Goal: Information Seeking & Learning: Find specific page/section

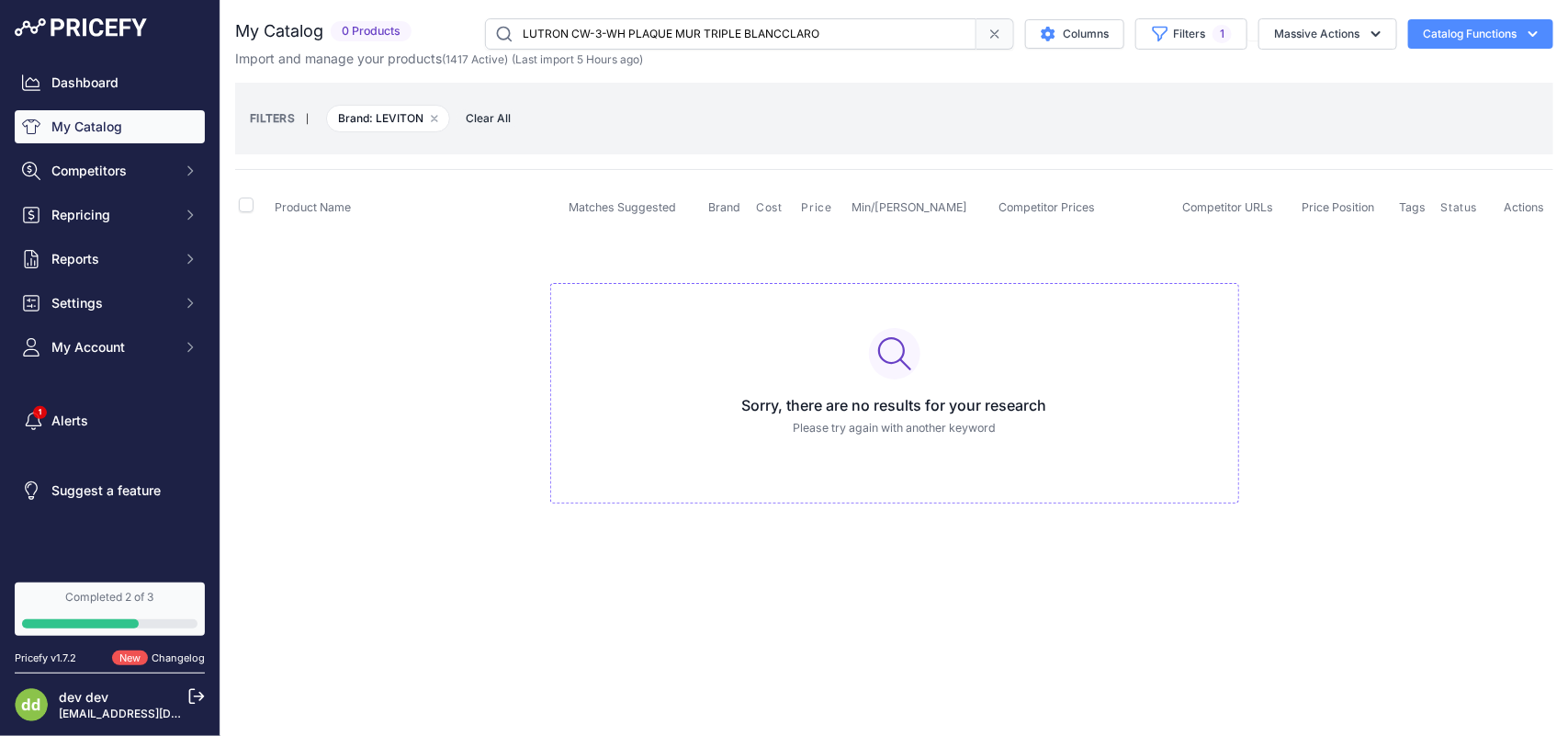
click at [621, 36] on input "LUTRON CW-3-WH PLAQUE MUR TRIPLE BLANCCLARO" at bounding box center [730, 34] width 492 height 32
click at [635, 29] on input "LUTRON CW-4-BL PLAQUE MURALE 4 GANG NOIR" at bounding box center [730, 34] width 492 height 32
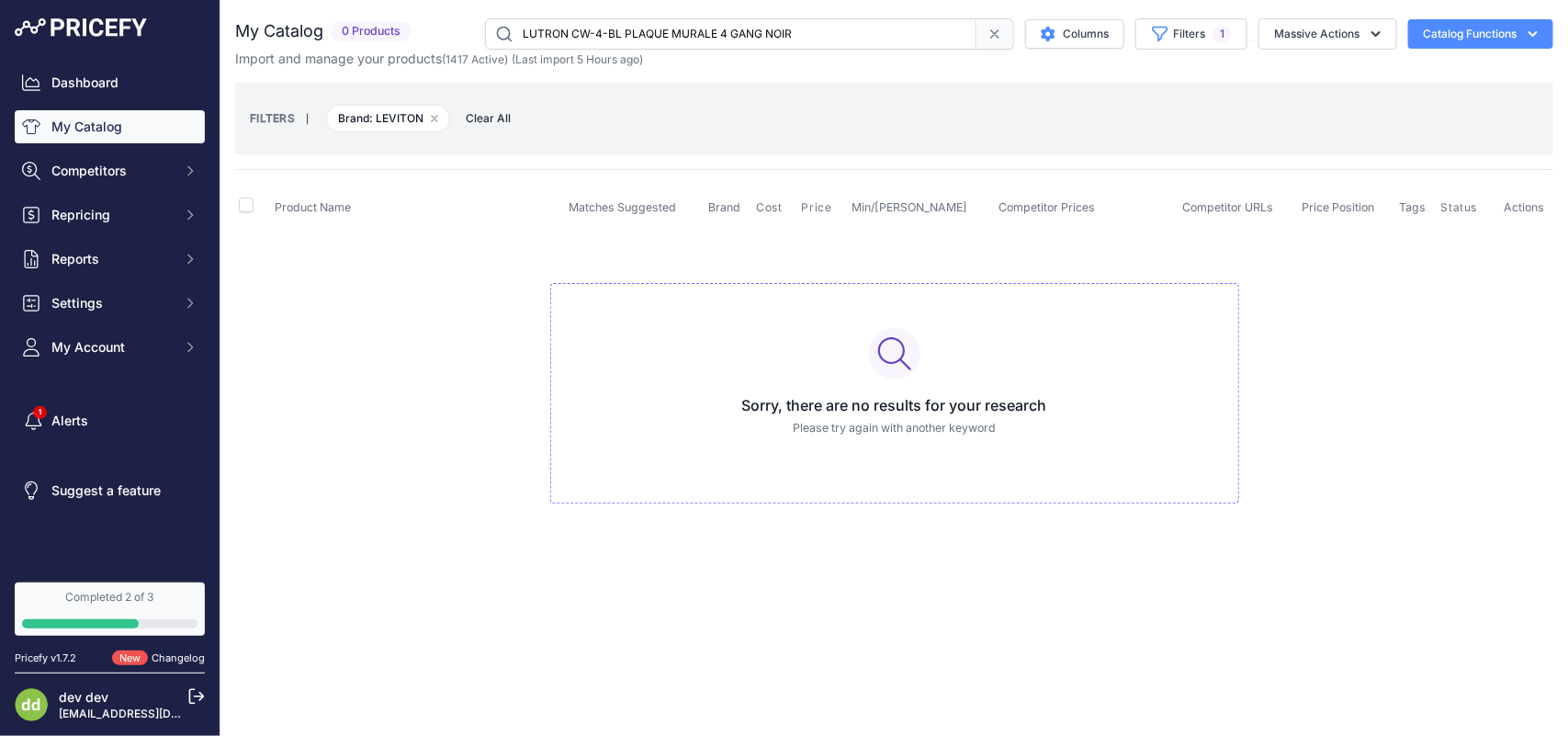
click at [635, 29] on input "LUTRON CW-4-BL PLAQUE MURALE 4 GANG NOIR" at bounding box center [730, 34] width 492 height 32
click at [653, 38] on input "LUTRON CW-4-WH PLAQUE MUR QUADRUPLEBLANC CLARO" at bounding box center [730, 34] width 492 height 32
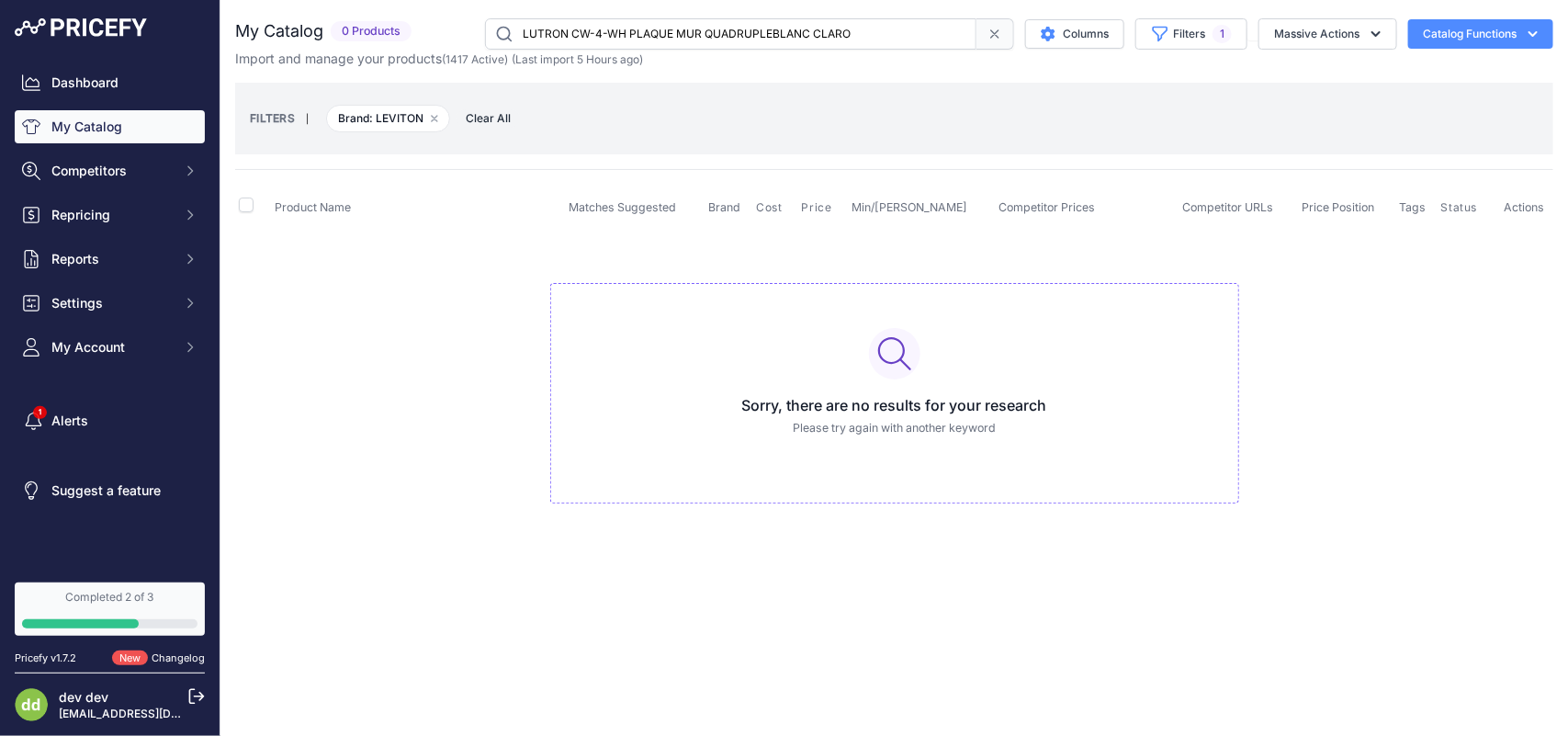
click at [653, 38] on input "LUTRON CW-4-WH PLAQUE MUR QUADRUPLEBLANC CLARO" at bounding box center [730, 34] width 492 height 32
click at [650, 36] on input "LUTRON CW-5-BL PLAQUE MURALE 5 GANG NOIR" at bounding box center [730, 34] width 492 height 32
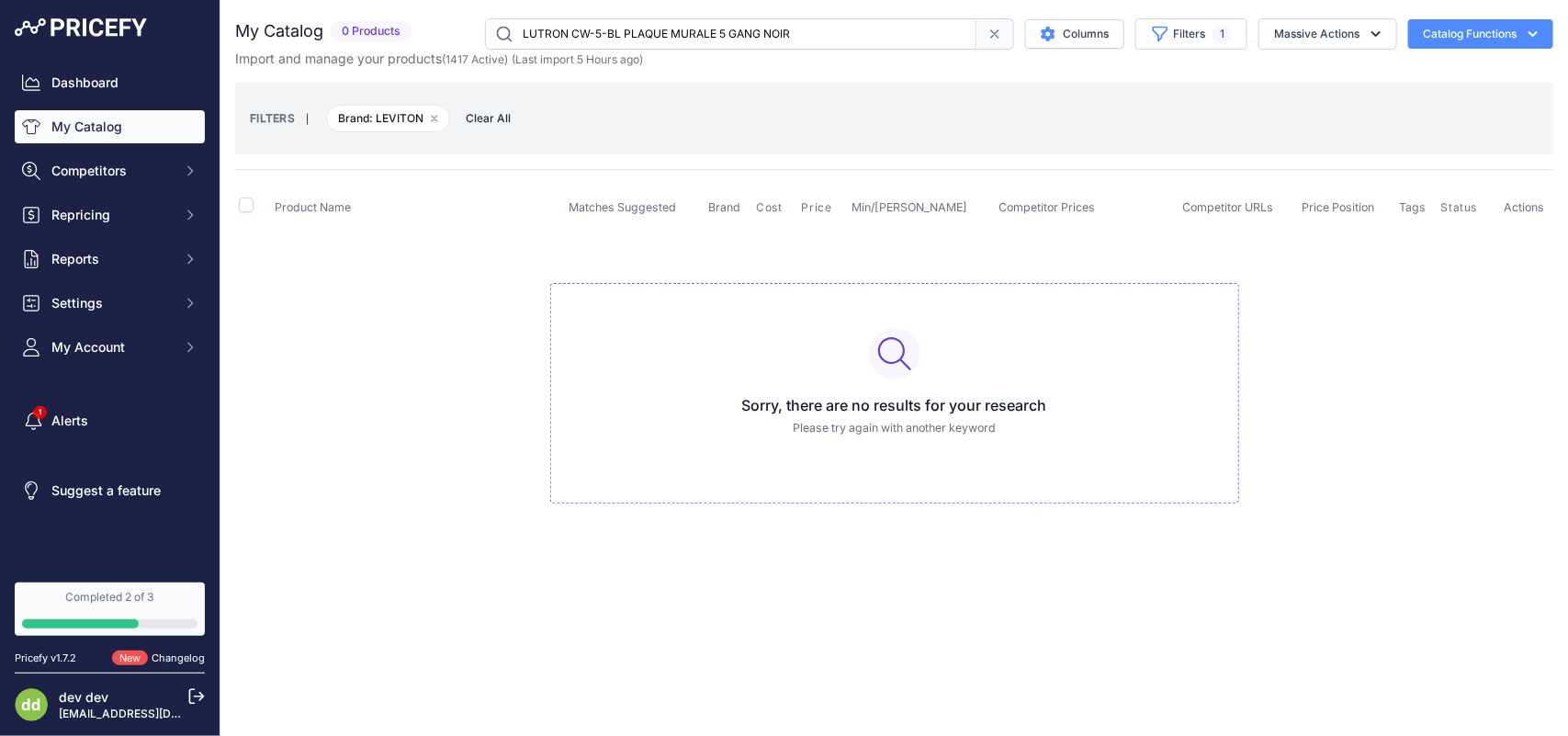
click at [650, 36] on input "LUTRON CW-5-BL PLAQUE MURALE 5 GANG NOIR" at bounding box center [730, 34] width 492 height 32
click at [636, 34] on input "LUTRON CW-5-BL PLAQLUTRON CW-5-WH PLAQUE 5 GROUPE BLANCCLAROUE MURALE 5 GANG NO…" at bounding box center [730, 34] width 492 height 32
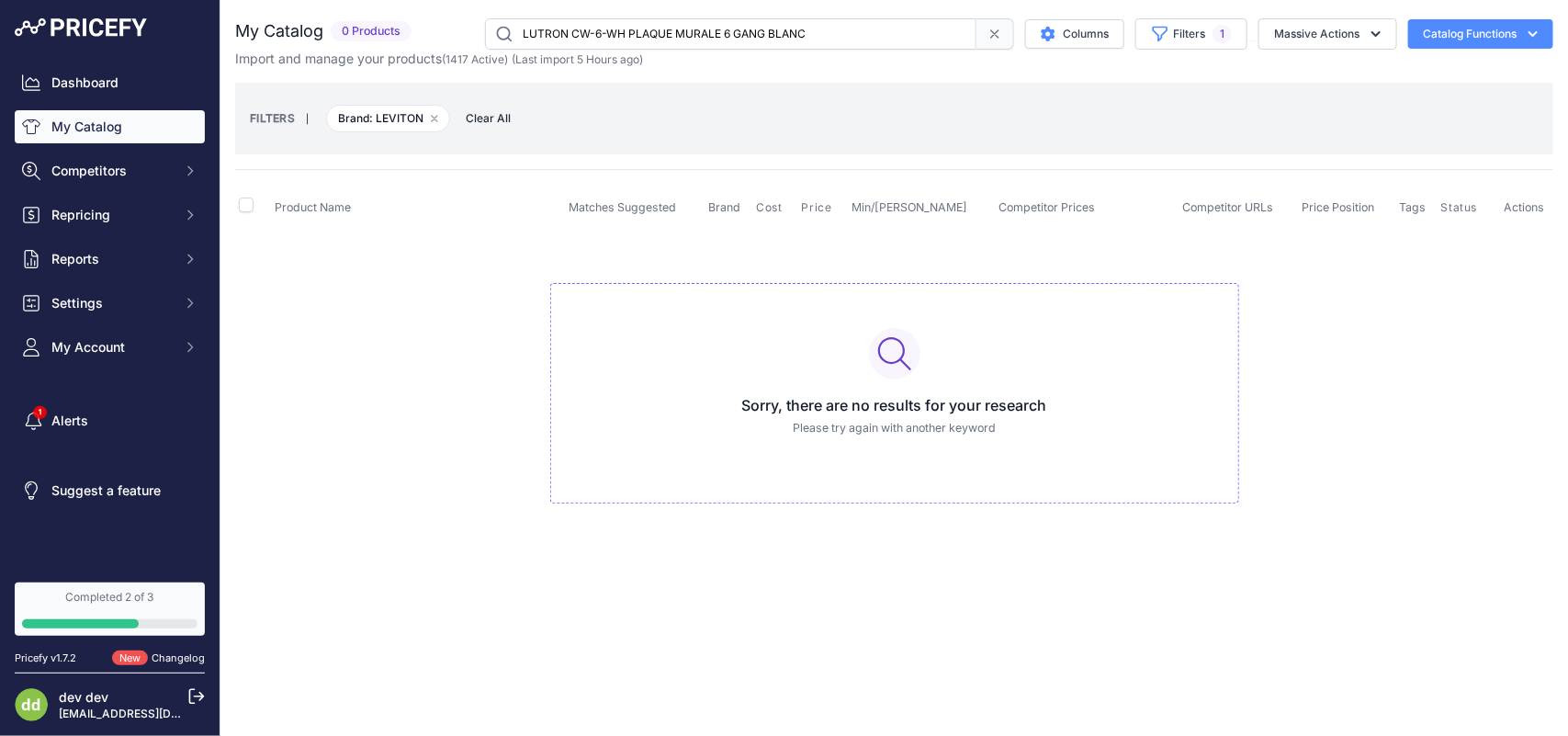
click at [631, 29] on input "LUTRON CW-6-WH PLAQUE MURALE 6 GANG BLANC" at bounding box center [730, 34] width 492 height 32
click at [640, 31] on input "LUTRON DV-BI-[PERSON_NAME] [PERSON_NAME]" at bounding box center [730, 34] width 492 height 32
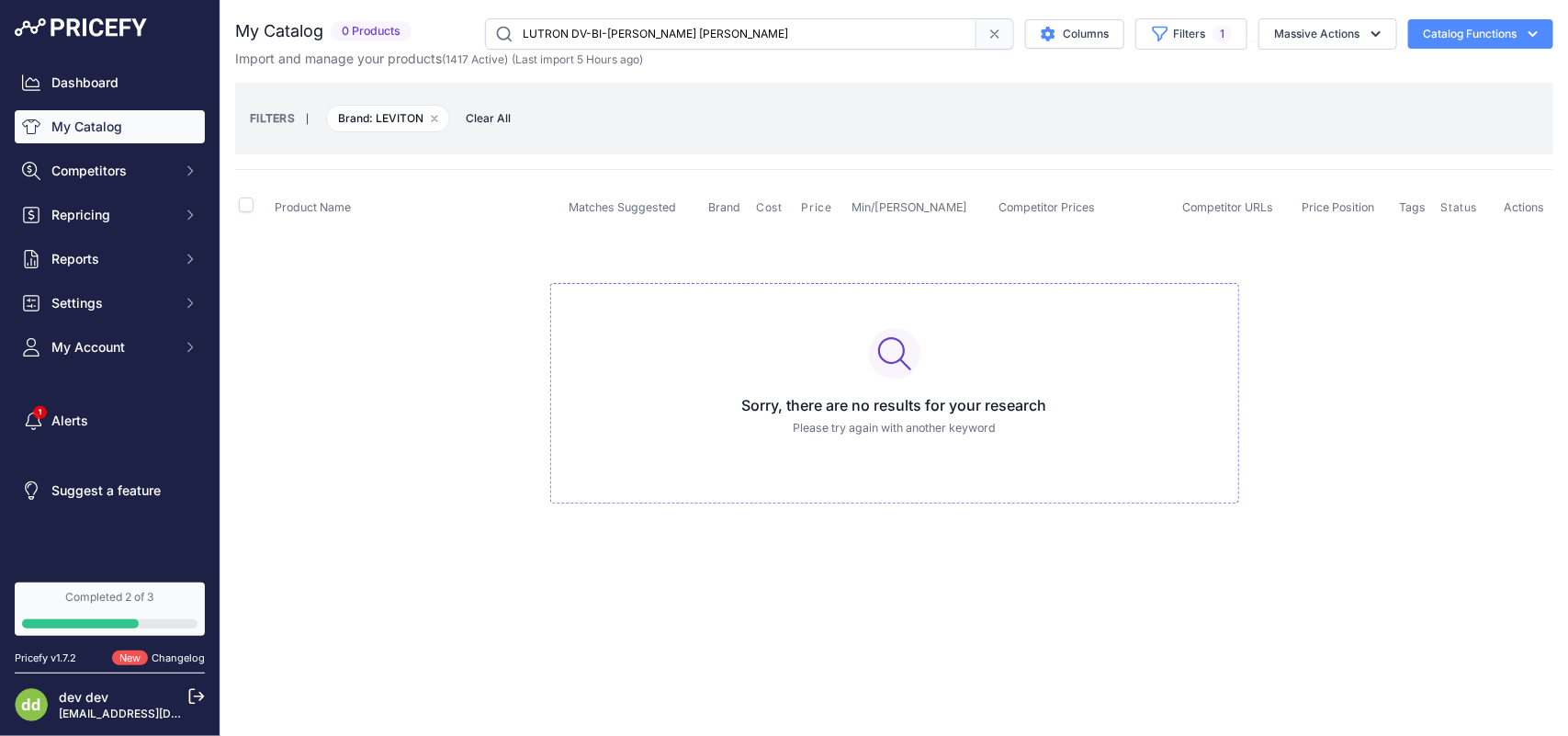
click at [640, 31] on input "LUTRON DV-BI-[PERSON_NAME] [PERSON_NAME]" at bounding box center [730, 34] width 492 height 32
click at [581, 34] on input "LUTRON DV-BI-[PERSON_NAME] [PERSON_NAME]" at bounding box center [730, 34] width 492 height 32
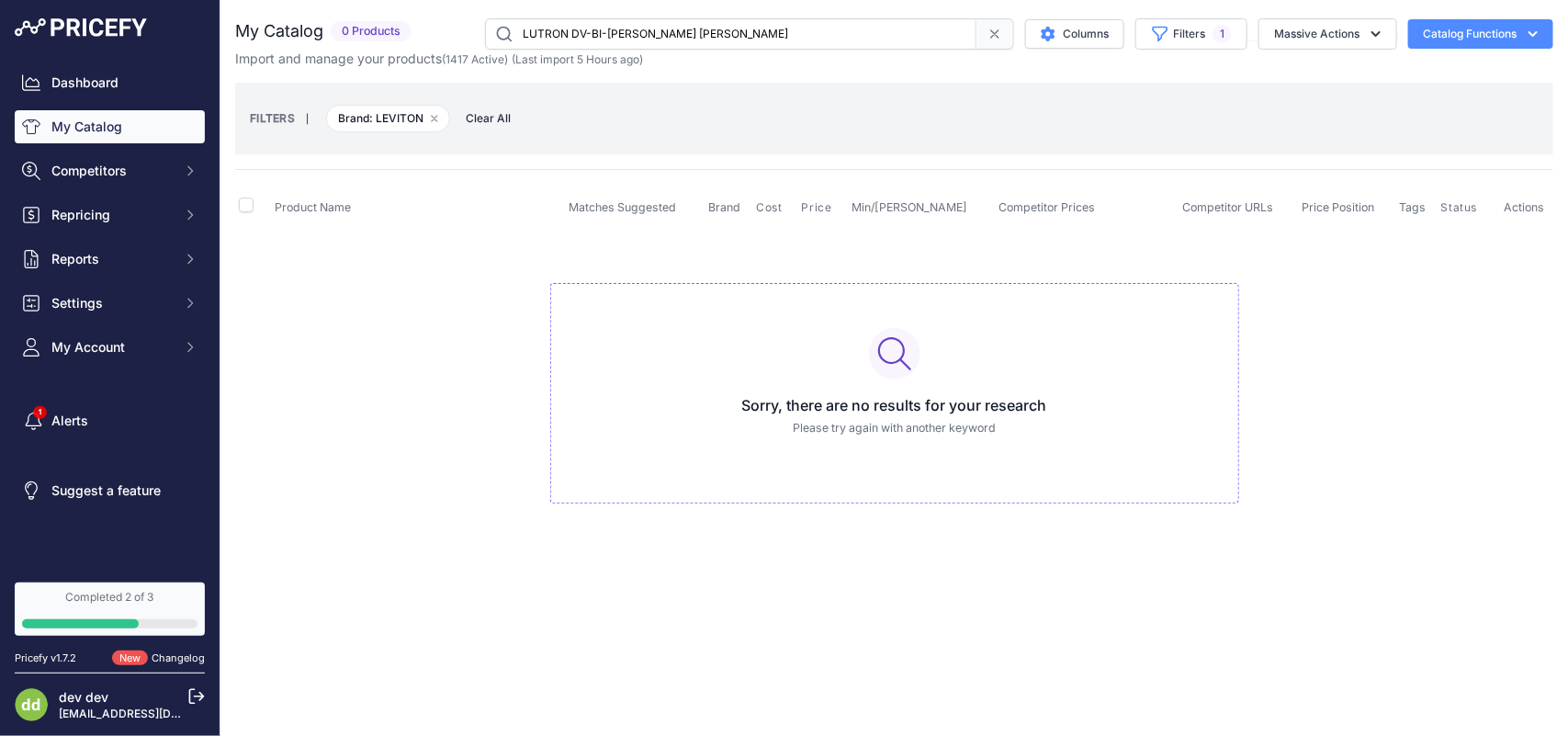
click at [581, 34] on input "LUTRON DV-BI-[PERSON_NAME] [PERSON_NAME]" at bounding box center [730, 34] width 492 height 32
click at [626, 31] on input "LUTRON DVCL-153P-BL GRAD. DIVA CFL LED 3 VOIES UNIPOLAIRE NOIR" at bounding box center [730, 34] width 492 height 32
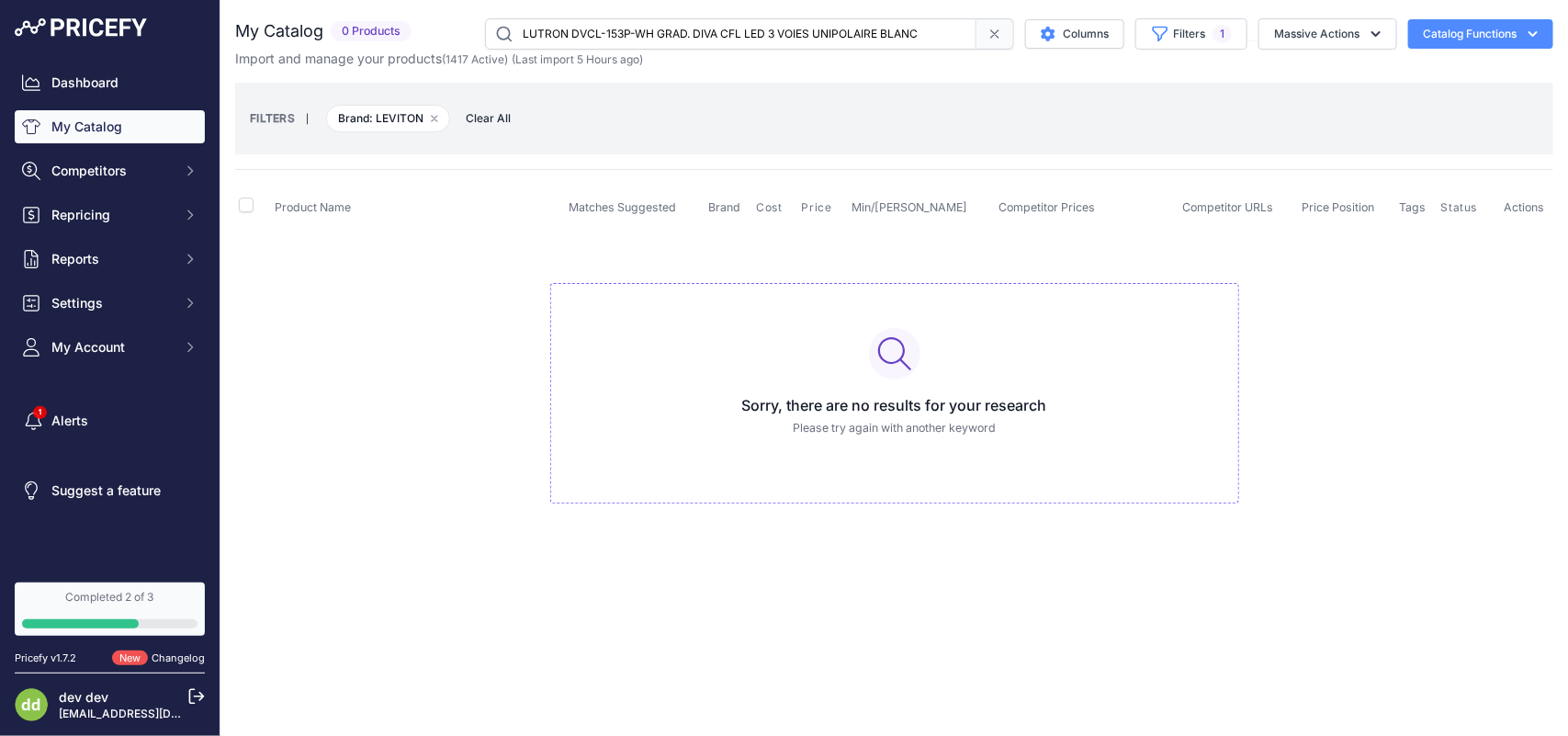
click at [638, 31] on input "LUTRON DVCL-153P-WH GRAD. DIVA CFL LED 3 VOIES UNIPOLAIRE BLANC" at bounding box center [730, 34] width 492 height 32
click at [611, 29] on input "LUTRON DVCL-153P-WH GRAD. DIVA CFL LED 3 VOIES UNIPOLAIRE BLANC" at bounding box center [730, 34] width 492 height 32
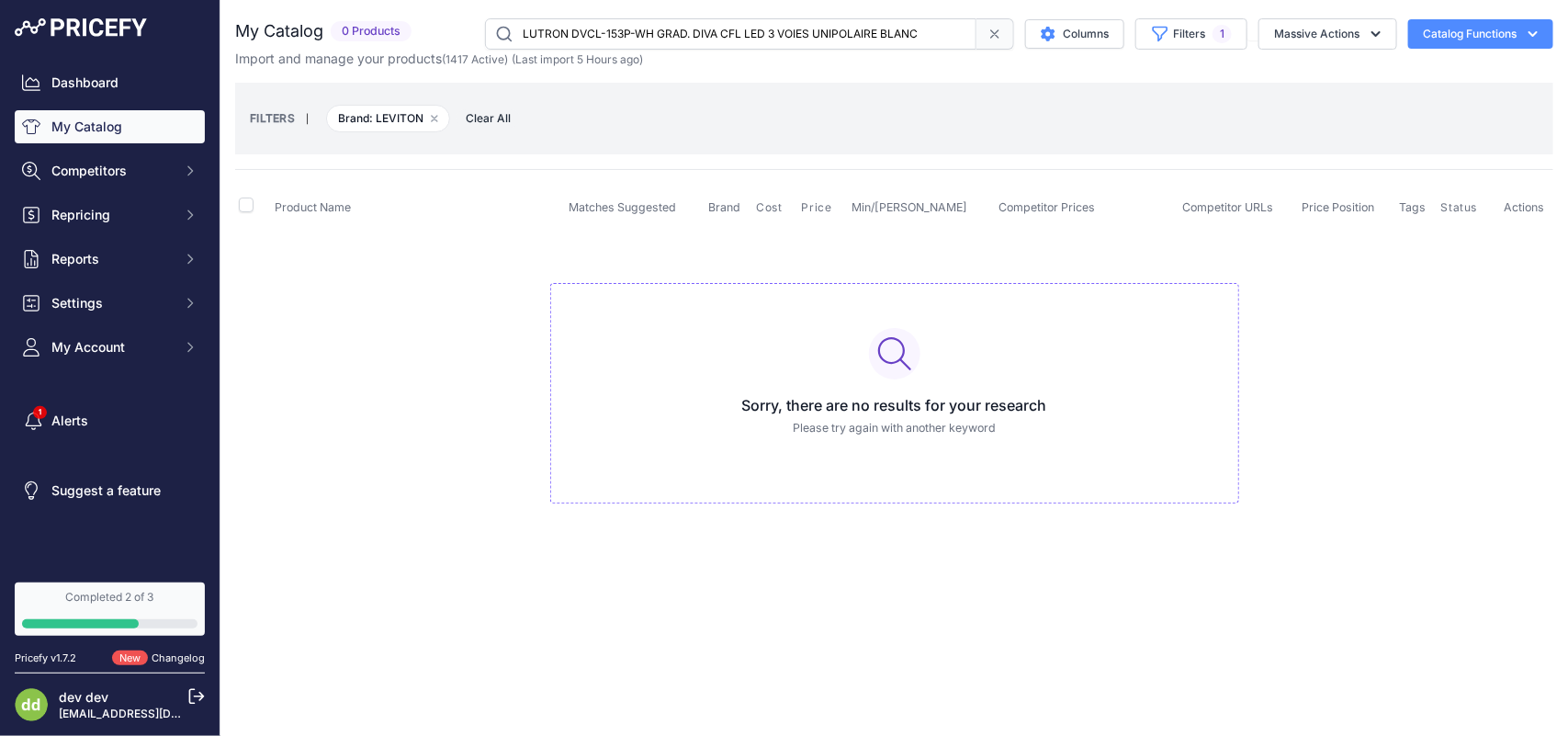
click at [611, 29] on input "LUTRON DVCL-153P-WH GRAD. DIVA CFL LED 3 VOIES UNIPOLAIRE BLANC" at bounding box center [730, 34] width 492 height 32
click at [628, 33] on input "LUTRON DVCL-153PH-BLC GRAD. DIVA CFL LED 3 VOIES UNIPOLAIRE NOIR" at bounding box center [730, 34] width 492 height 32
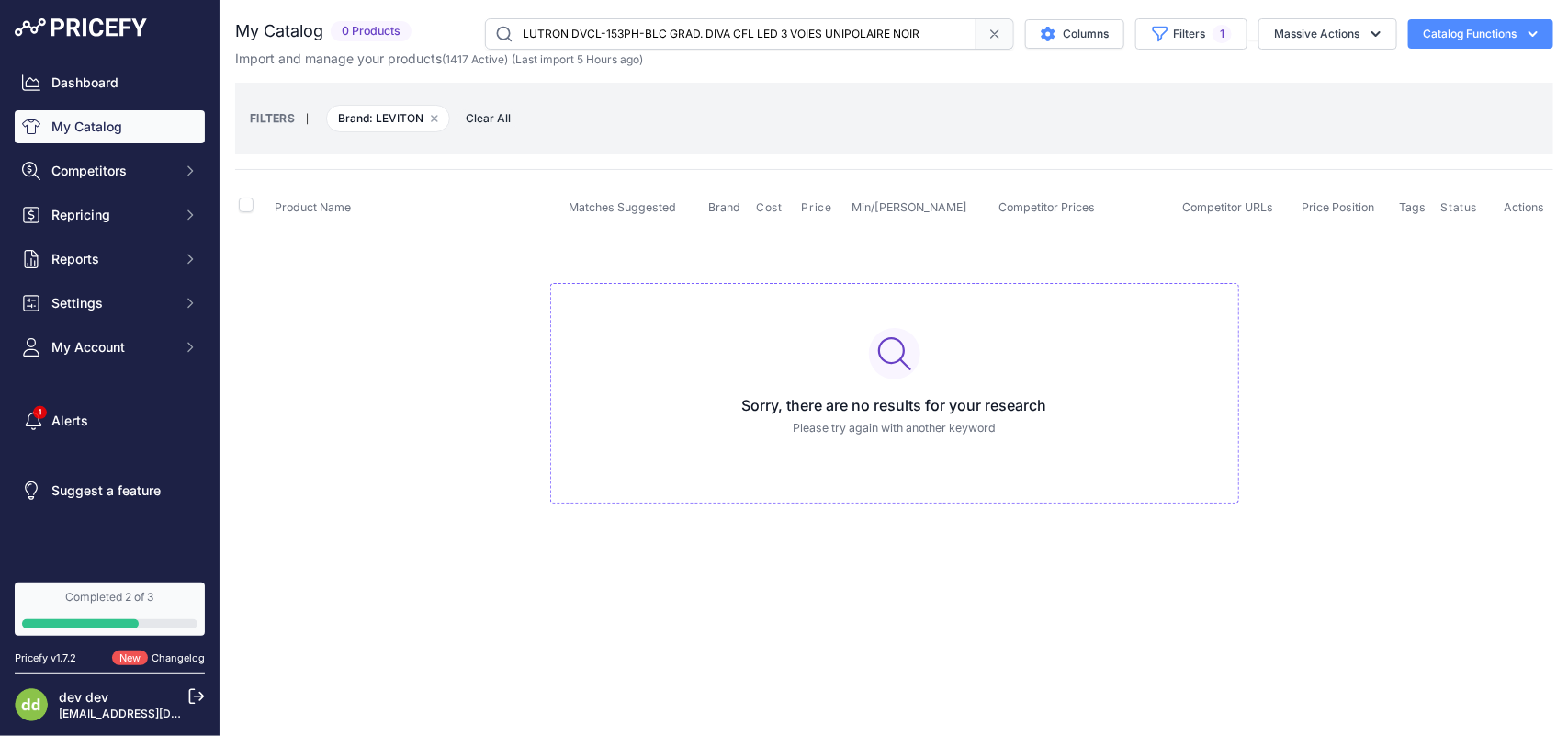
click at [628, 33] on input "LUTRON DVCL-153PH-BLC GRAD. DIVA CFL LED 3 VOIES UNIPOLAIRE NOIR" at bounding box center [730, 34] width 492 height 32
click at [609, 26] on input "LUTRON DVCL-253P-WH Gradateur Diva 250W DEL/CFL, Fini Glacé, Blanc." at bounding box center [730, 34] width 492 height 32
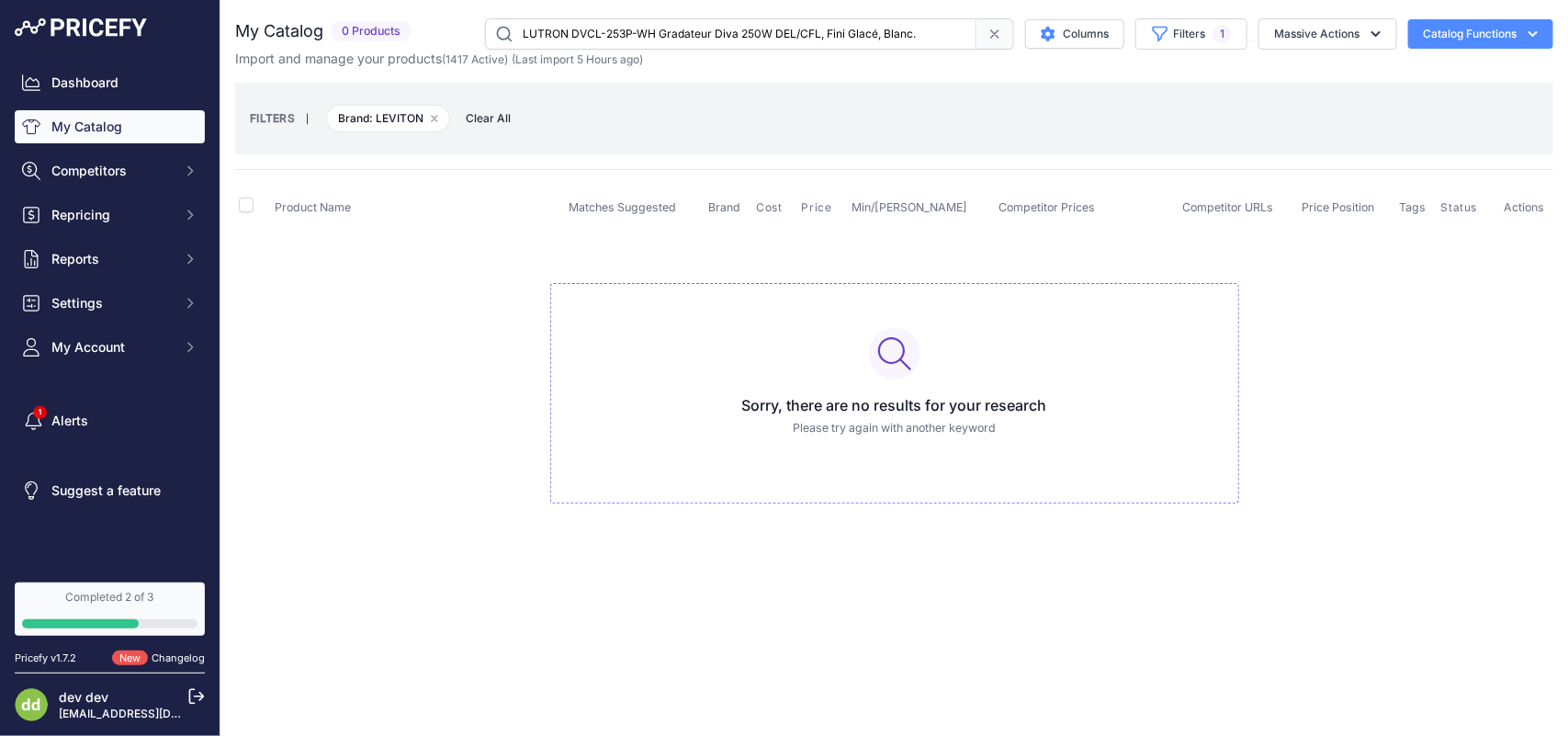
click at [609, 26] on input "LUTRON DVCL-253P-WH Gradateur Diva 250W DEL/CFL, Fini Glacé, Blanc." at bounding box center [730, 34] width 492 height 32
click at [645, 36] on input "LUTRON DVRF-PKG1D-WH KIT GRADATEUR INTELLIGENT DIVA ET PICO A PALETTE" at bounding box center [730, 34] width 492 height 32
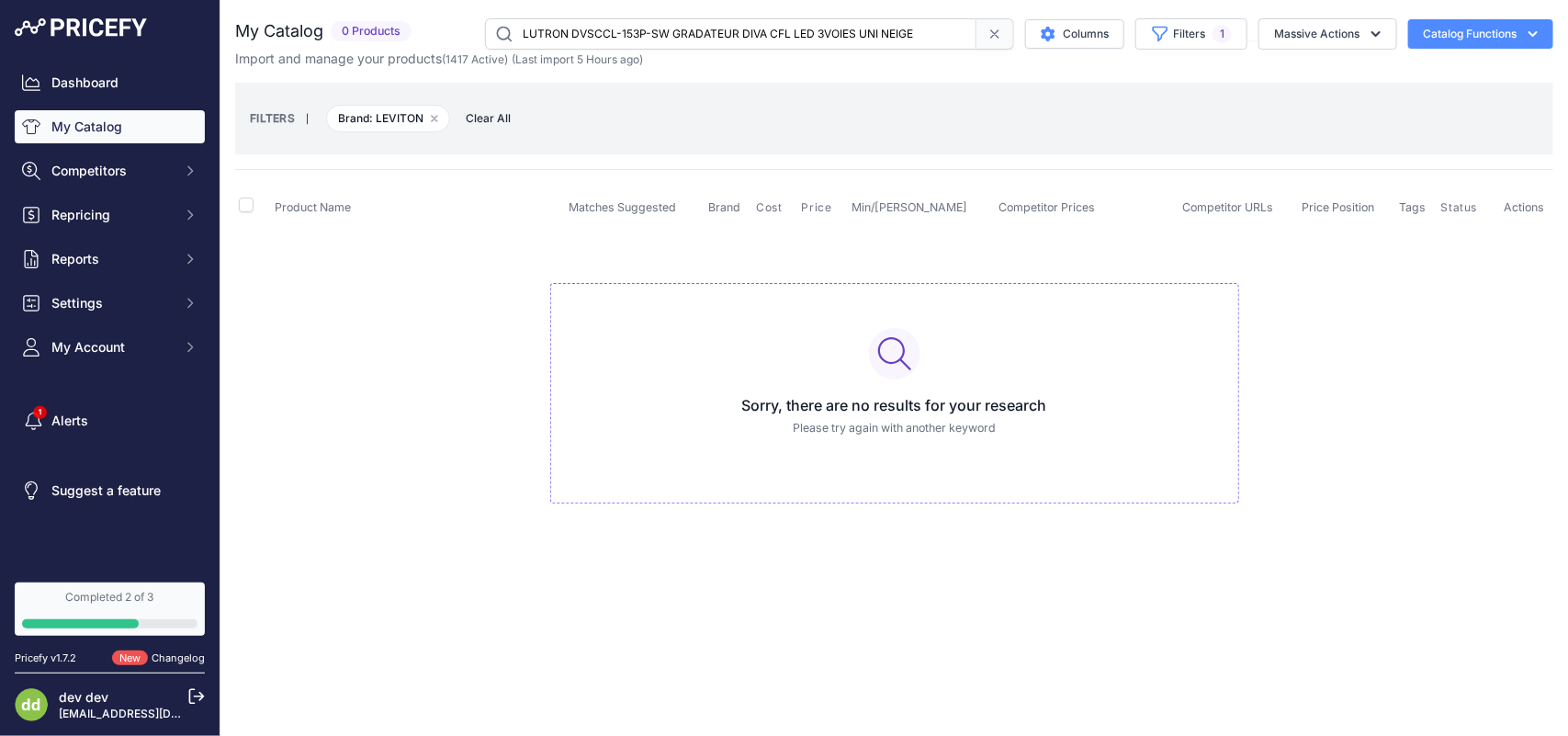
click at [661, 33] on input "LUTRON DVSCCL-153P-SW GRADATEUR DIVA CFL LED 3VOIES UNI NEIGE" at bounding box center [730, 34] width 492 height 32
click at [643, 26] on input "LUTRON MA-AS-WH INT ESCLAVE MULTI LOCAT120V BLANC" at bounding box center [730, 34] width 492 height 32
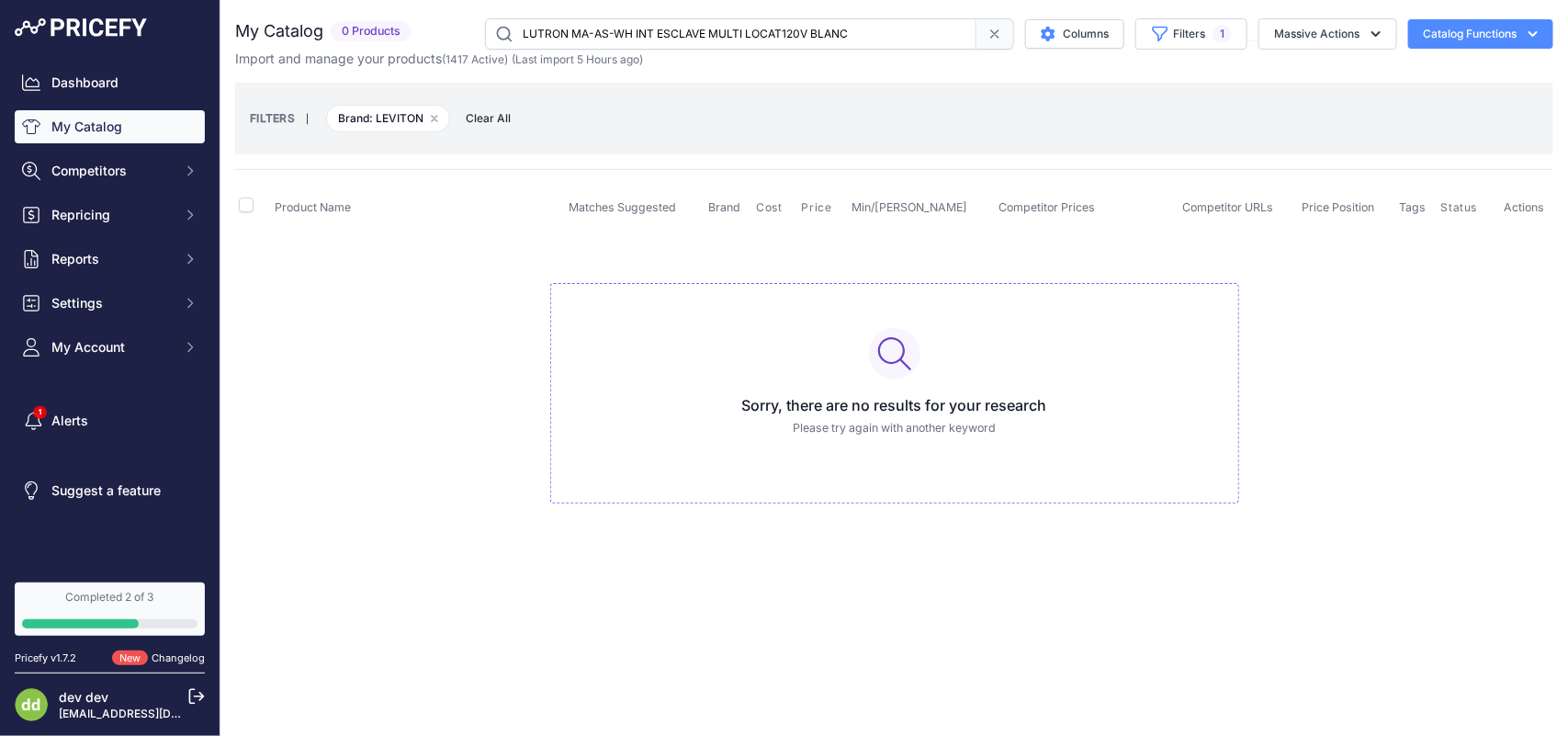
click at [643, 26] on input "LUTRON MA-AS-WH INT ESCLAVE MULTI LOCAT120V BLANC" at bounding box center [730, 34] width 492 height 32
click at [672, 28] on input "LUTRON MA-R-BL-CSA CONTROLE MULTI-LOCATIONCOMPANION NOIR" at bounding box center [730, 34] width 492 height 32
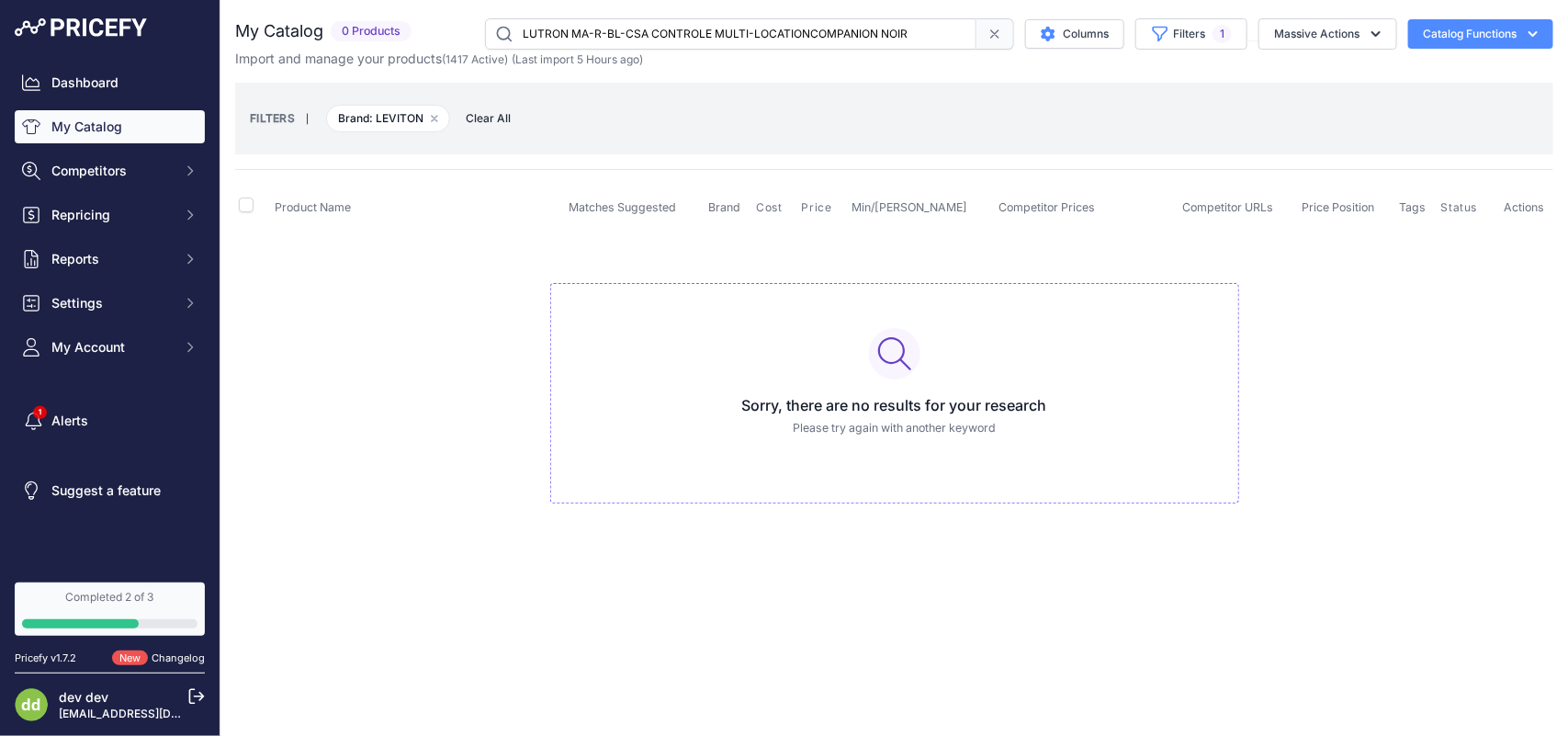
click at [672, 28] on input "LUTRON MA-R-BL-CSA CONTROLE MULTI-LOCATIONCOMPANION NOIR" at bounding box center [730, 34] width 492 height 32
click at [671, 23] on input "LUTRON MA-R-WH-CSA COMPAGNON MULTI LOCATIONBLANC" at bounding box center [730, 34] width 492 height 32
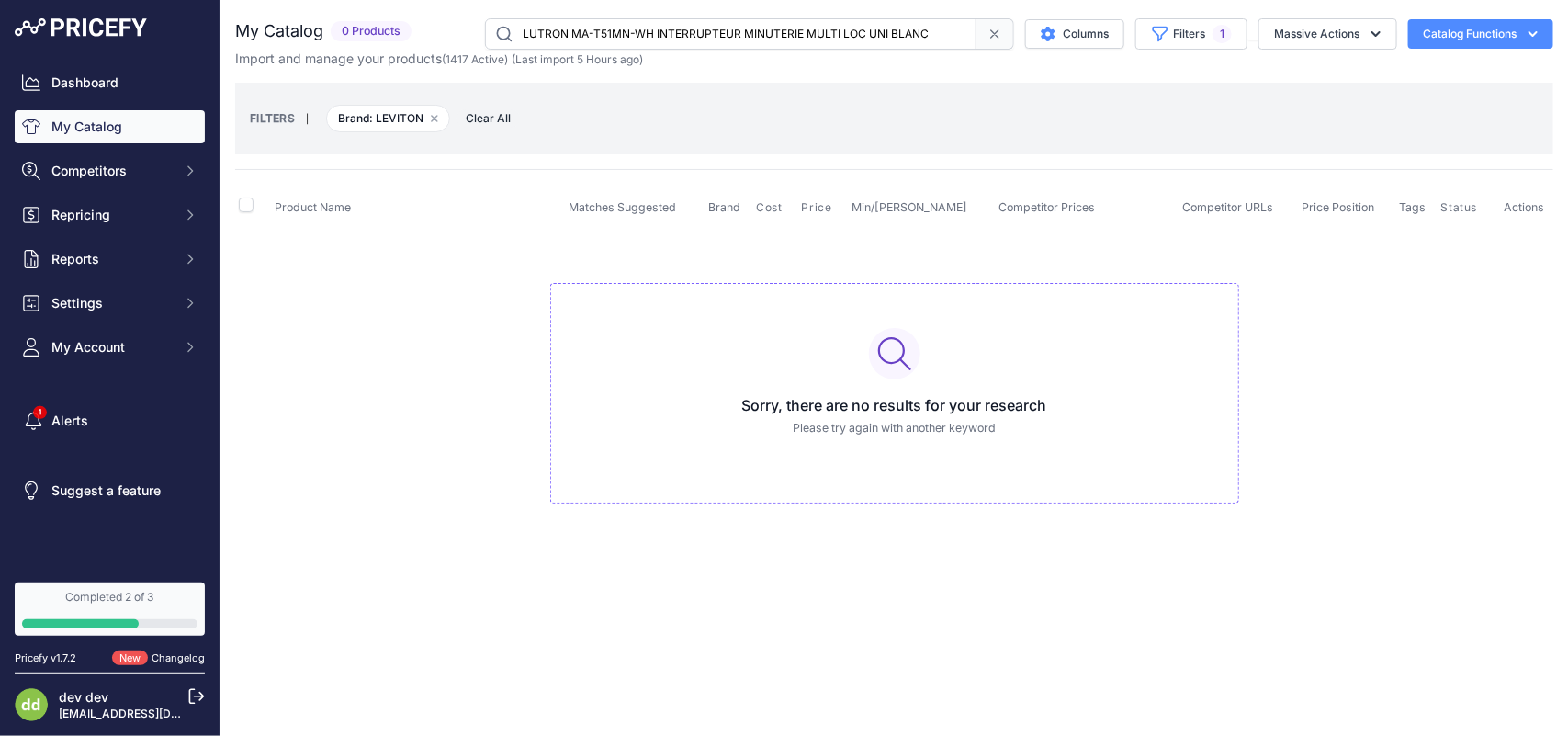
click at [622, 37] on input "LUTRON MA-T51MN-WH INTERRUPTEUR MINUTERIE MULTI LOC UNI BLANC" at bounding box center [730, 34] width 492 height 32
click at [636, 41] on input "LUTRON MA-T51MN-WH INTERRUPTEUR MINUTERIE MULTI LOC UNI BLANC" at bounding box center [730, 34] width 492 height 32
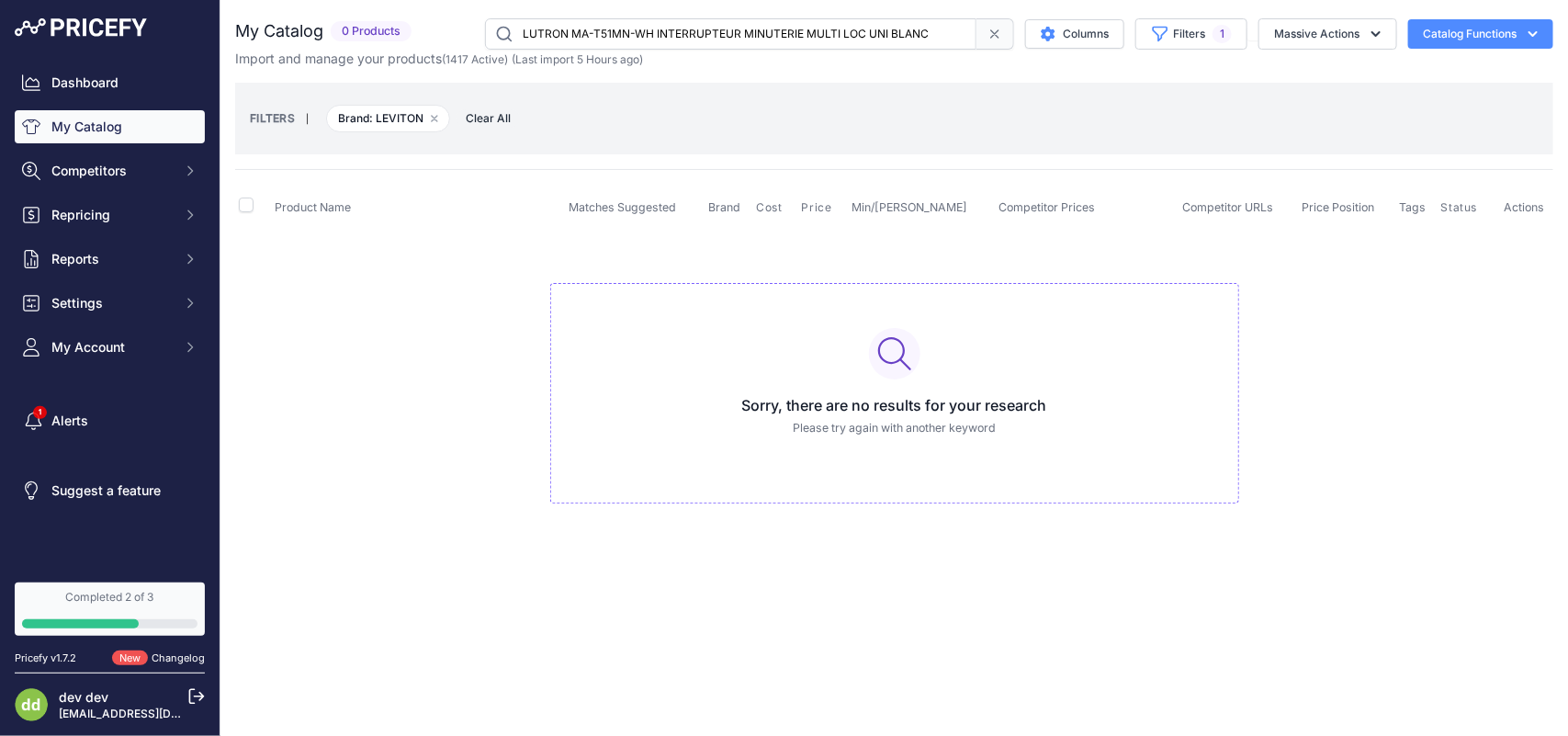
click at [636, 41] on input "LUTRON MA-T51MN-WH INTERRUPTEUR MINUTERIE MULTI LOC UNI BLANC" at bounding box center [730, 34] width 492 height 32
click at [649, 34] on input "LUTRON MACL-153M-BL GRADATEUR CFL/LED MAESTRO NOIR" at bounding box center [730, 34] width 492 height 32
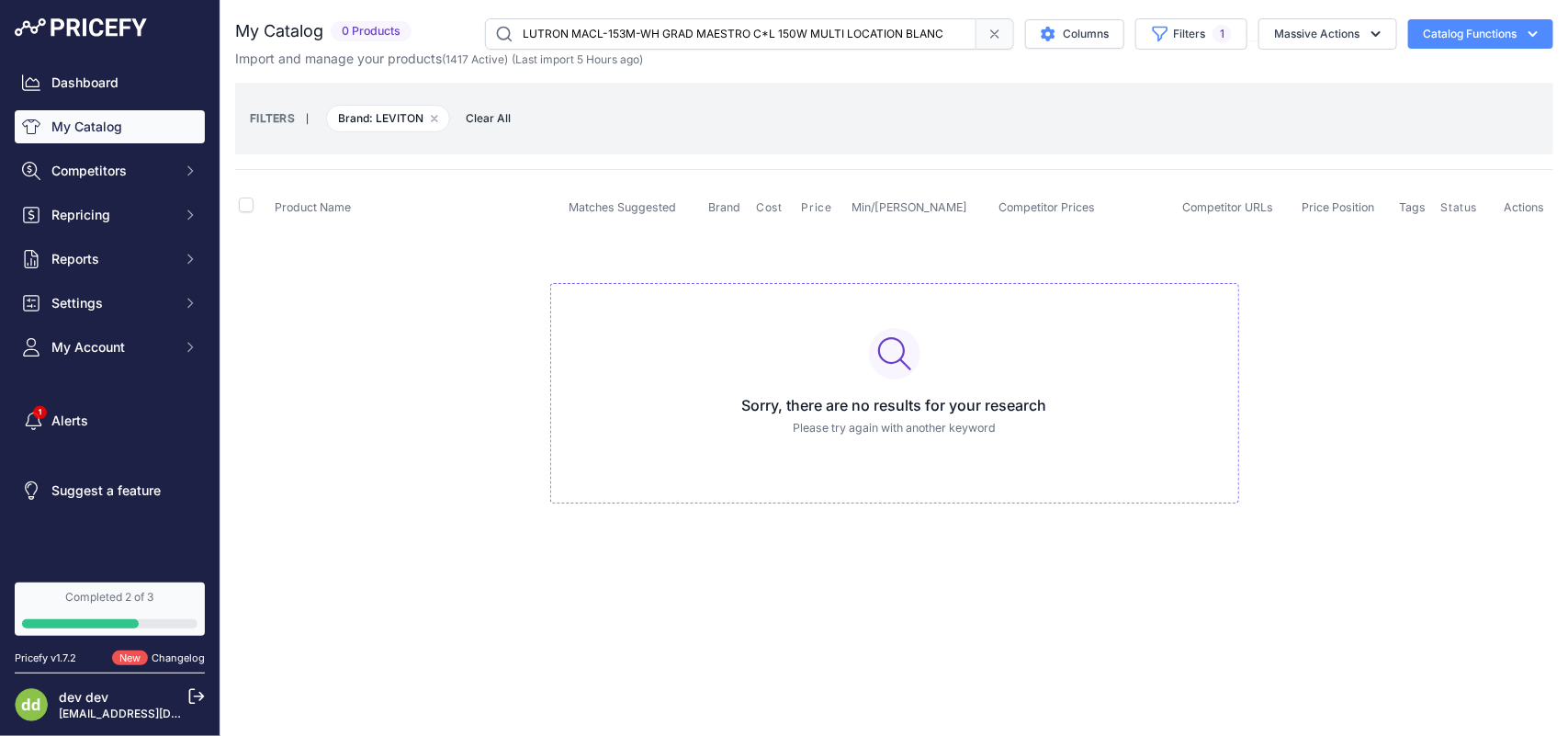
click at [631, 34] on input "LUTRON MACL-153M-WH GRAD MAESTRO C*L 150W MULTI LOCATION BLANC" at bounding box center [730, 34] width 492 height 32
click at [650, 39] on input "LUTRON MACL-L3T251-WH GRADATEUR MAESTRO LED+ ET MINUTERIE COMBINE" at bounding box center [730, 34] width 492 height 32
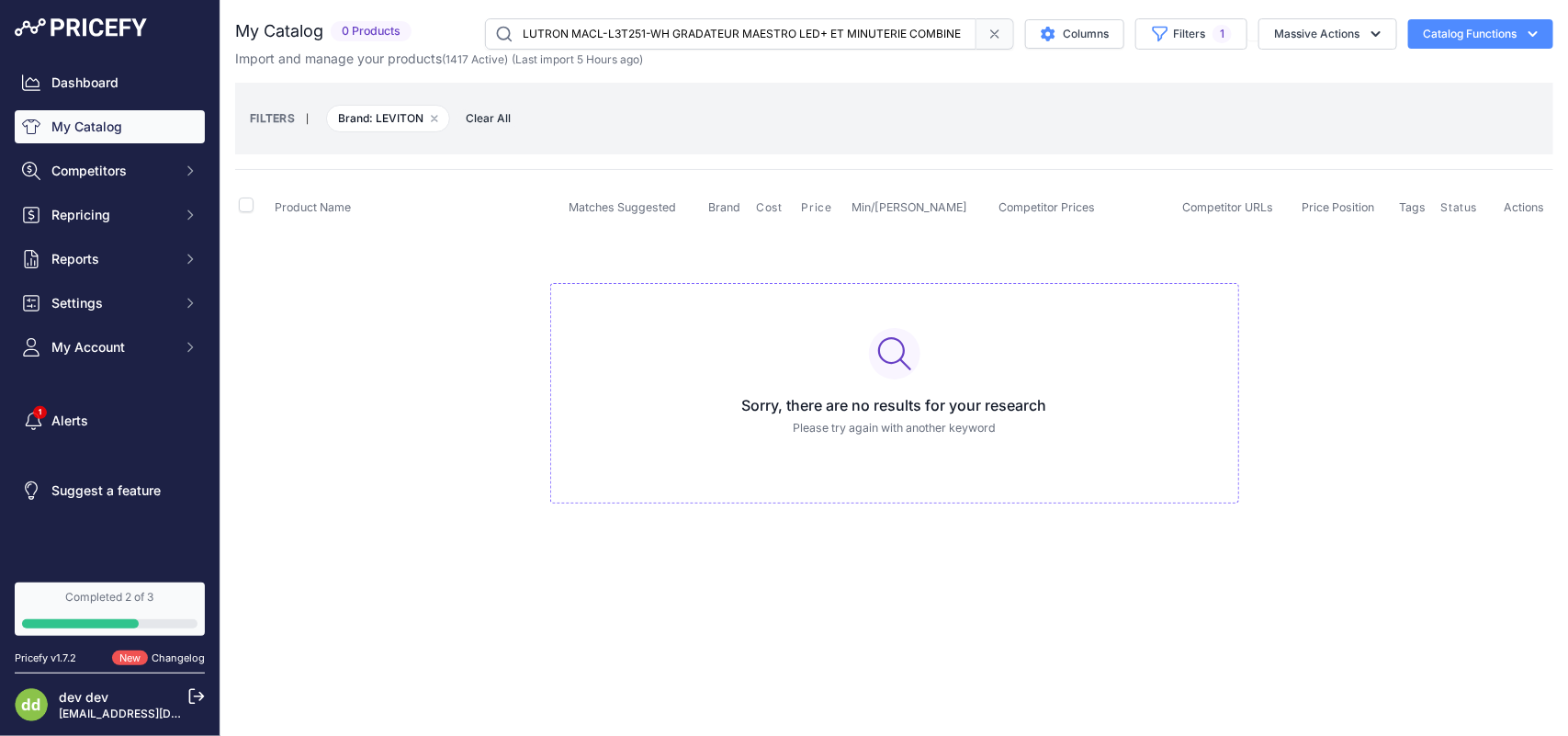
click at [650, 39] on input "LUTRON MACL-L3T251-WH GRADATEUR MAESTRO LED+ ET MINUTERIE COMBINE" at bounding box center [730, 34] width 492 height 32
click at [603, 31] on input "LUTRON MACL-LFQ-WH LUTRON - MACL-LFQ-WH - 75W 1.5AMP 1-PÔLE MAESTRO CL COMMANDE…" at bounding box center [730, 34] width 492 height 32
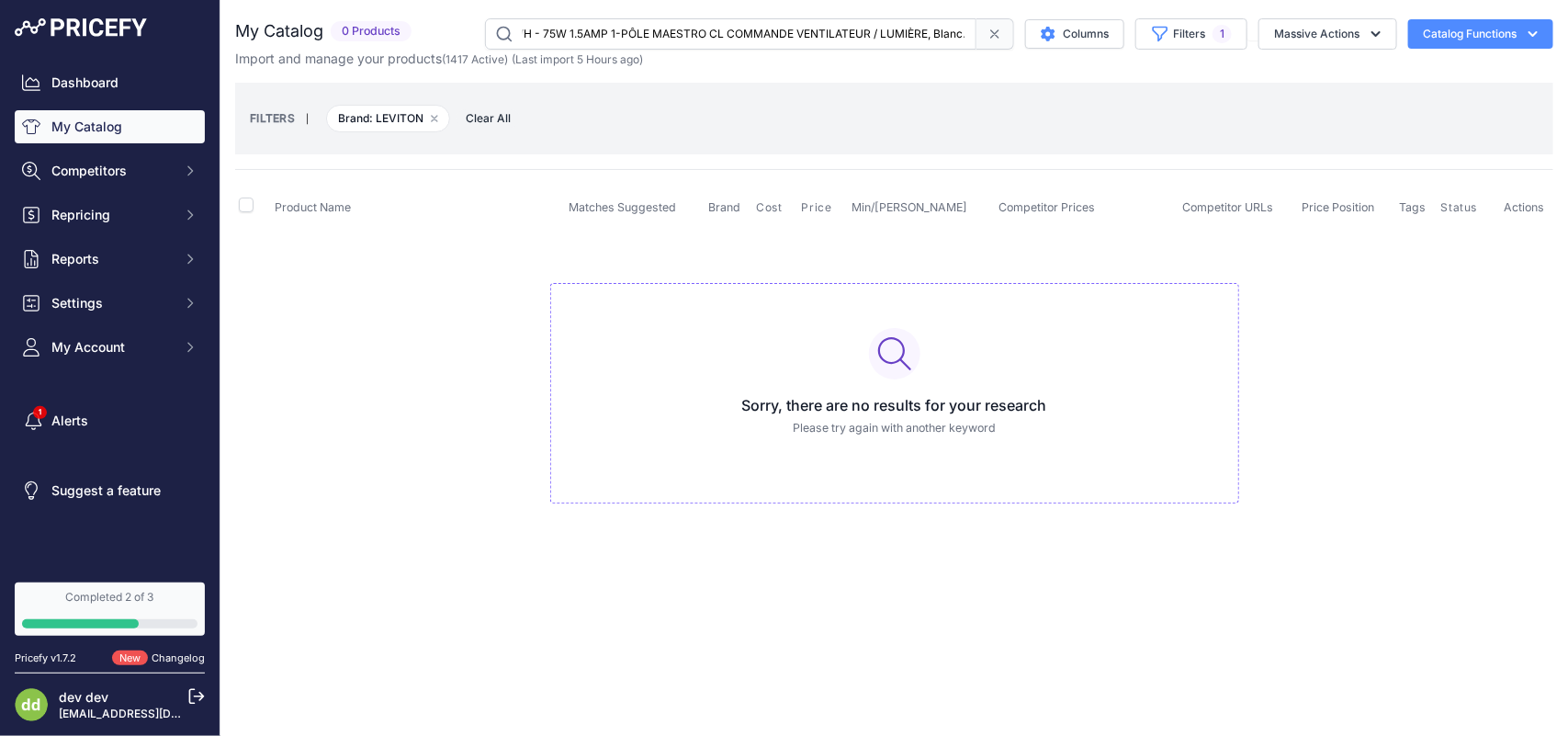
click at [603, 31] on input "LUTRON MACL-LFQ-WH LUTRON - MACL-LFQ-WH - 75W 1.5AMP 1-PÔLE MAESTRO CL COMMANDE…" at bounding box center [730, 34] width 492 height 32
click at [662, 38] on input "LUTRON MAELV-600-WH GRAD ELECTRO BV 600VA 1PBLANC MAESTRO" at bounding box center [730, 34] width 492 height 32
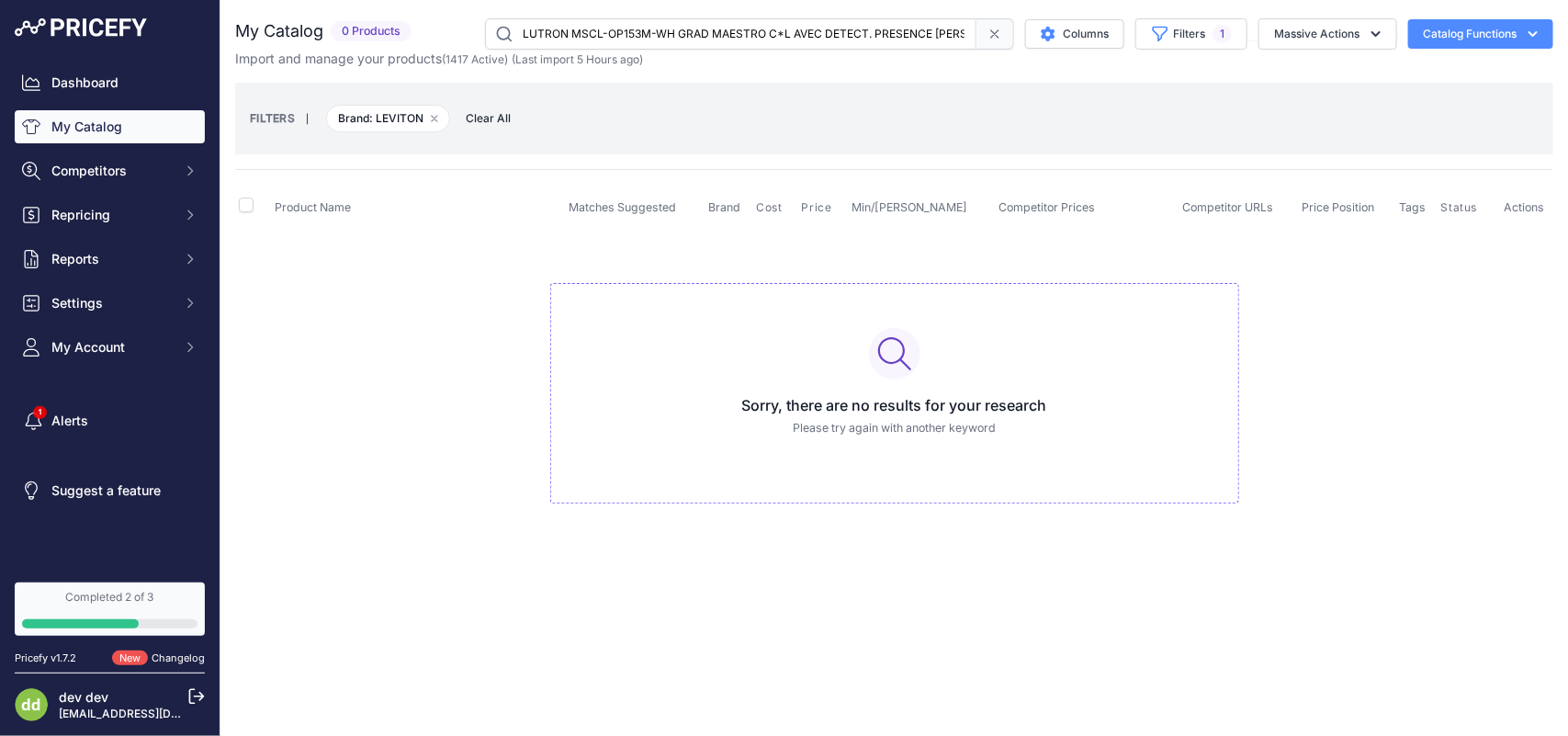
scroll to position [0, 26]
click at [661, 37] on input "LUTRON MSCL-OP153M-WH GRAD MAESTRO C*L AVEC DETECT. PRESENCE [PERSON_NAME]" at bounding box center [730, 34] width 492 height 32
click at [661, 37] on input "LUTRON P-BDG-PKG1W-C ENS GRADATEUR / PICO CASETA PONT INTELLIGENT" at bounding box center [730, 34] width 492 height 32
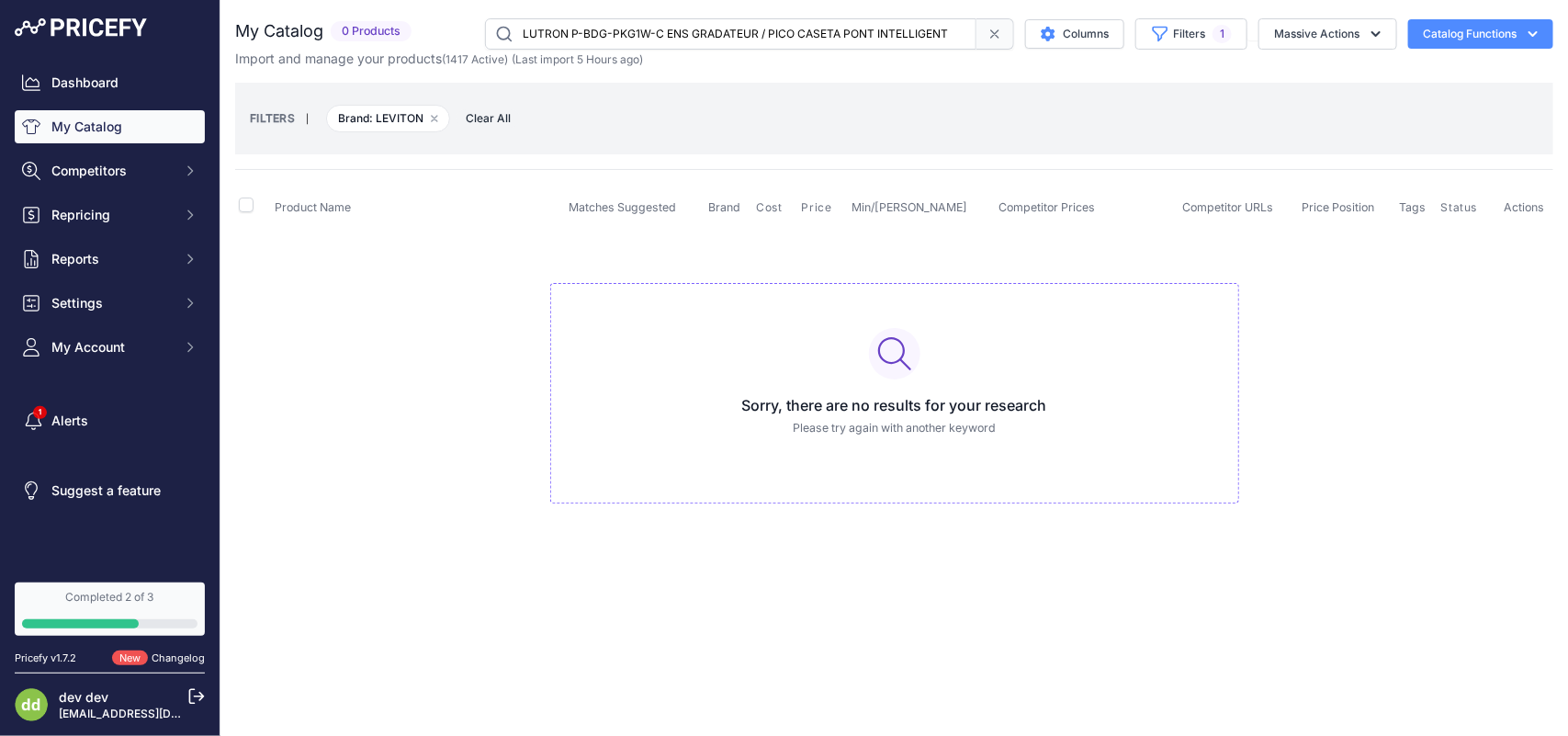
click at [589, 34] on input "LUTRON P-BDG-PKG1W-C ENS GRADATEUR / PICO CASETA PONT INTELLIGENT" at bounding box center [730, 34] width 492 height 32
click at [605, 30] on input "LUTRON PD-10NXD-BL-C GRADATEUR MURAL CASETA SANS FIL PRO NOIR" at bounding box center [730, 34] width 492 height 32
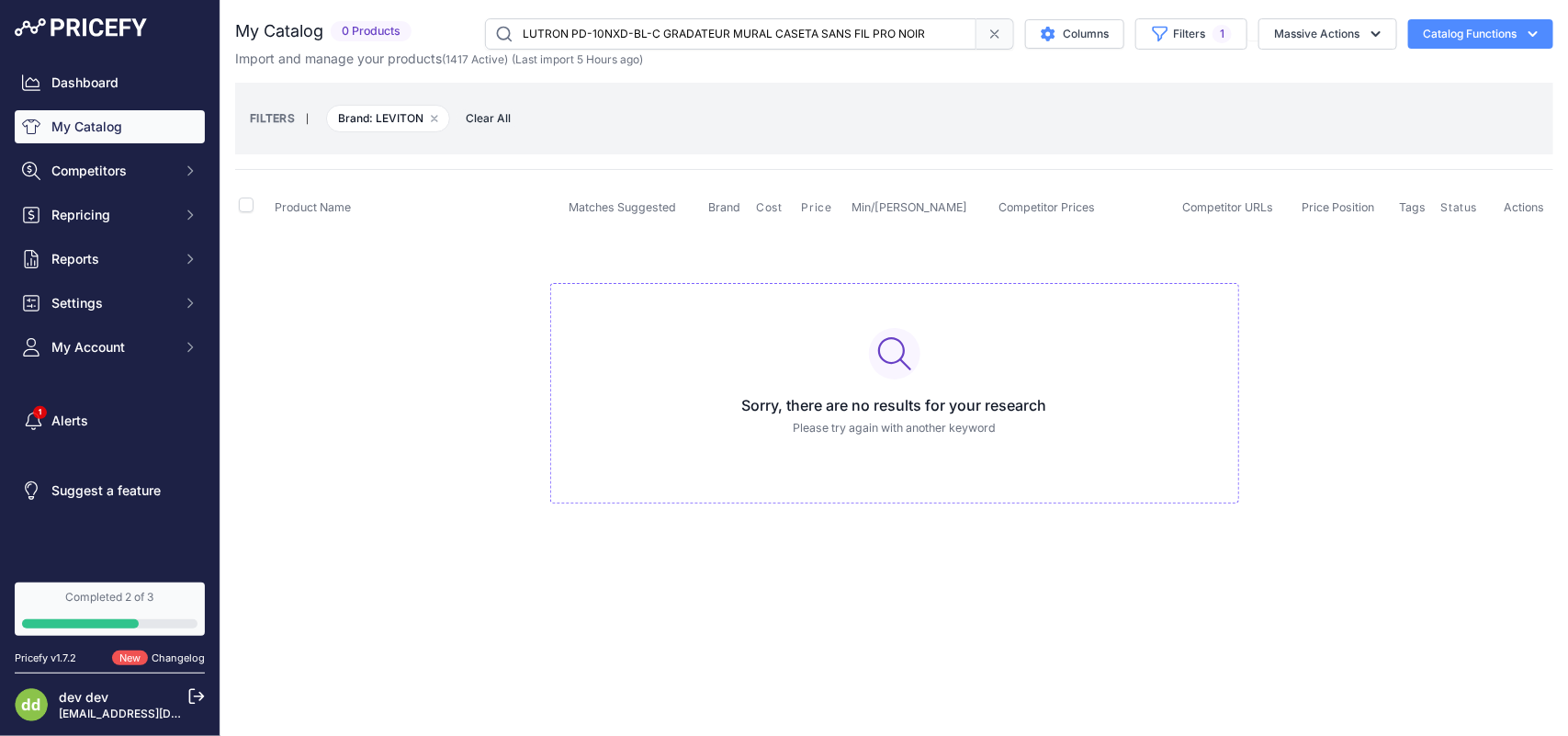
click at [605, 30] on input "LUTRON PD-10NXD-BL-C GRADATEUR MURAL CASETA SANS FIL PRO NOIR" at bounding box center [730, 34] width 492 height 32
click at [588, 36] on input "LUTRON PD-10NXD-WH-C GRADATEUR CASETA PRO 250W LED/CFL 1000W" at bounding box center [730, 34] width 492 height 32
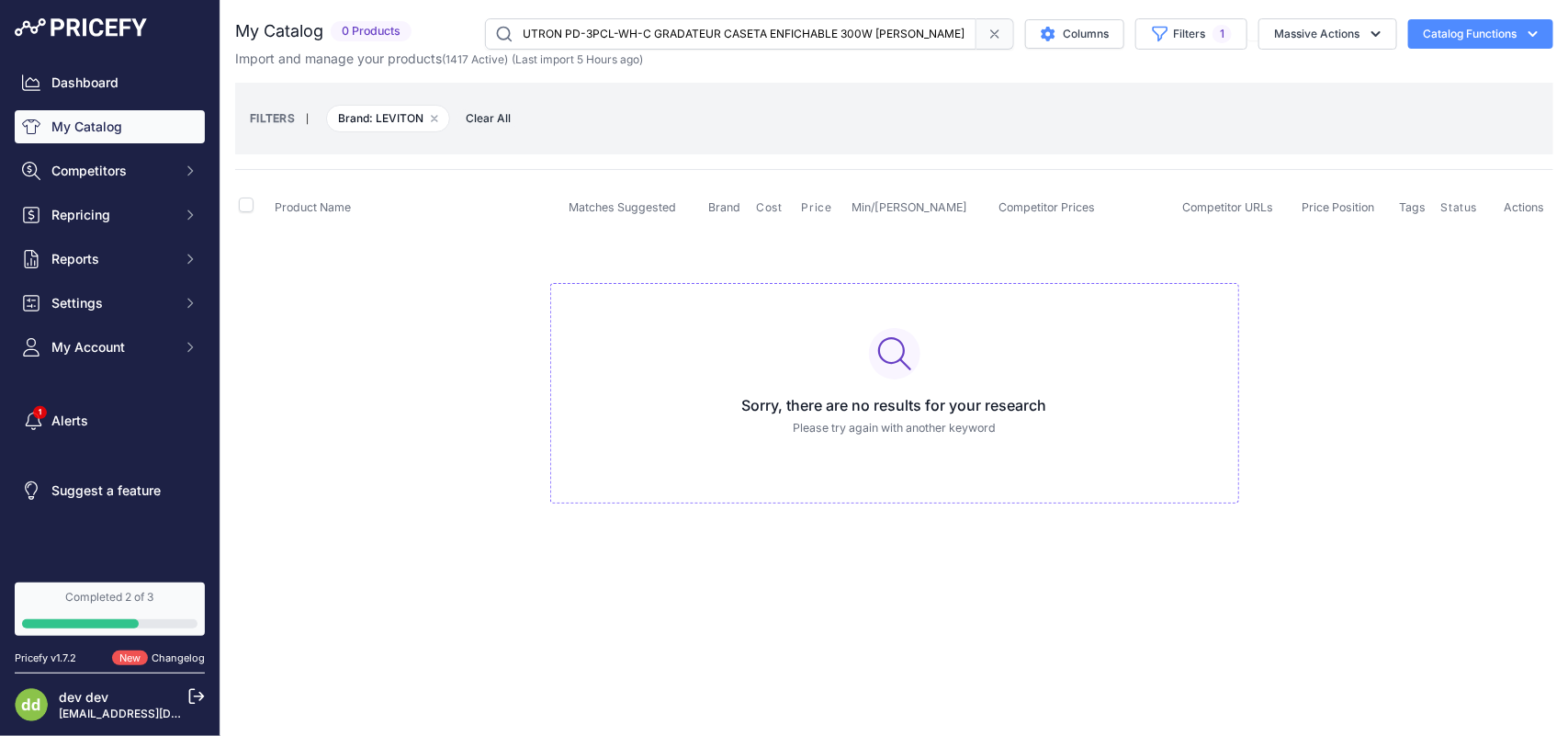
click at [608, 33] on input "LUTRON PD-3PCL-WH-C GRADATEUR CASETA ENFICHABLE 300W [PERSON_NAME] DE TABLE" at bounding box center [730, 34] width 492 height 32
click at [616, 36] on input "LUTRON PD-5NE-WH-C GRADATEUR BLANC CASETA" at bounding box center [730, 34] width 492 height 32
click at [616, 34] on input "LUTRON PD-5NE-WH-C GRADATEUR BLANC CASETA" at bounding box center [730, 34] width 492 height 32
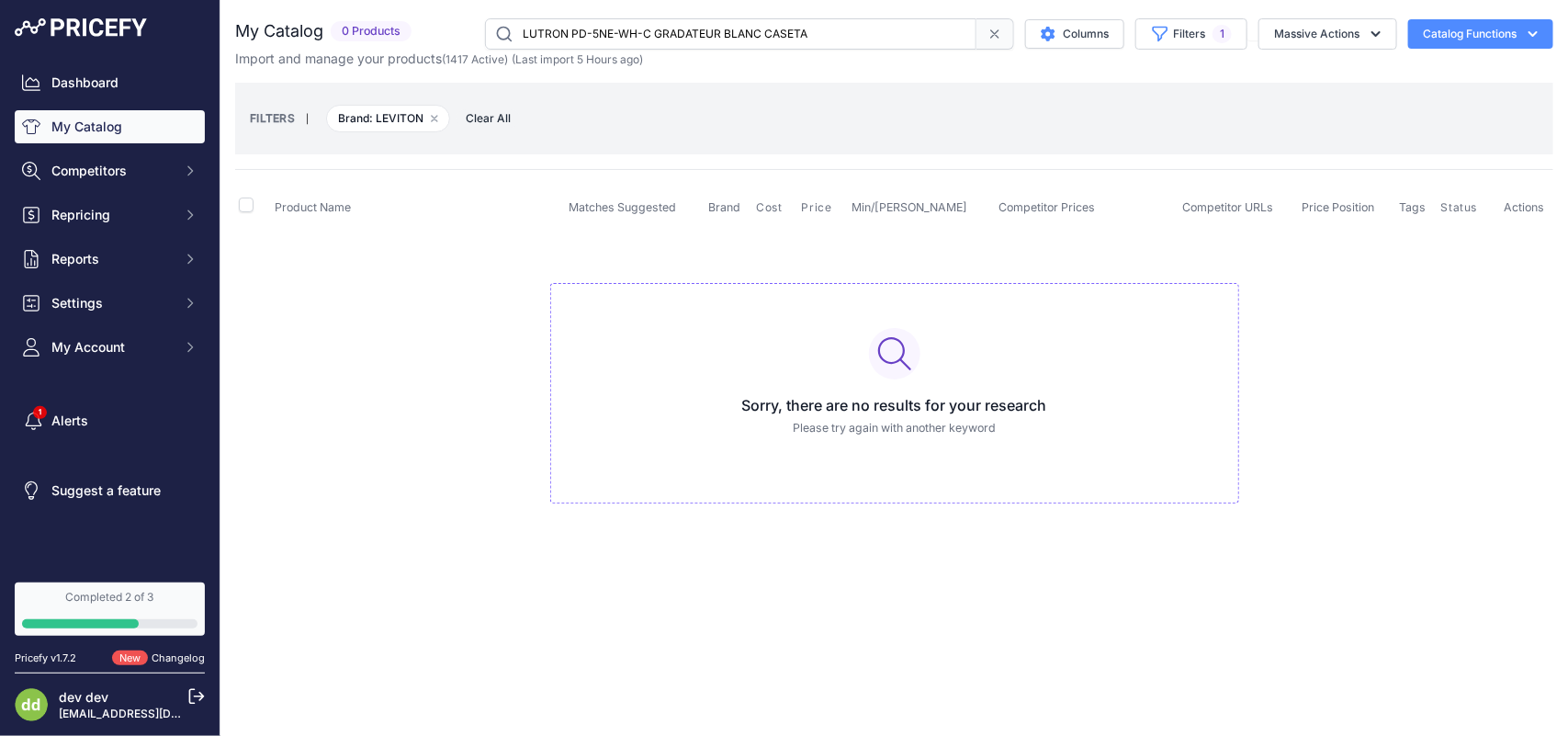
click at [616, 34] on input "LUTRON PD-5NE-WH-C GRADATEUR BLANC CASETA" at bounding box center [730, 34] width 492 height 32
click at [616, 31] on input "LUTRON PD-6WCL-BL-C GRADATEUR CASETA RF 600WNOIR" at bounding box center [730, 34] width 492 height 32
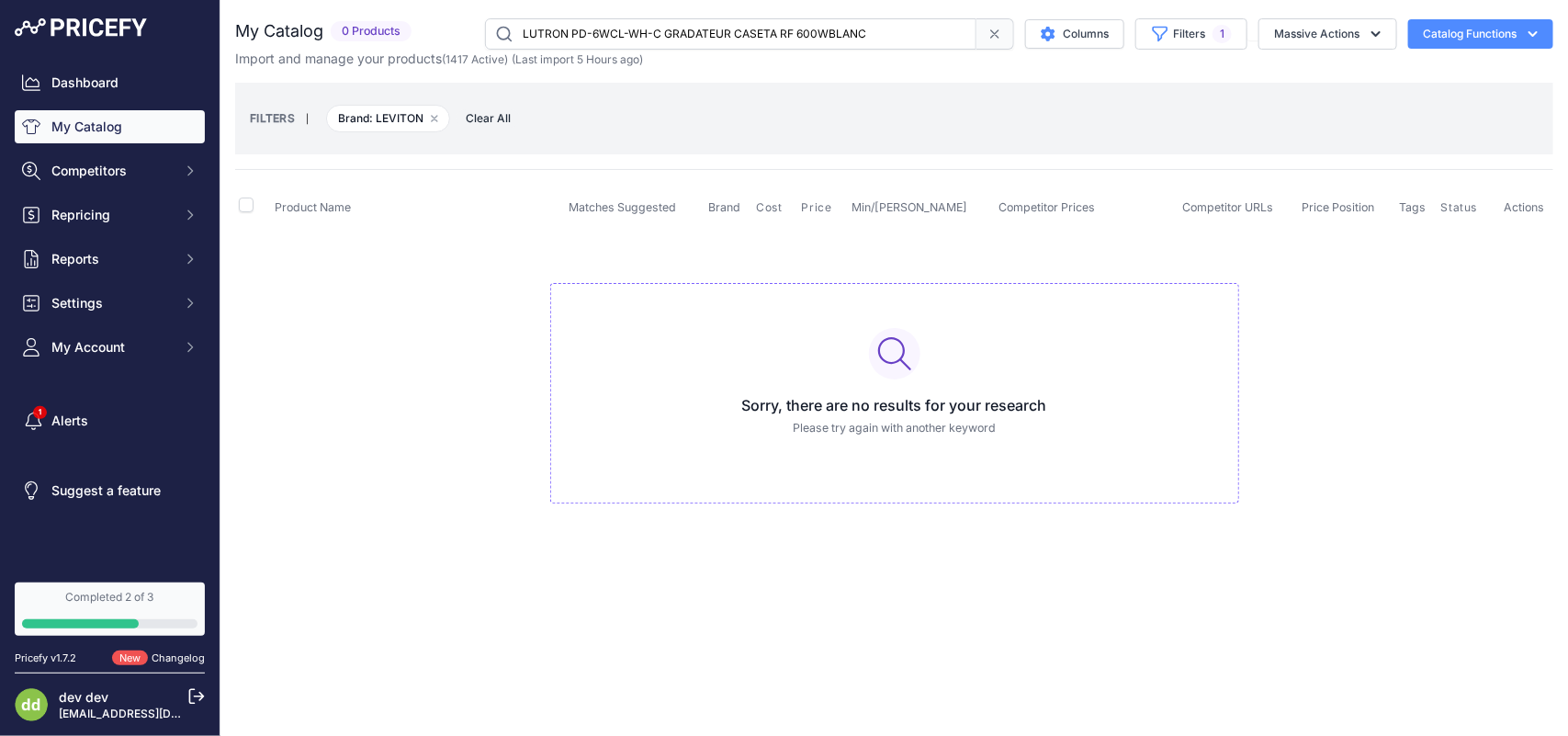
click at [611, 34] on input "LUTRON PD-6WCL-WH-C GRADATEUR CASETA RF 600WBLANC" at bounding box center [730, 34] width 492 height 32
click at [641, 33] on input "LUTRON PICO-WBX-ADAPT ADAPTEUR PLAQUE PR CONTPICO" at bounding box center [730, 34] width 492 height 32
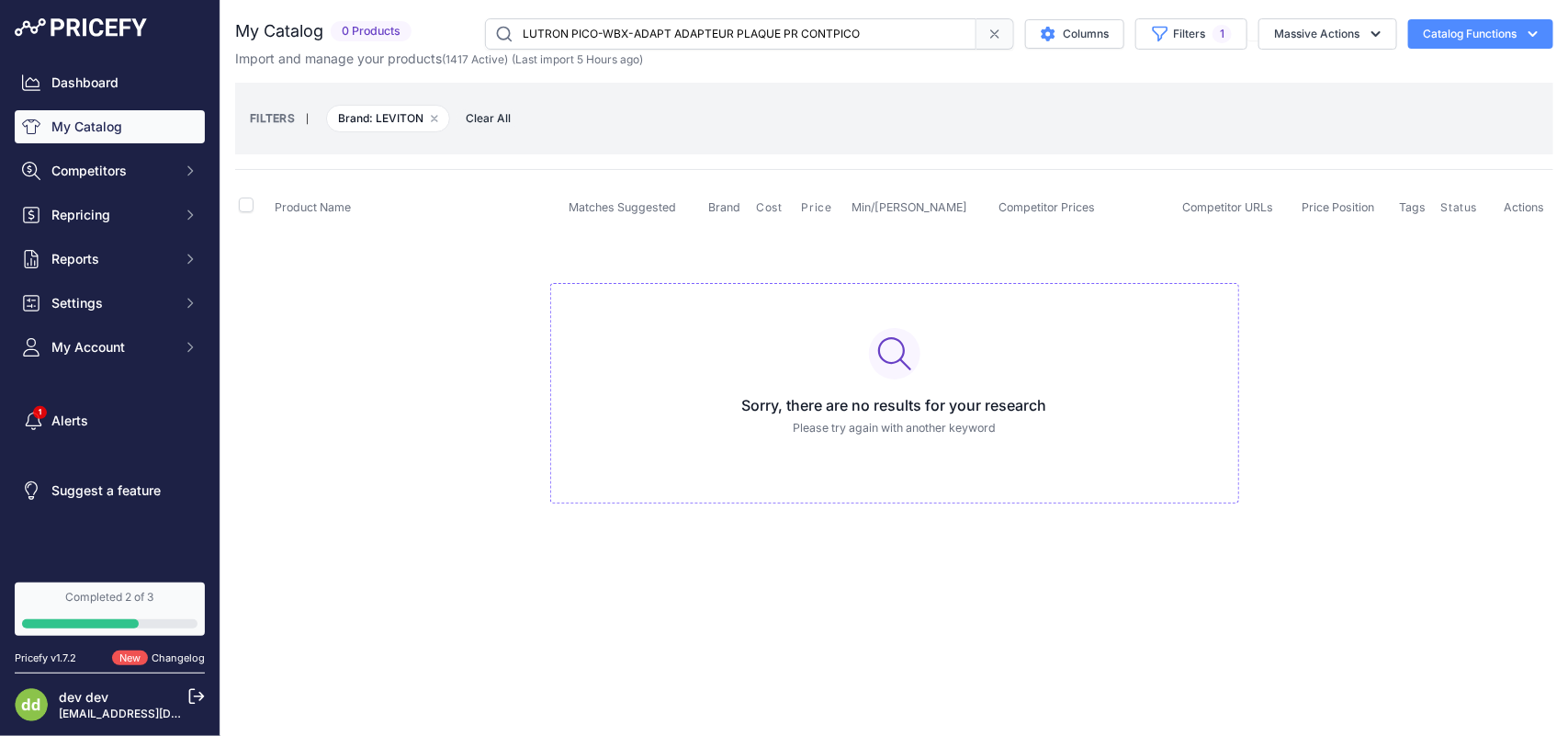
click at [641, 33] on input "LUTRON PICO-WBX-ADAPT ADAPTEUR PLAQUE PR CONTPICO" at bounding box center [730, 34] width 492 height 32
click at [641, 37] on input "LUTRON S-600PH-WH-CSA GRAD INC 600W 1P SPBLANC SKYLARK" at bounding box center [730, 34] width 492 height 32
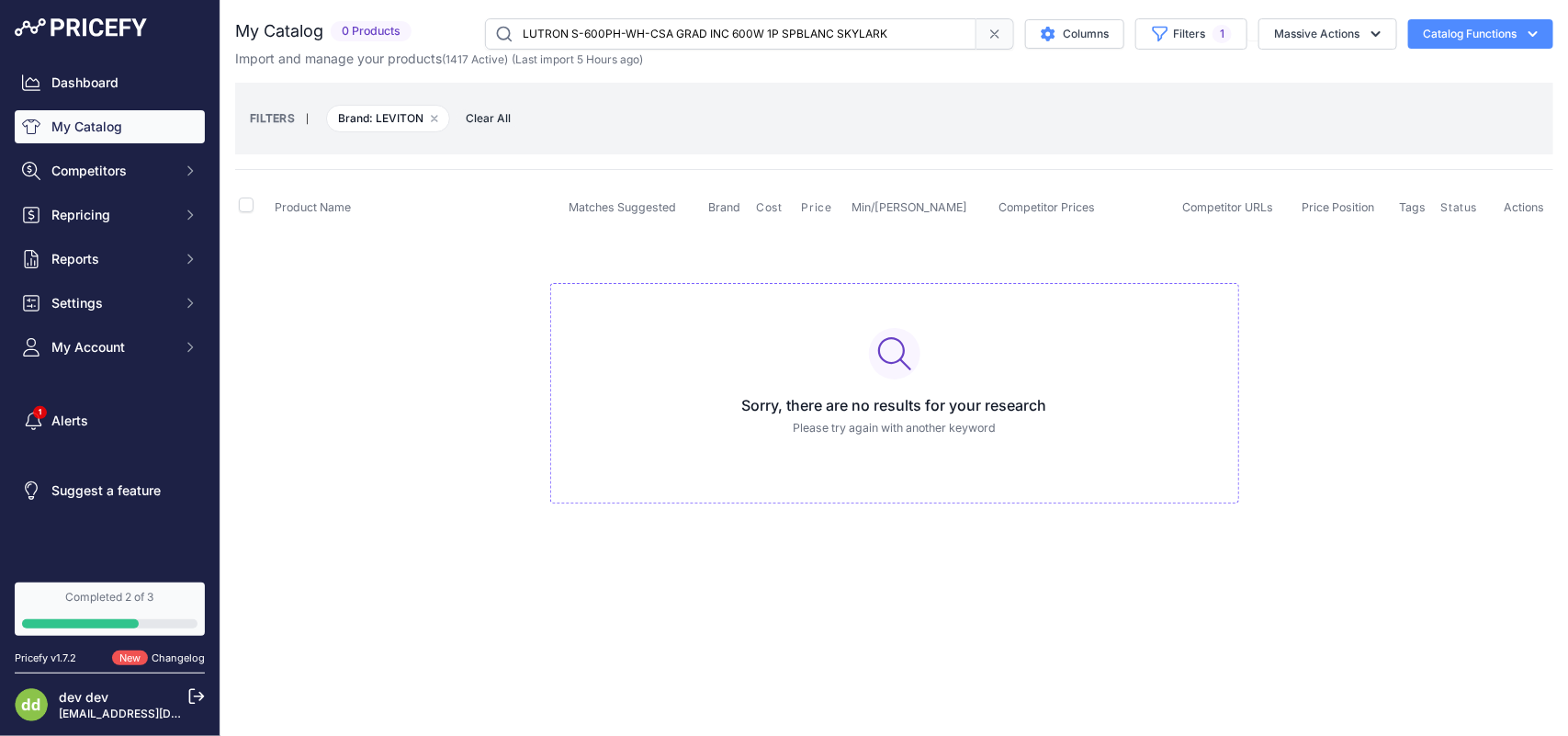
click at [641, 37] on input "LUTRON S-600PH-WH-CSA GRAD INC 600W 1P SPBLANC SKYLARK" at bounding box center [730, 34] width 492 height 32
click at [636, 25] on input "LUTRON SC-1-BI PLAQUE SIMPLE BISCUITFINI SATIN" at bounding box center [730, 34] width 492 height 32
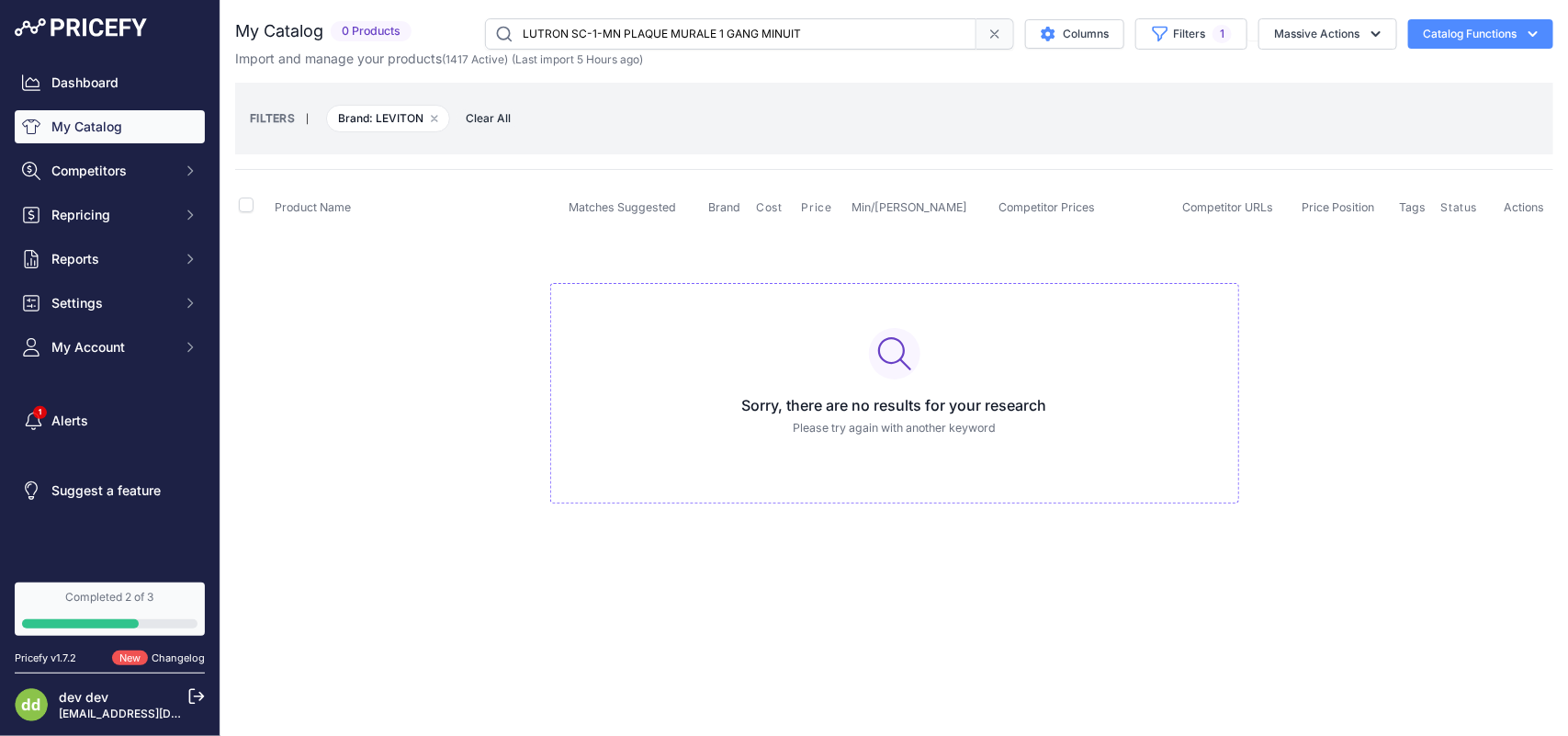
click at [608, 34] on input "LUTRON SC-1-MN PLAQUE MURALE 1 GANG MINUIT" at bounding box center [730, 34] width 492 height 32
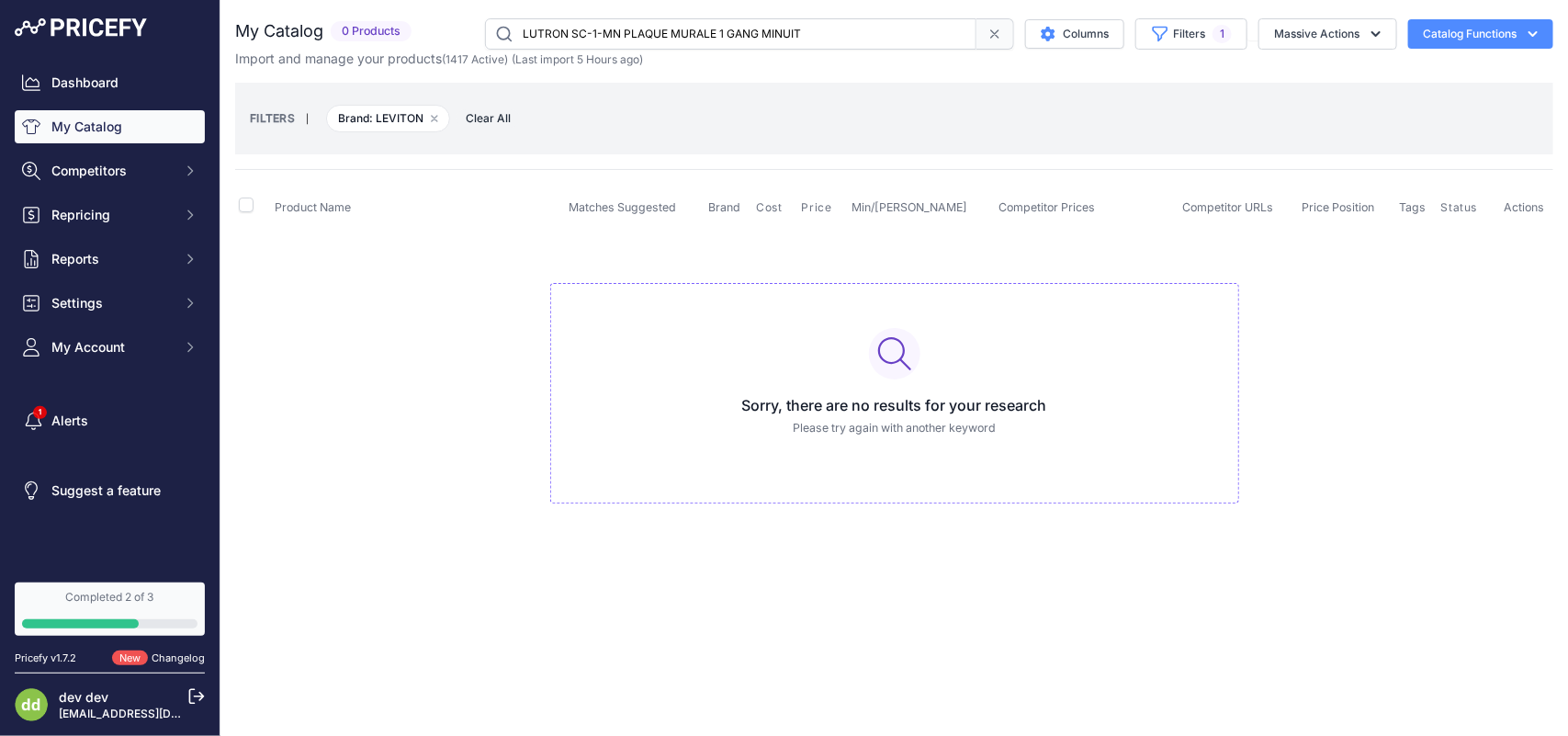
click at [608, 34] on input "LUTRON SC-1-MN PLAQUE MURALE 1 GANG MINUIT" at bounding box center [730, 34] width 492 height 32
click at [623, 39] on input "LUTRON SC-1-PD PLAQUE MURALE 1 GANG PALADIUM" at bounding box center [730, 34] width 492 height 32
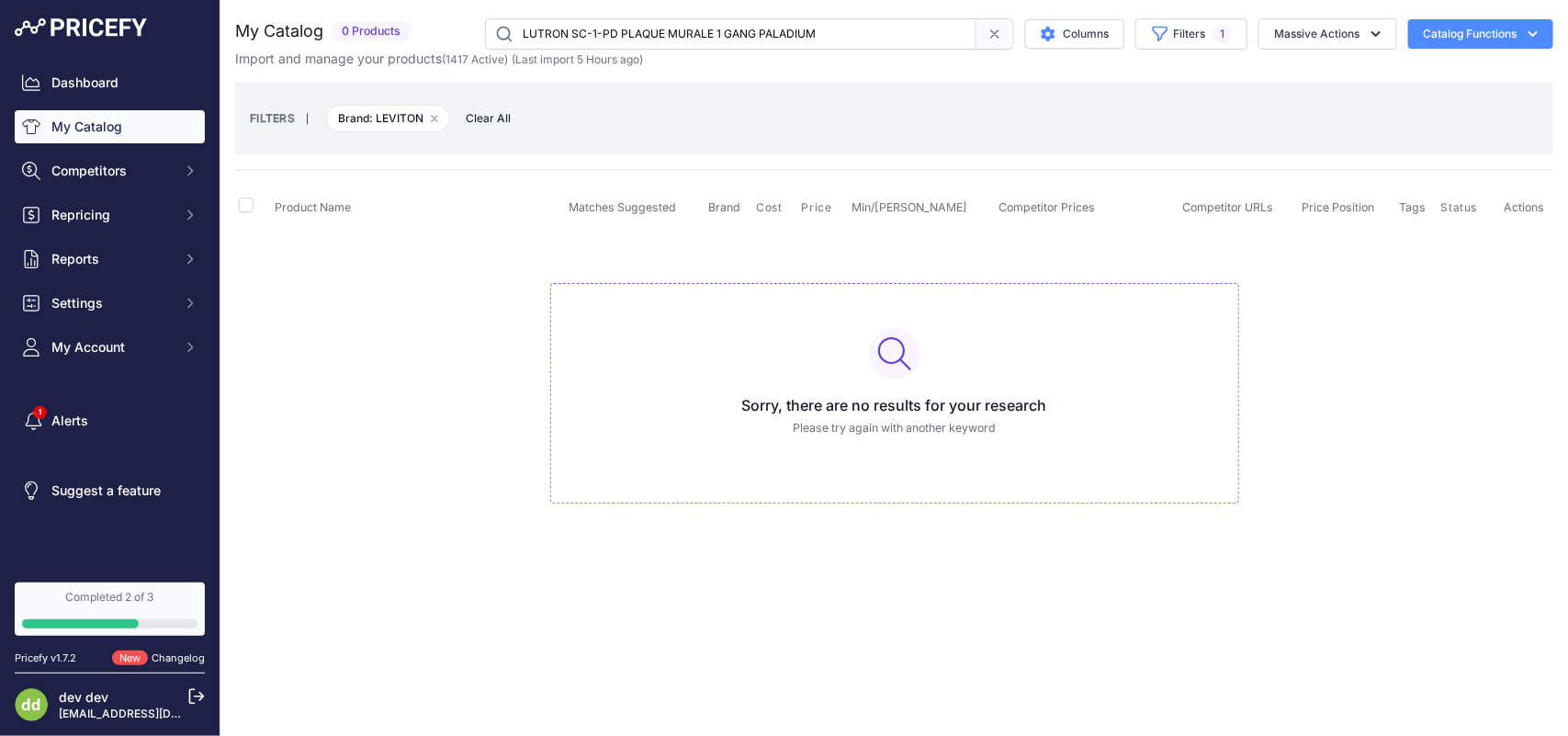
click at [623, 39] on input "LUTRON SC-1-PD PLAQUE MURALE 1 GANG PALADIUM" at bounding box center [730, 34] width 492 height 32
click at [638, 26] on input "LUTRON SC-1-TP PLAQUE MURALE 1 GANG TAUPE" at bounding box center [730, 34] width 492 height 32
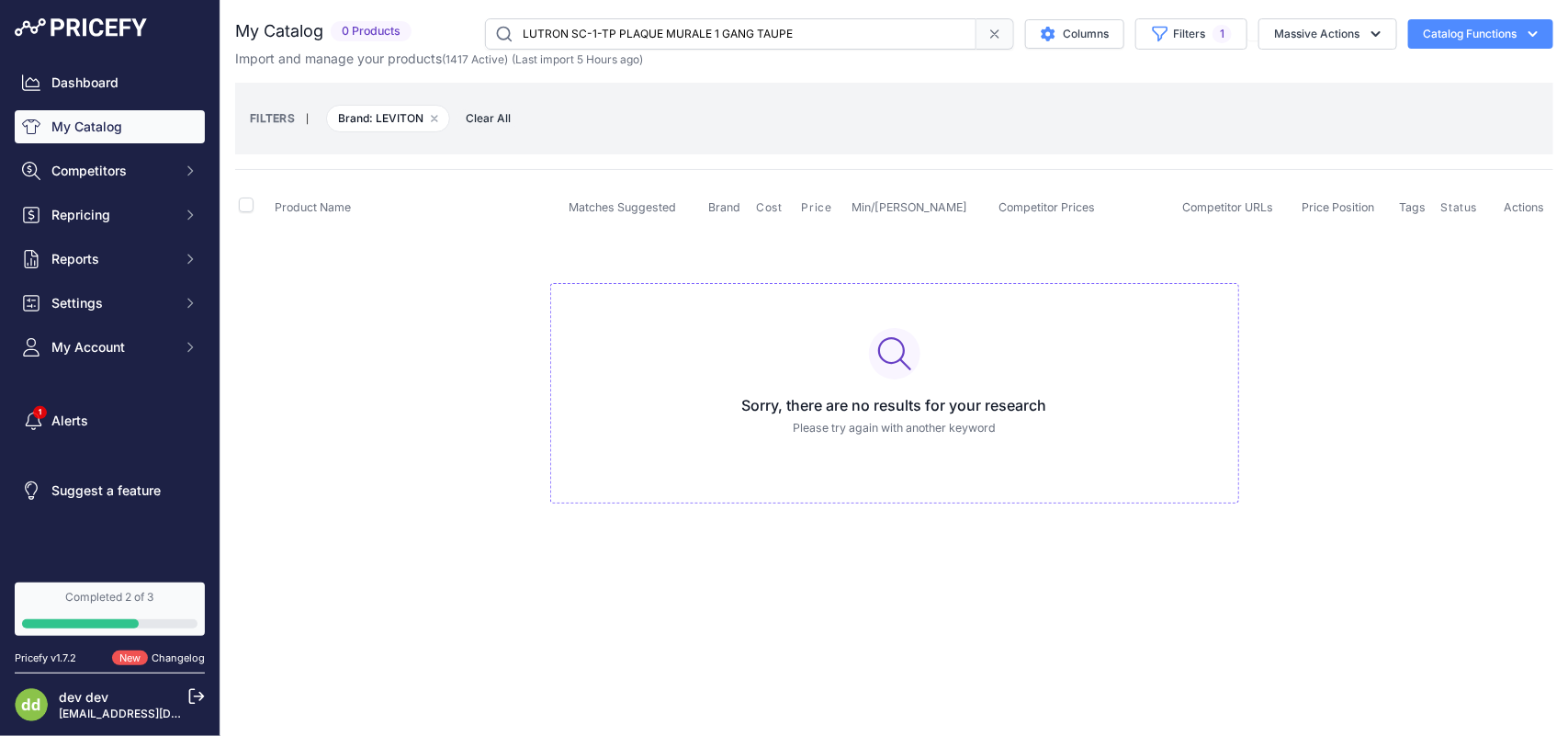
click at [638, 26] on input "LUTRON SC-1-TP PLAQUE MURALE 1 GANG TAUPE" at bounding box center [730, 34] width 492 height 32
click at [620, 33] on input "LUTRON SC-1PS-SW INTERR 15A 1P NEIGEFINI SATIN" at bounding box center [730, 34] width 492 height 32
click at [615, 24] on input "LUTRON SC-2-MN PLAQUE MURALE 2 GANG MINUIT" at bounding box center [730, 34] width 492 height 32
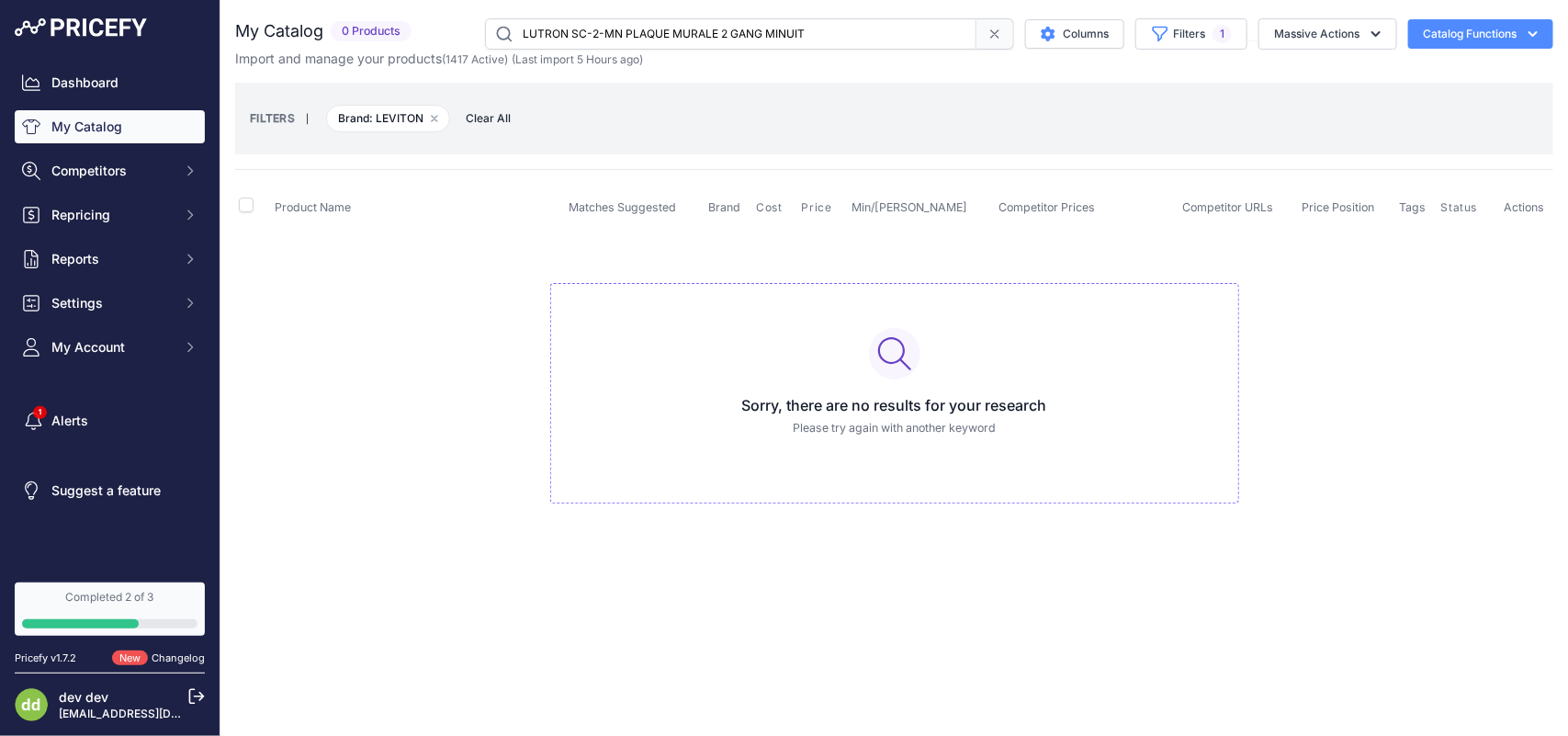
click at [615, 24] on input "LUTRON SC-2-MN PLAQUE MURALE 2 GANG MINUIT" at bounding box center [730, 34] width 492 height 32
click at [615, 25] on input "LUTRON SC-2-SW PLAQUE DOUBLE NEIGE FINISATIN" at bounding box center [730, 34] width 492 height 32
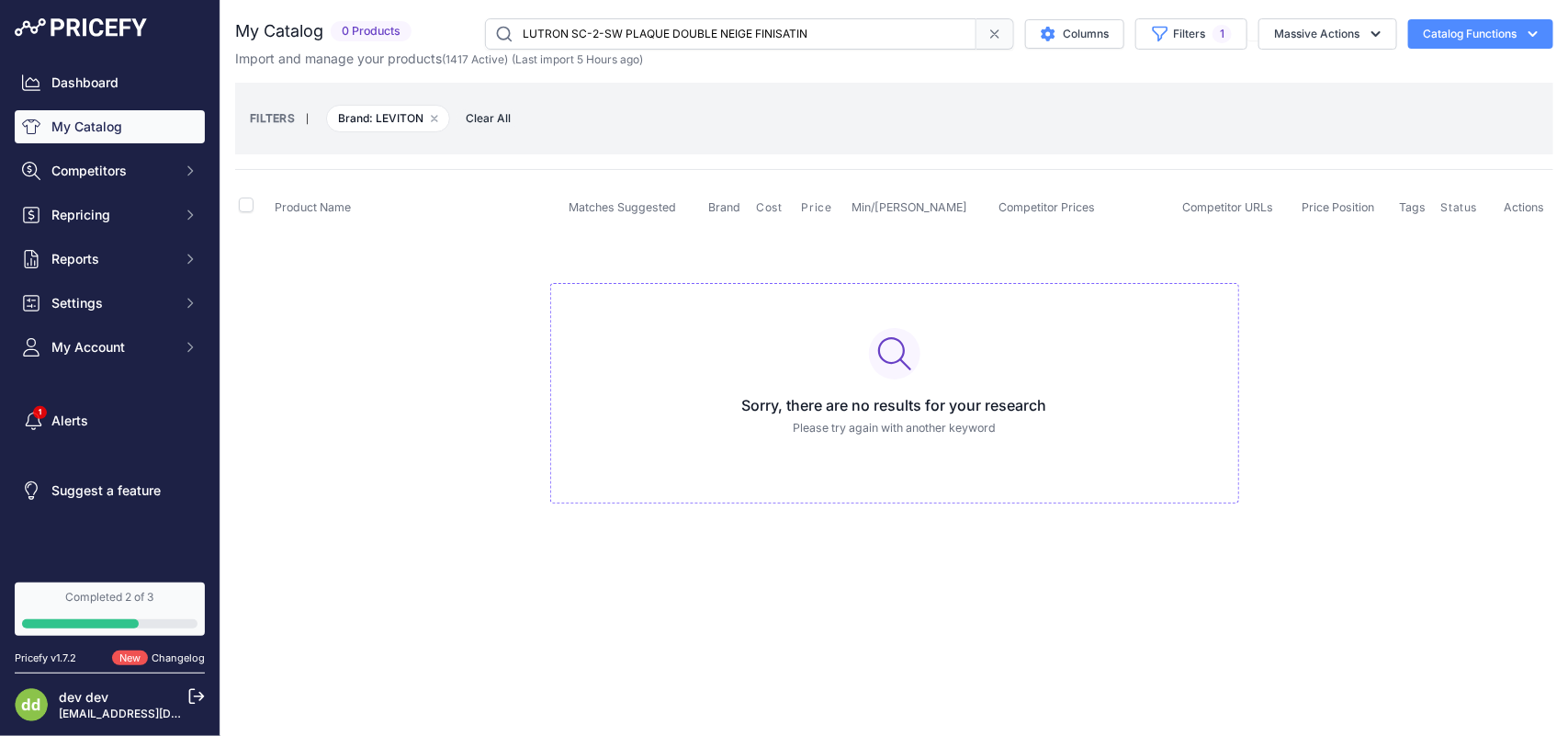
click at [615, 25] on input "LUTRON SC-2-SW PLAQUE DOUBLE NEIGE FINISATIN" at bounding box center [730, 34] width 492 height 32
click at [623, 31] on input "LUTRON SC-3-MN PLAQUE MURALE 3 GANG MINUIT" at bounding box center [730, 34] width 492 height 32
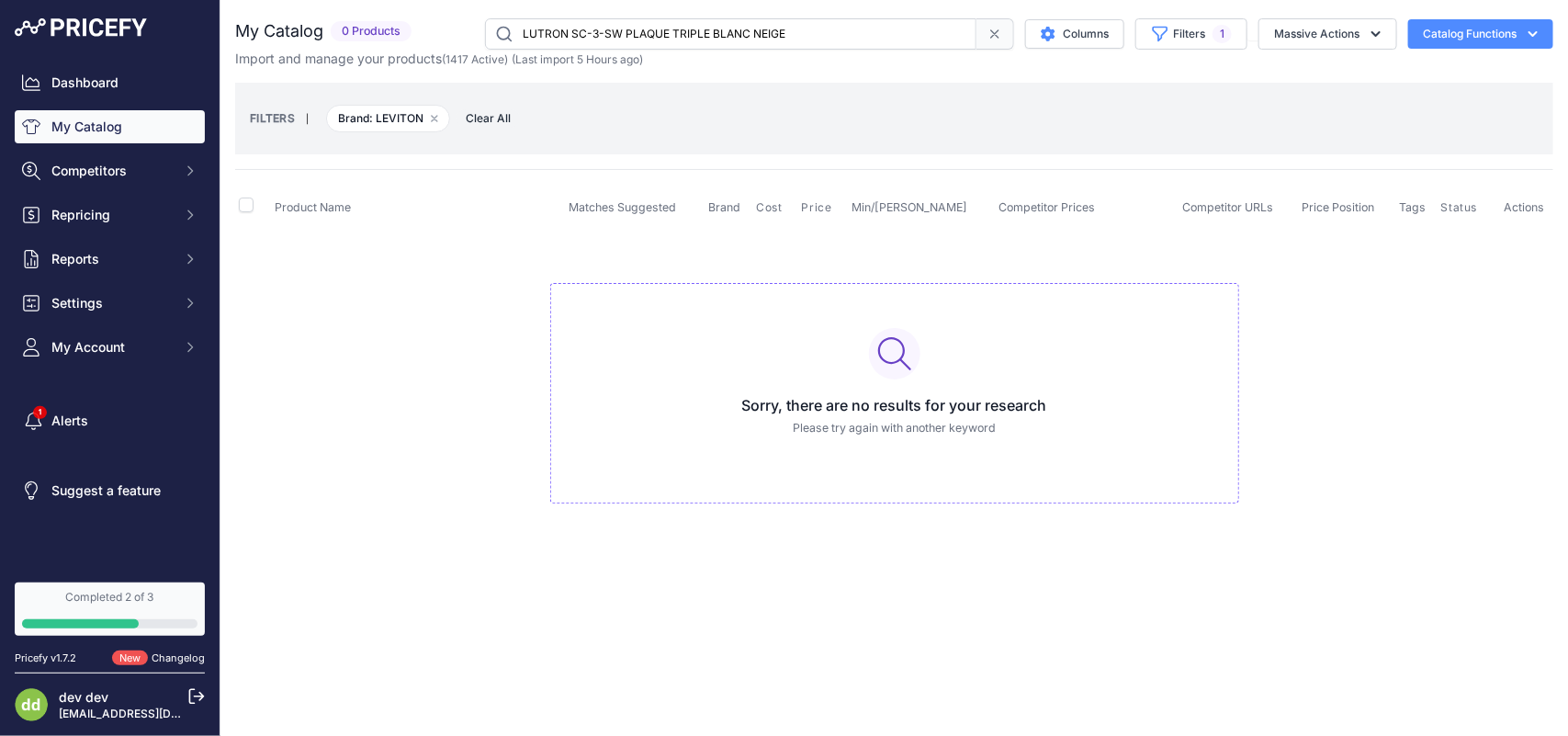
click at [628, 39] on input "LUTRON SC-3-SW PLAQUE TRIPLE BLANC NEIGE" at bounding box center [730, 34] width 492 height 32
click at [653, 39] on input "LUTRON SC-4-SW PLAQUE QUADRUPLE BLANC NEIGE" at bounding box center [730, 34] width 492 height 32
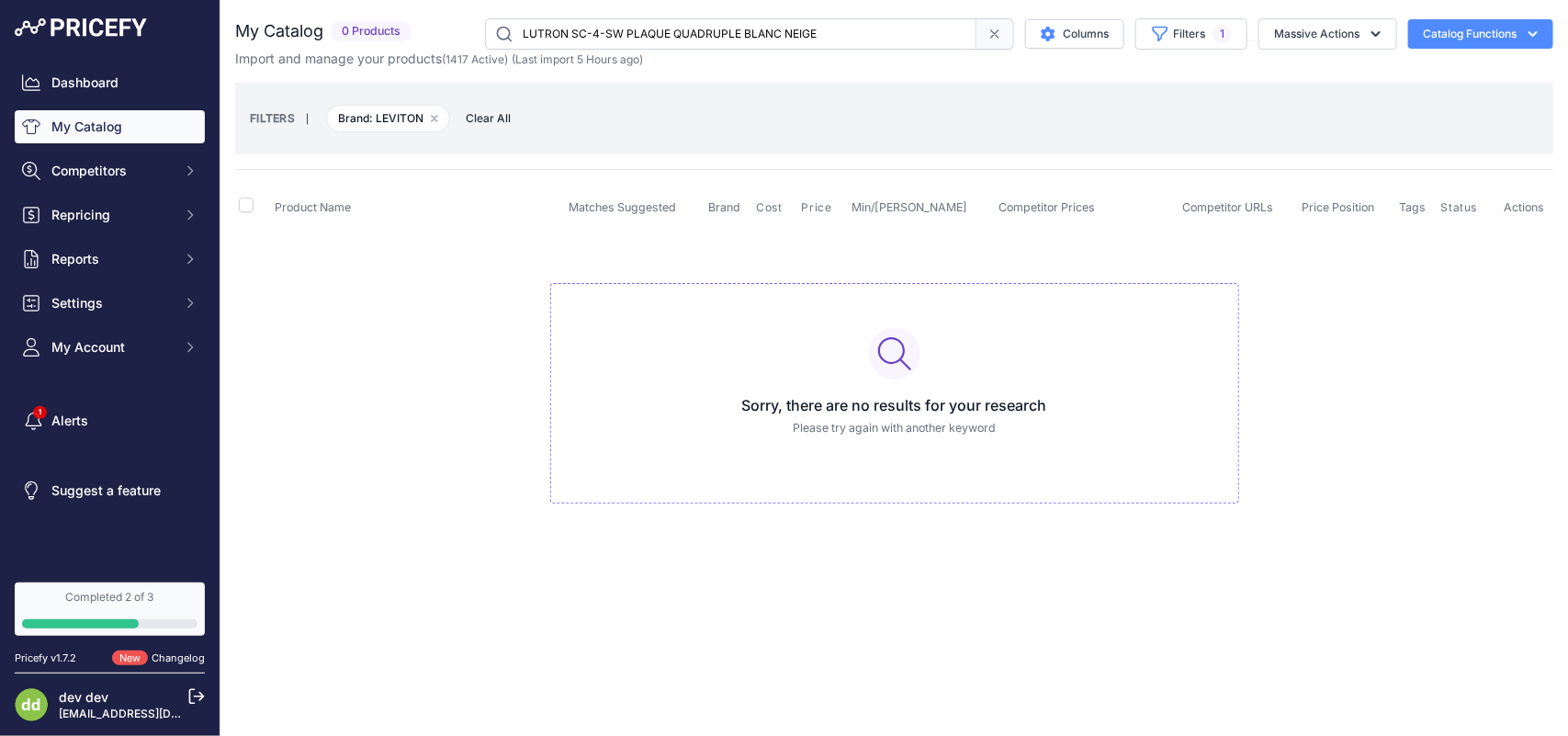
click at [653, 39] on input "LUTRON SC-4-SW PLAQUE QUADRUPLE BLANC NEIGE" at bounding box center [730, 34] width 492 height 32
click at [598, 33] on input "LUTRON SC-5-SW PLAQUE MURALE 5 GANG NEIGE" at bounding box center [730, 34] width 492 height 32
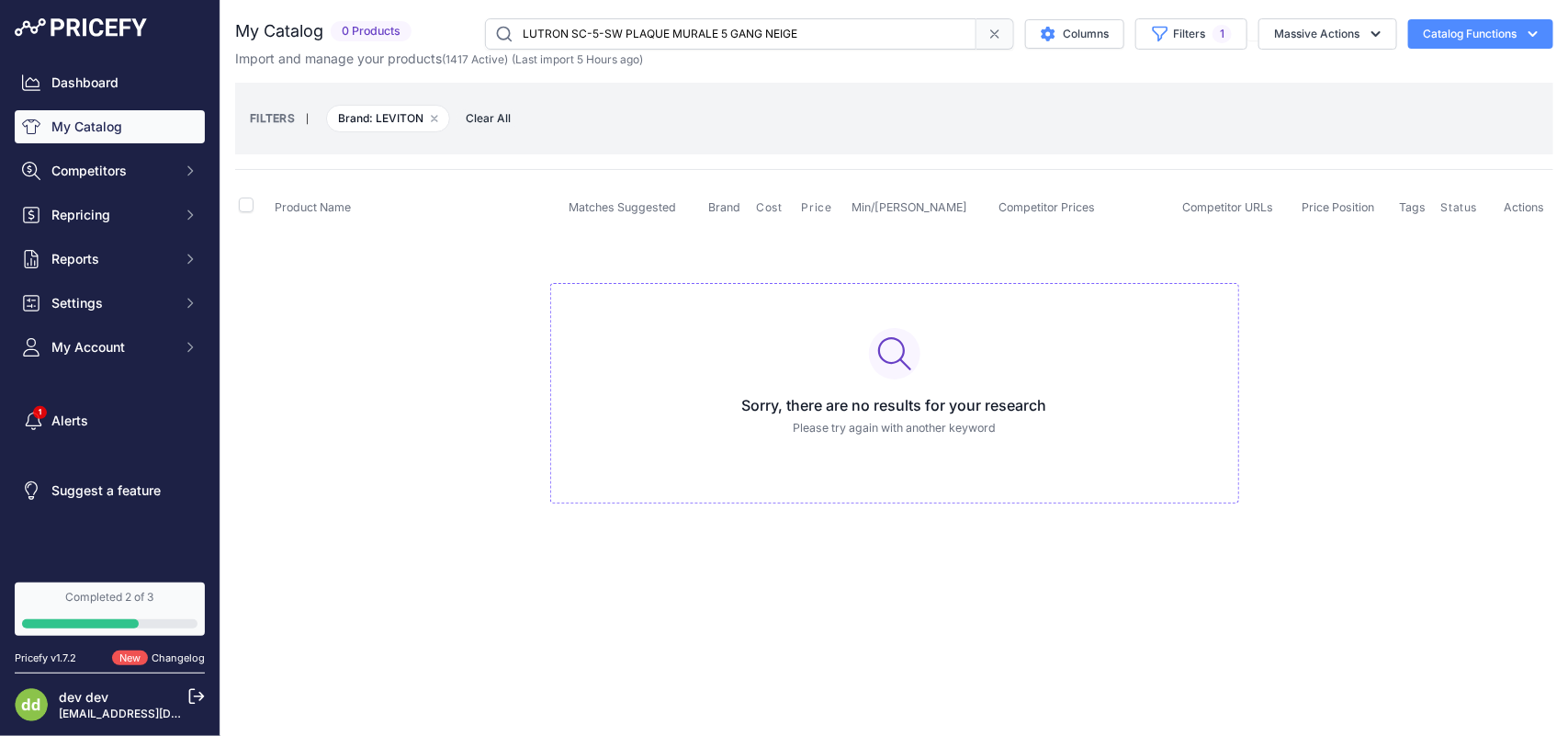
click at [598, 33] on input "LUTRON SC-5-SW PLAQUE MURALE 5 GANG NEIGE" at bounding box center [730, 34] width 492 height 32
click at [629, 30] on input "LUTRON SCL-153P-BL GRAD CFL/DEL/INC/HAL 1V/3V SKYLARK NOIR" at bounding box center [730, 34] width 492 height 32
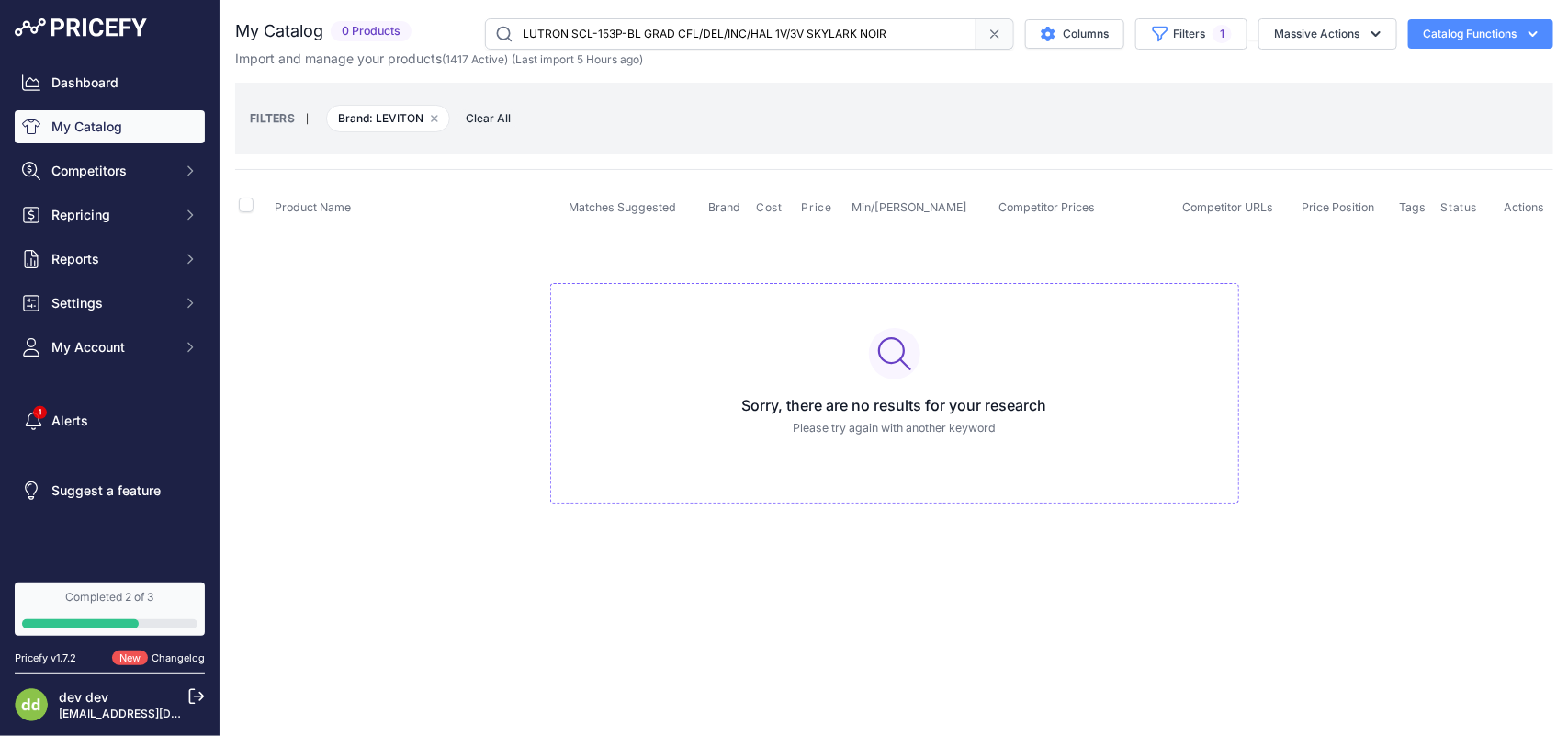
click at [629, 30] on input "LUTRON SCL-153P-BL GRAD CFL/DEL/INC/HAL 1V/3V SKYLARK NOIR" at bounding box center [730, 34] width 492 height 32
click at [606, 38] on input "LUTRON SCL-153P-WH GRAD SKYLARK C*L PREREGLE 600W 3 VOIES UNI BLANC" at bounding box center [730, 34] width 492 height 32
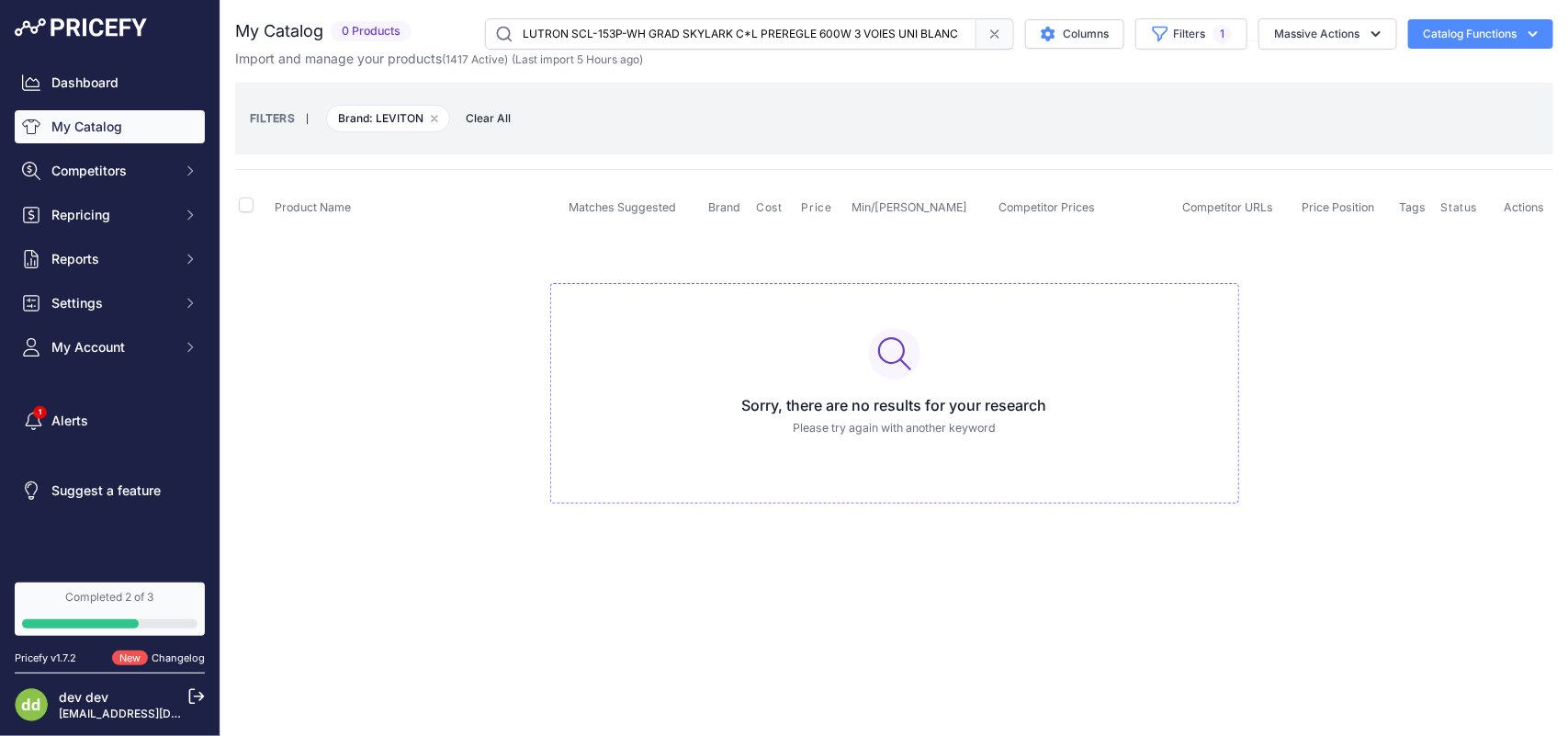
click at [635, 20] on input "LUTRON SCL-153P-WH GRAD SKYLARK C*L PREREGLE 600W 3 VOIES UNI BLANC" at bounding box center [730, 34] width 492 height 32
click at [630, 31] on input "LUTRON SCL-153P-WH GRAD SKYLARK C*L PREREGLE 600W 3 VOIES UNI BLANC" at bounding box center [730, 34] width 492 height 32
click at [608, 33] on input "LUTRON SELV-300P-WH-CSA GRAD EL/BV 300W PREREGBLANC SKYLARK" at bounding box center [730, 34] width 492 height 32
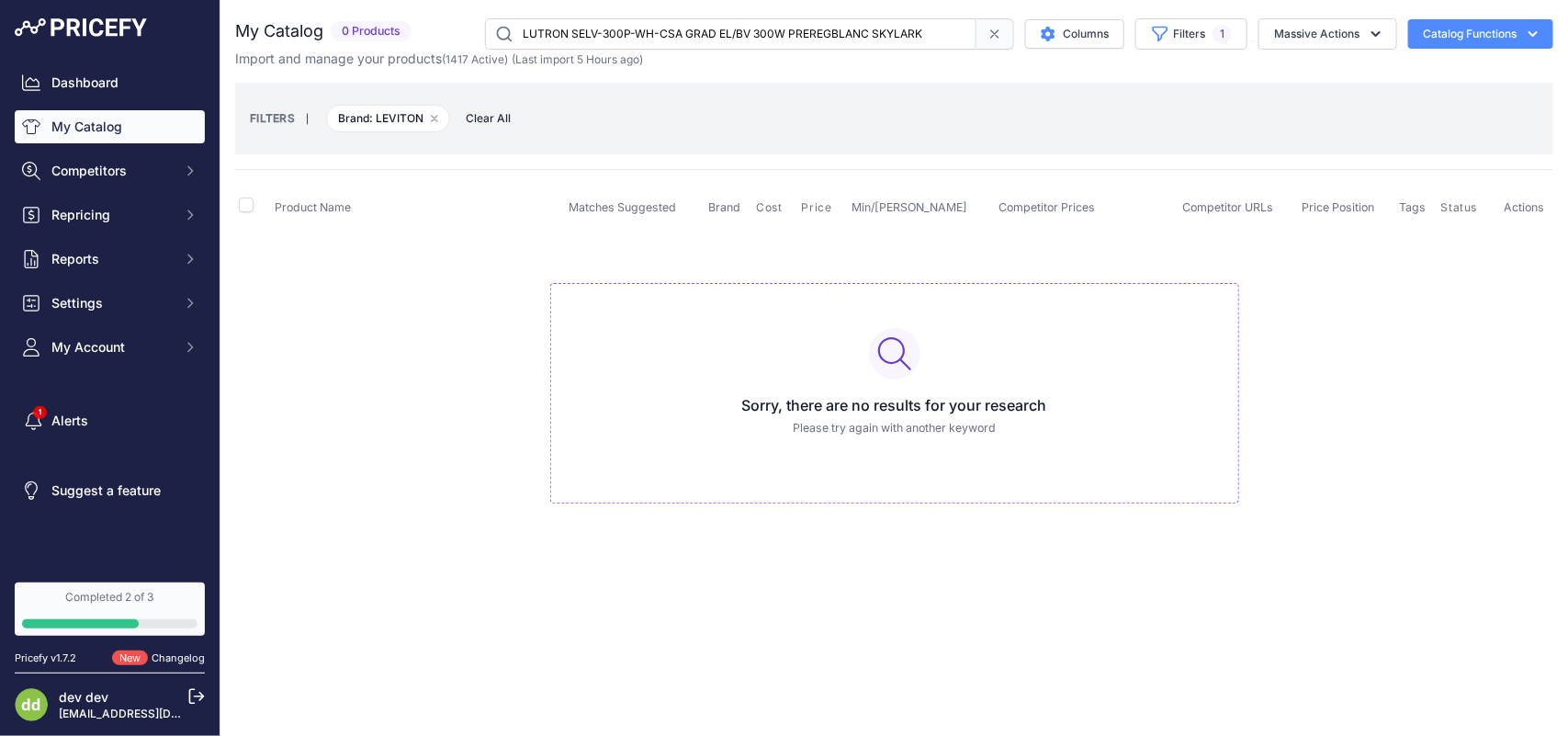
click at [608, 33] on input "LUTRON SELV-300P-WH-CSA GRAD EL/BV 300W PREREGBLANC SKYLARK" at bounding box center [730, 34] width 492 height 32
click at [618, 25] on input "LUTRON SELV-300P-WH-CSA GRAD EL/BV 300W PREREGBLANC SKYLARK" at bounding box center [730, 34] width 492 height 32
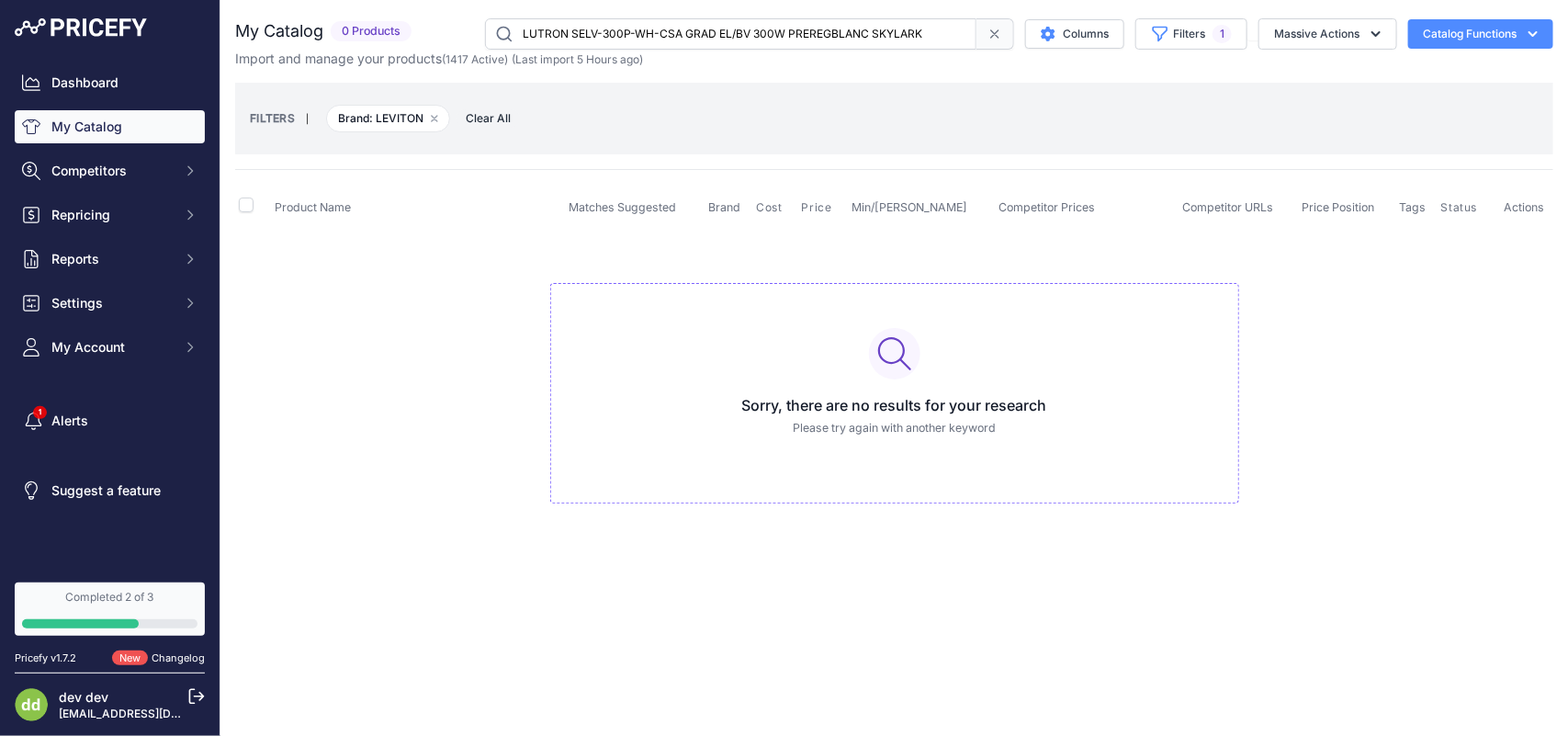
click at [618, 25] on input "LUTRON SELV-300P-WH-CSA GRAD EL/BV 300W PREREGBLANC SKYLARK" at bounding box center [730, 34] width 492 height 32
click at [577, 26] on input "LUTRON SFS-5E-BL CONTROLE VENTILATEUR À GLISS. UNIPOLAIRE NOIR" at bounding box center [730, 34] width 492 height 32
click at [577, 25] on input "LUTRON SFS-5E-BL CONTROLE VENTILATEUR À GLISS. UNIPOLAIRE NOIR" at bounding box center [730, 34] width 492 height 32
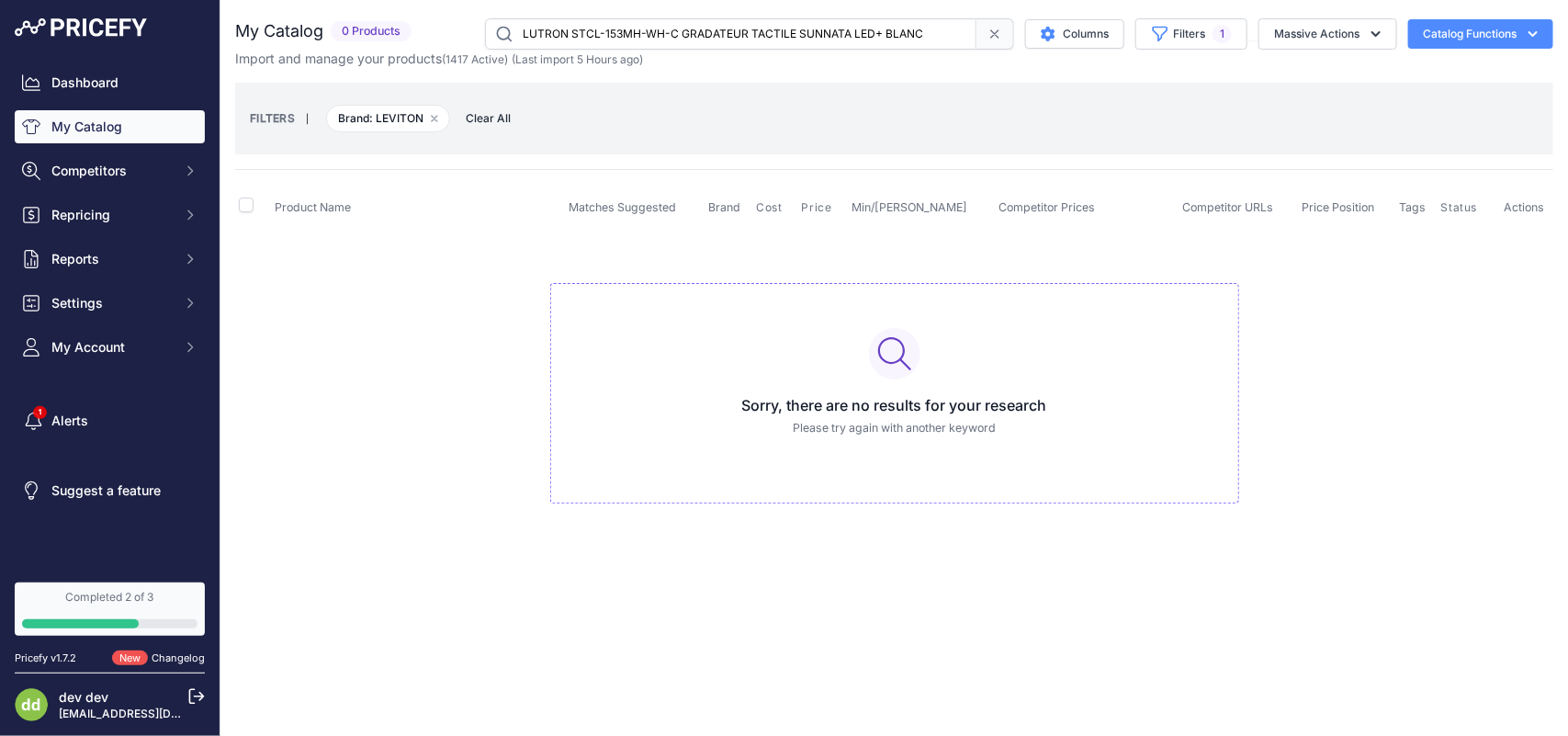
click at [621, 38] on input "LUTRON STCL-153MH-WH-C GRADATEUR TACTILE SUNNATA LED+ BLANC" at bounding box center [730, 34] width 492 height 32
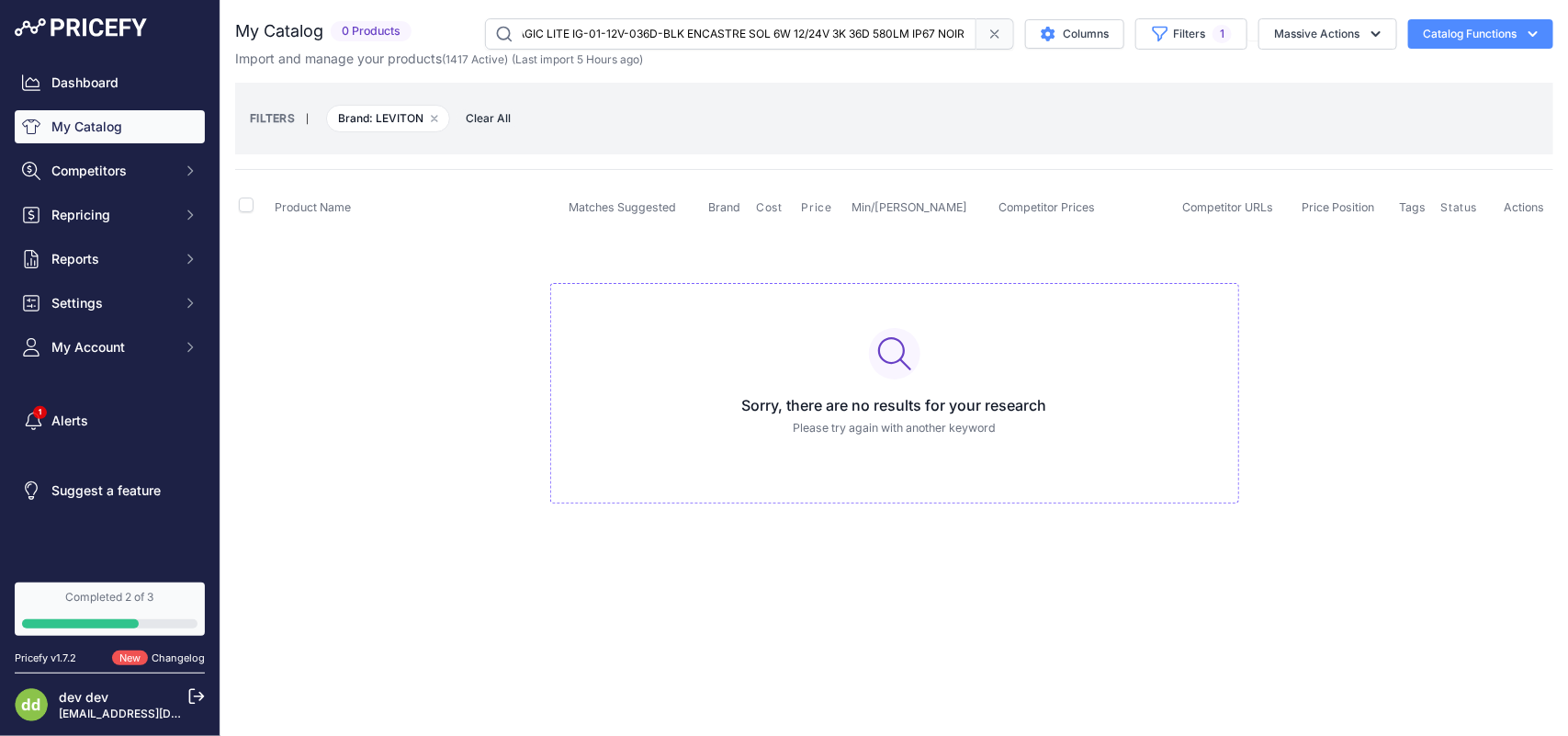
click at [592, 33] on input "MAGIC LITE IG-01-12V-036D-BLK ENCASTRE SOL 6W 12/24V 3K 36D 580LM IP67 NOIR" at bounding box center [730, 34] width 492 height 32
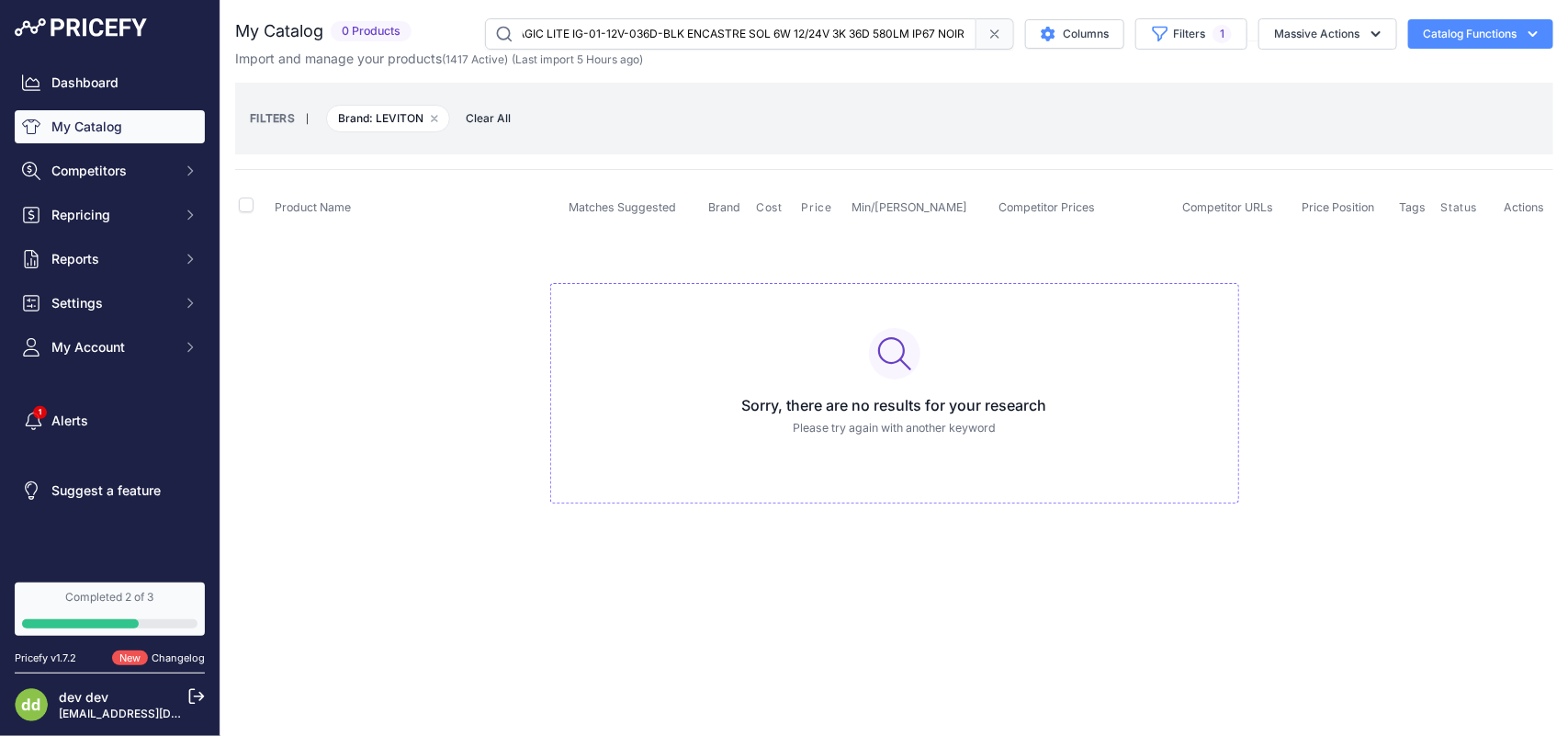
click at [592, 33] on input "MAGIC LITE IG-01-12V-036D-BLK ENCASTRE SOL 6W 12/24V 3K 36D 580LM IP67 NOIR" at bounding box center [730, 34] width 492 height 32
click at [605, 31] on input "MAKITA DML805 BALADEUSE DEL 14.4/18 VLXT" at bounding box center [730, 34] width 492 height 32
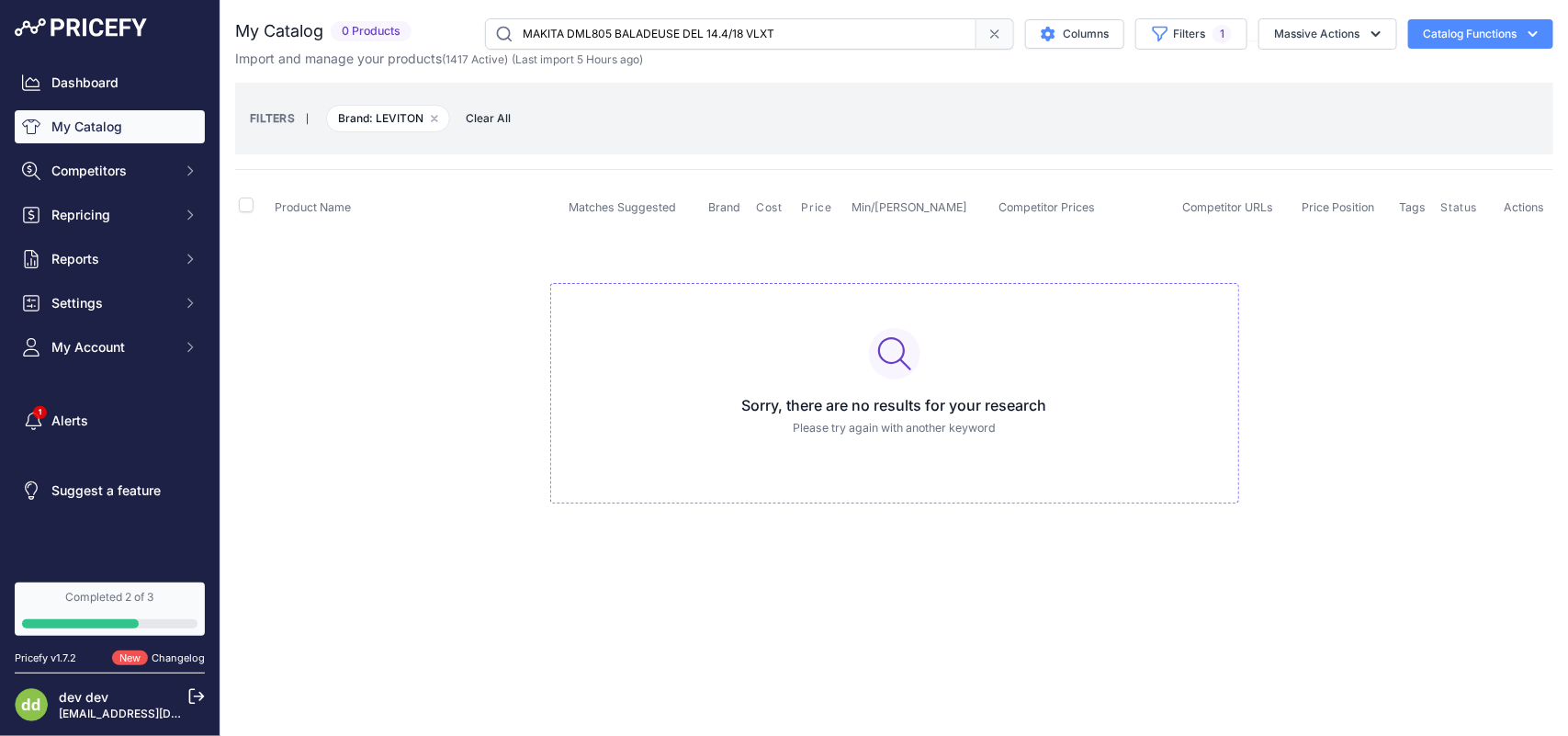
click at [605, 31] on input "MAKITA DML805 BALADEUSE DEL 14.4/18 VLXT" at bounding box center [730, 34] width 492 height 32
click at [618, 39] on input "MILWAUKEE 2112-21 [PERSON_NAME] ROVER [PERSON_NAME] RECHARGEABLE 445 LUMENS" at bounding box center [730, 34] width 492 height 32
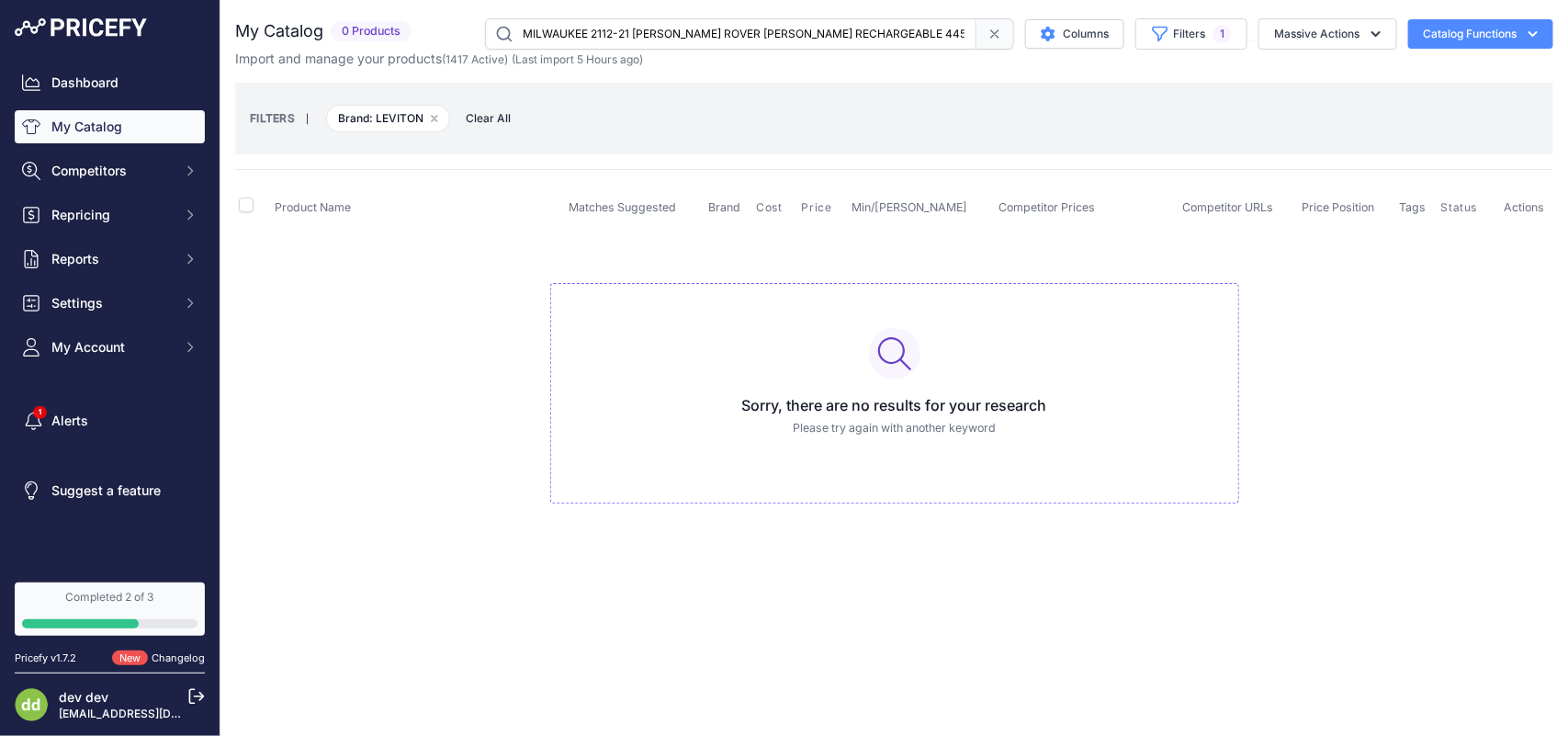
click at [618, 39] on input "MILWAUKEE 2112-21 [PERSON_NAME] ROVER [PERSON_NAME] RECHARGEABLE 445 LUMENS" at bounding box center [730, 34] width 492 height 32
click at [634, 33] on input "MILWAUKEE 2362-20 LANTERNE DEL M120" at bounding box center [730, 34] width 492 height 32
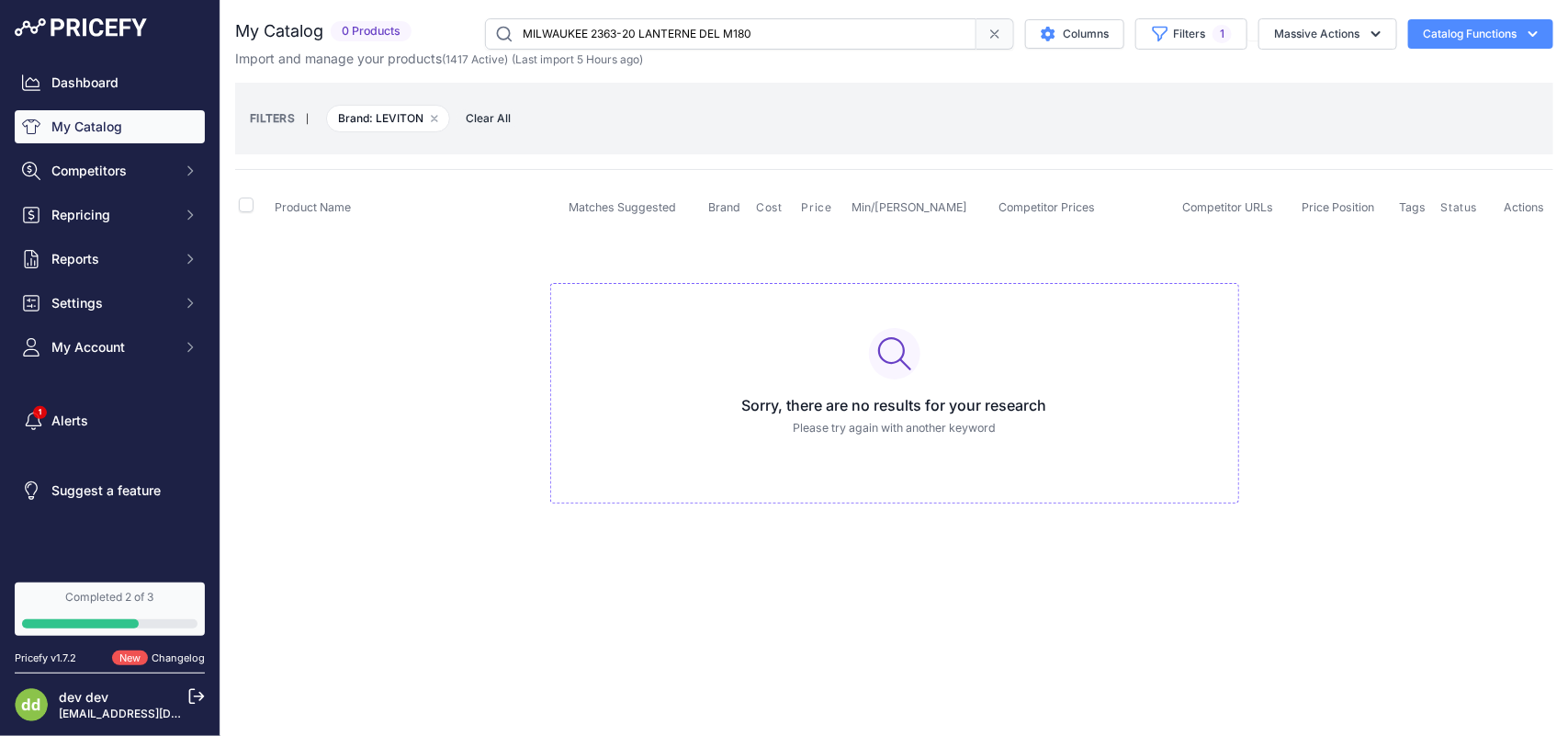
click at [680, 38] on input "MILWAUKEE 2363-20 LANTERNE DEL M180" at bounding box center [730, 34] width 492 height 32
click at [576, 30] on input "MILWAUKEE 2366-20 PROJECTEUR DOUBLE PUISSANCE M18 OUTIL SEULEMENT" at bounding box center [730, 34] width 492 height 32
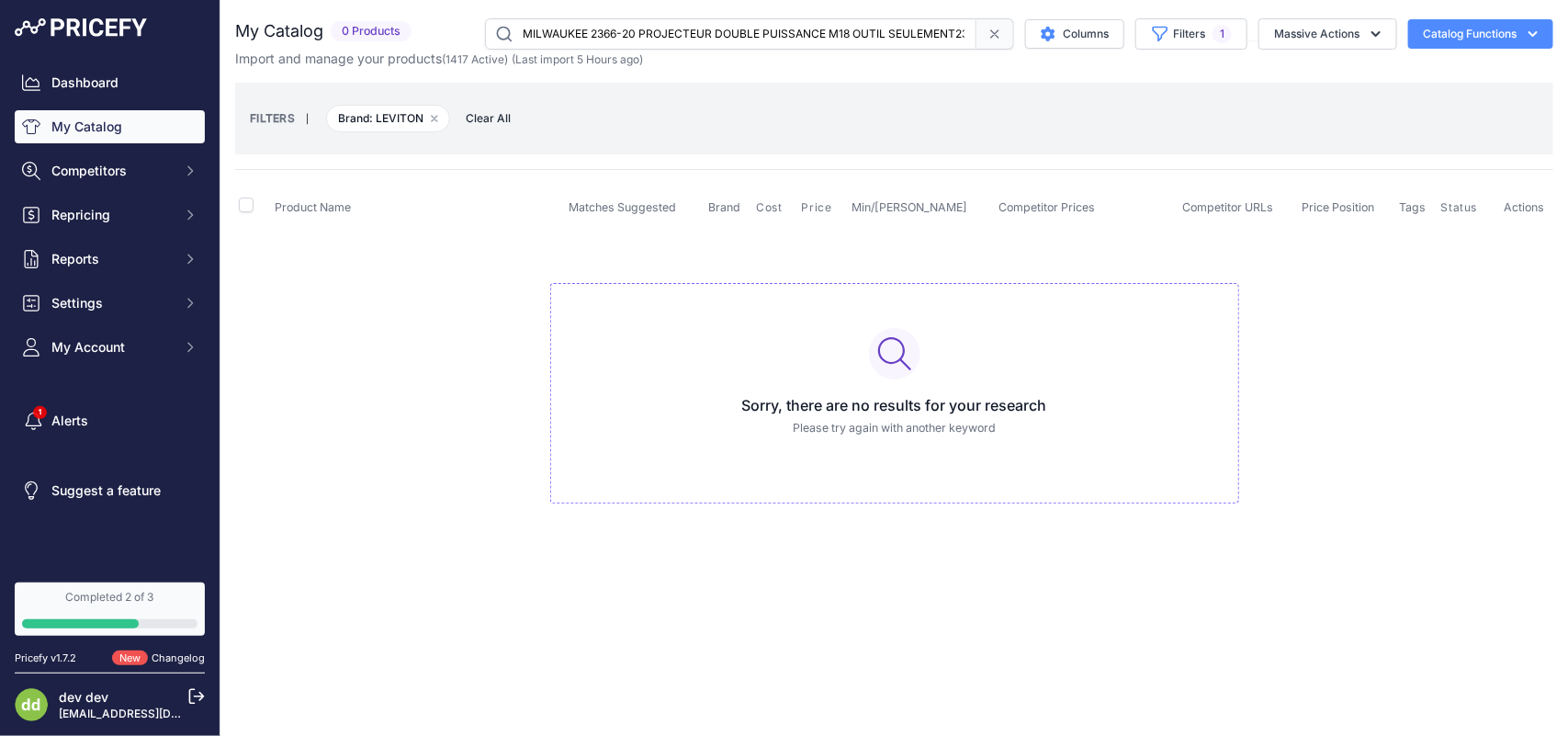
click at [576, 30] on input "MILWAUKEE 2366-20 PROJECTEUR DOUBLE PUISSANCE M18 OUTIL SEULEMENT2366-20 PROJEC…" at bounding box center [730, 34] width 492 height 32
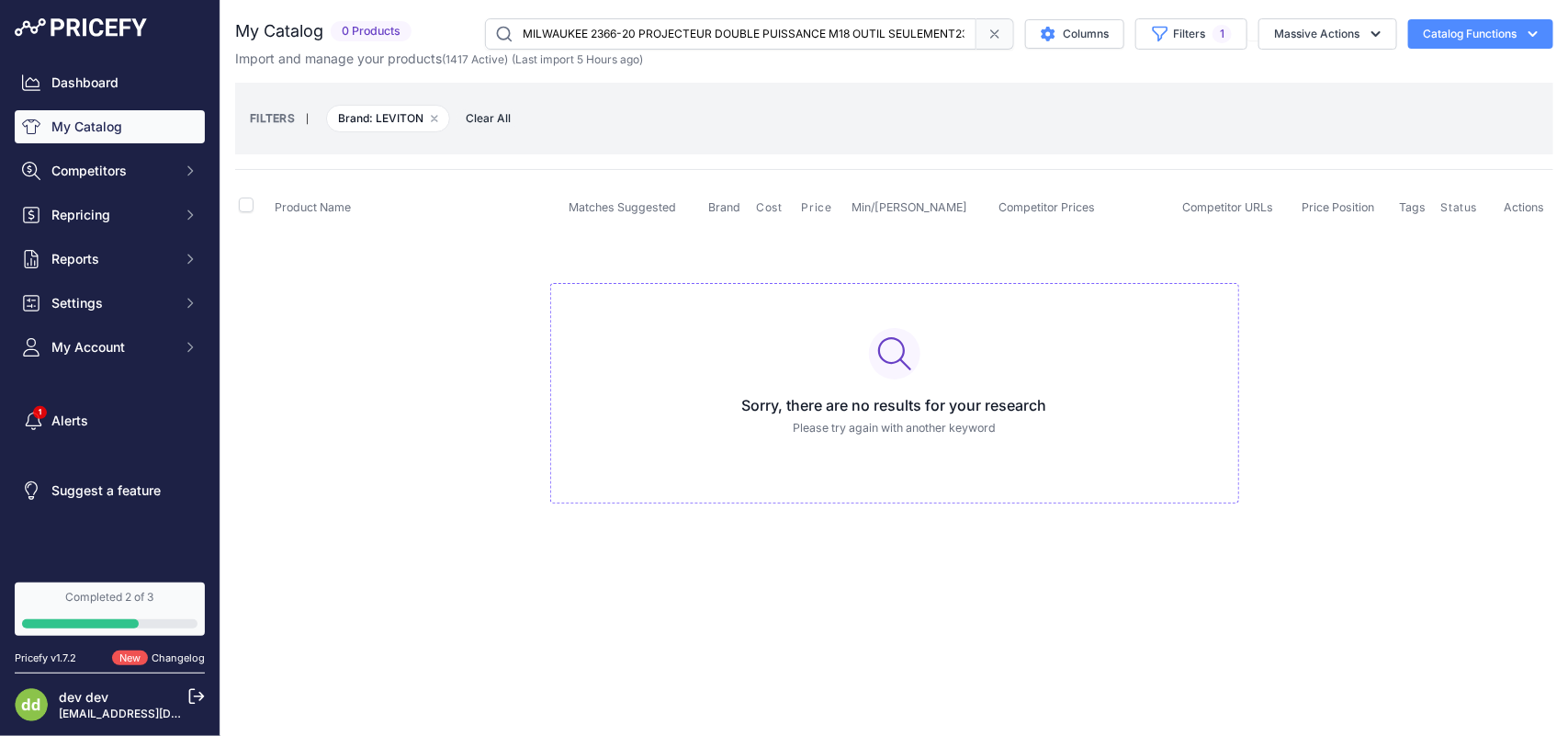
click at [576, 30] on input "MILWAUKEE 2366-20 PROJECTEUR DOUBLE PUISSANCE M18 OUTIL SEULEMENT2366-20 PROJEC…" at bounding box center [730, 34] width 492 height 32
click at [630, 28] on input "MILWAUKEE 2366-20 PROJECTEUR DOUBLE PUISSANCE M18 OUTIL SEULEMENT" at bounding box center [730, 34] width 492 height 32
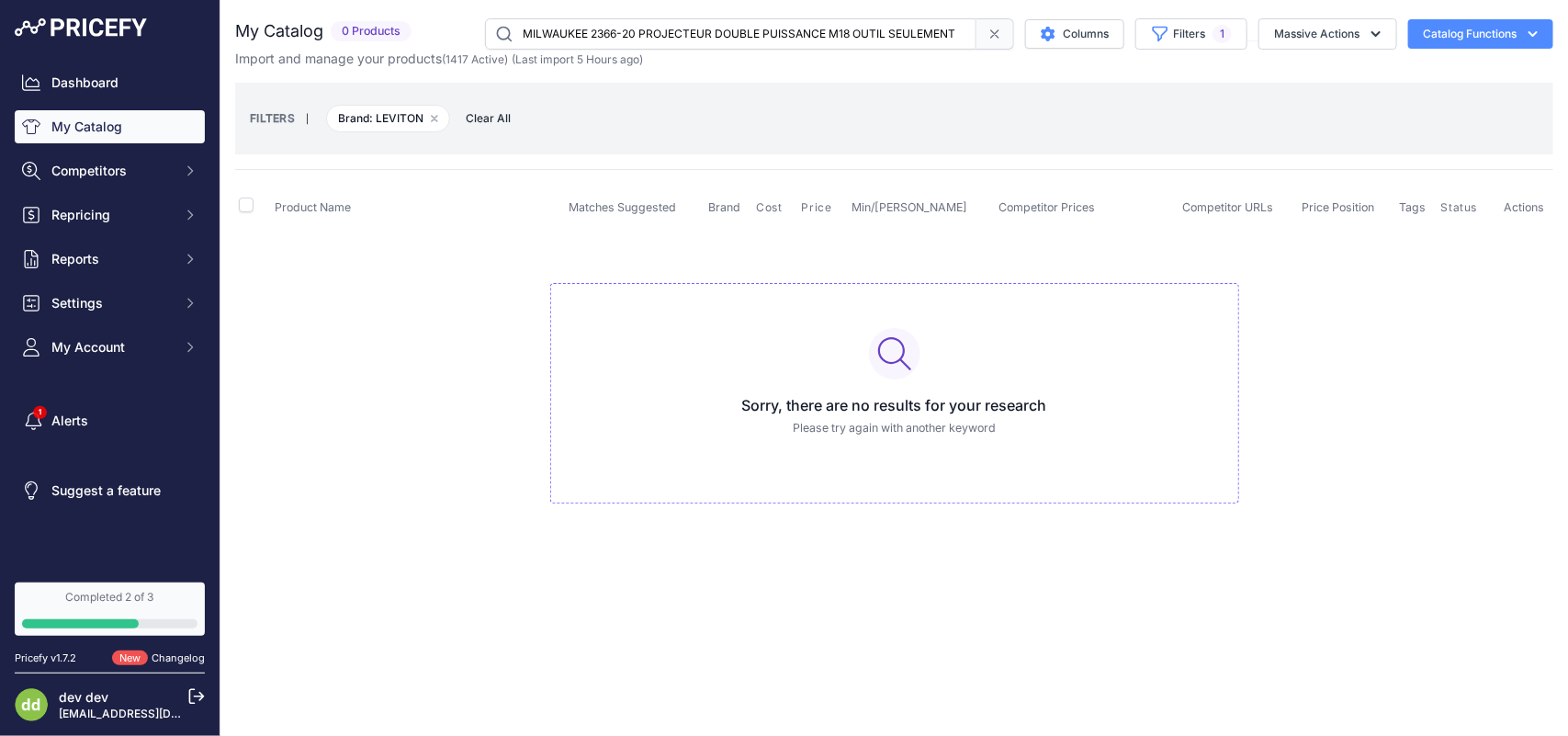
click at [630, 28] on input "MILWAUKEE 2366-20 PROJECTEUR DOUBLE PUISSANCE M18 OUTIL SEULEMENT" at bounding box center [730, 34] width 492 height 32
click at [594, 37] on input "MILWAUKEE 2367-20 PROJECTEUR M12 ROVER AVEC CHARGEMENT USB" at bounding box center [730, 34] width 492 height 32
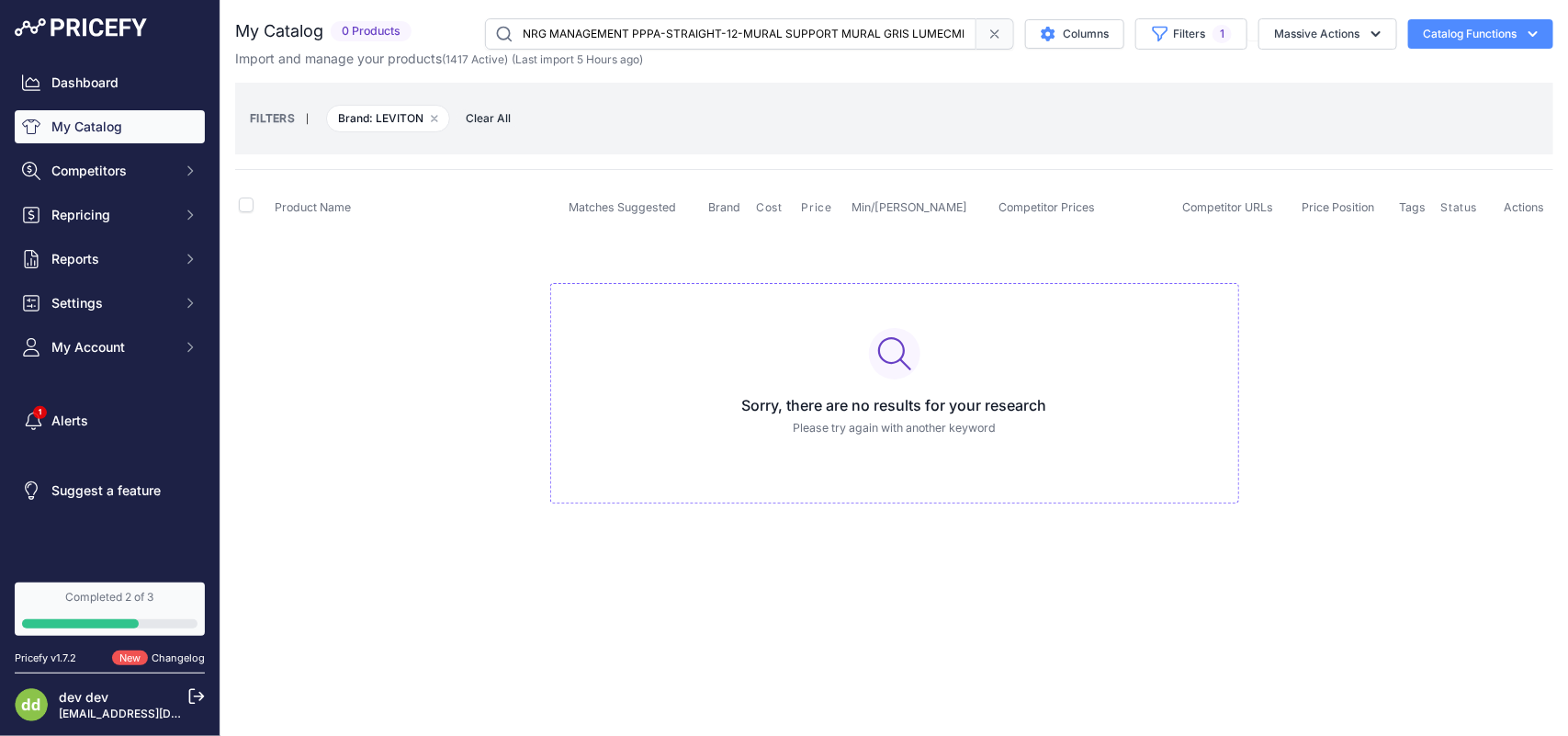
scroll to position [0, 105]
click at [648, 24] on input "NRG MANAGEMENT PPPA-STRAIGHT-12-MURAL SUPPORT MURAL GRIS LUMECMINI VIEW SVS TEN…" at bounding box center [730, 34] width 492 height 32
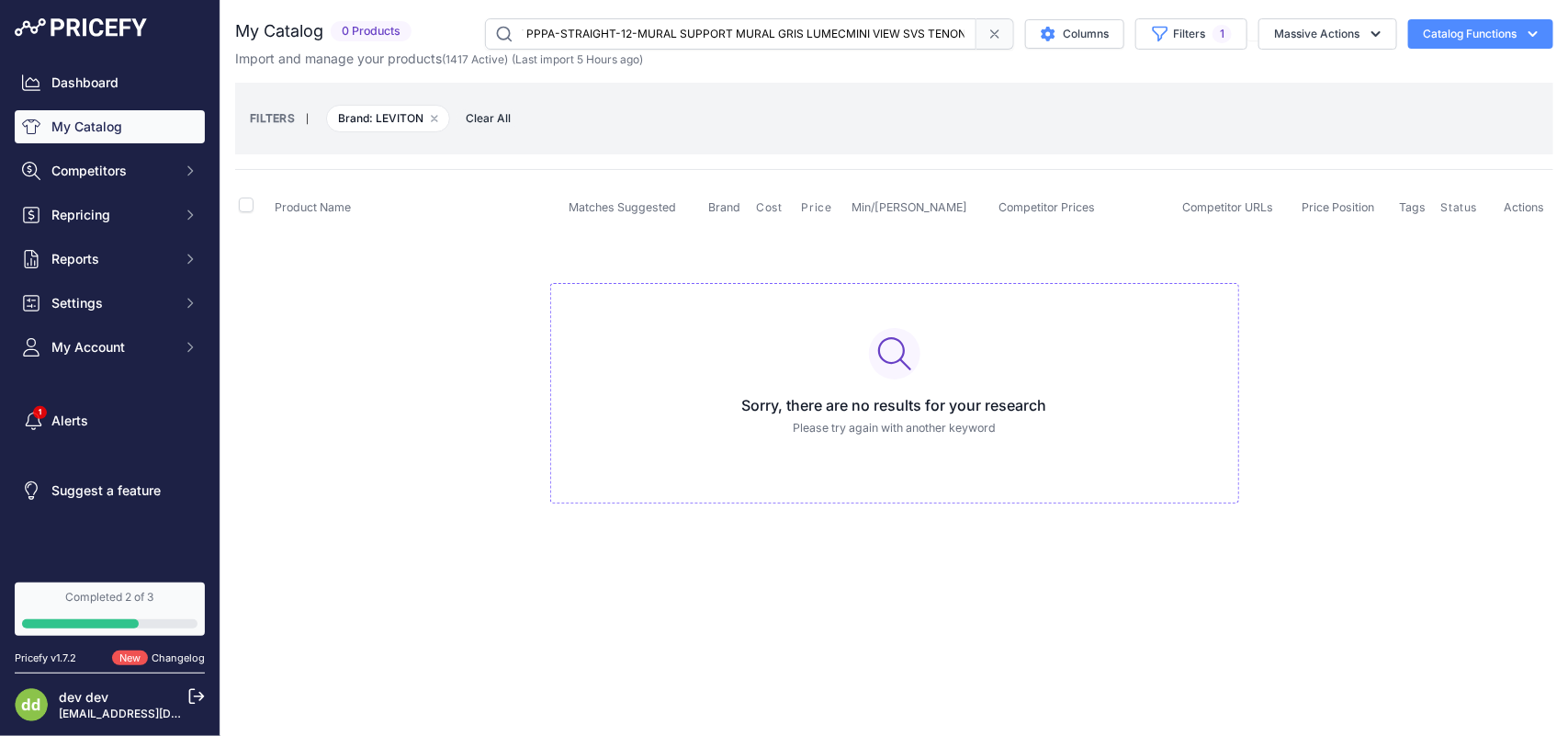
click at [640, 33] on input "NRG MANAGEMENT PPPA-STRAIGHT-12-MURAL SUPPORT MURAL GRIS LUMECMINI VIEW SVS TEN…" at bounding box center [730, 34] width 492 height 32
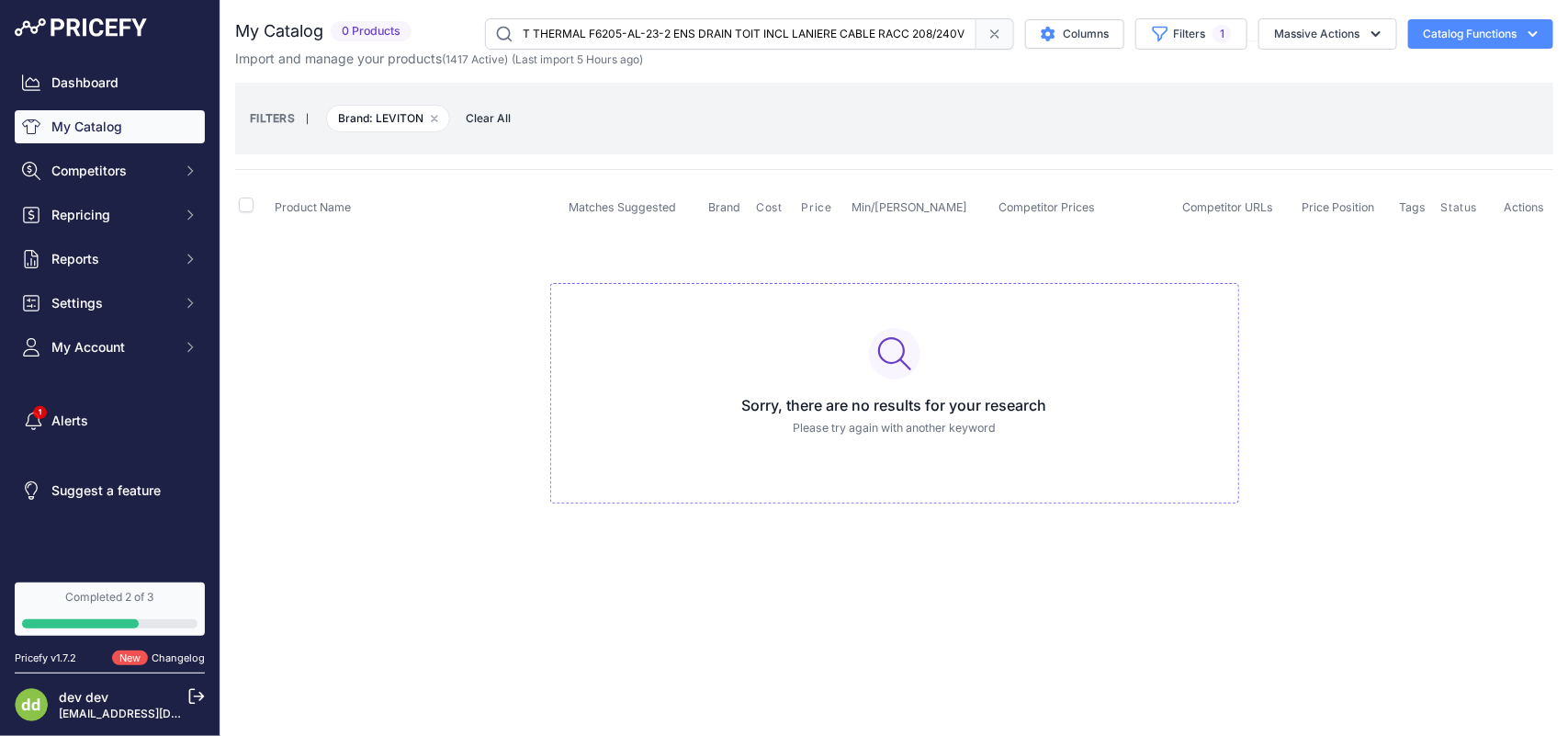
scroll to position [0, 33]
click at [646, 36] on input "NVENT THERMAL F6205-AL-23-2 ENS DRAIN TOIT INCL LANIERE CABLE RACC 208/240V" at bounding box center [730, 34] width 492 height 32
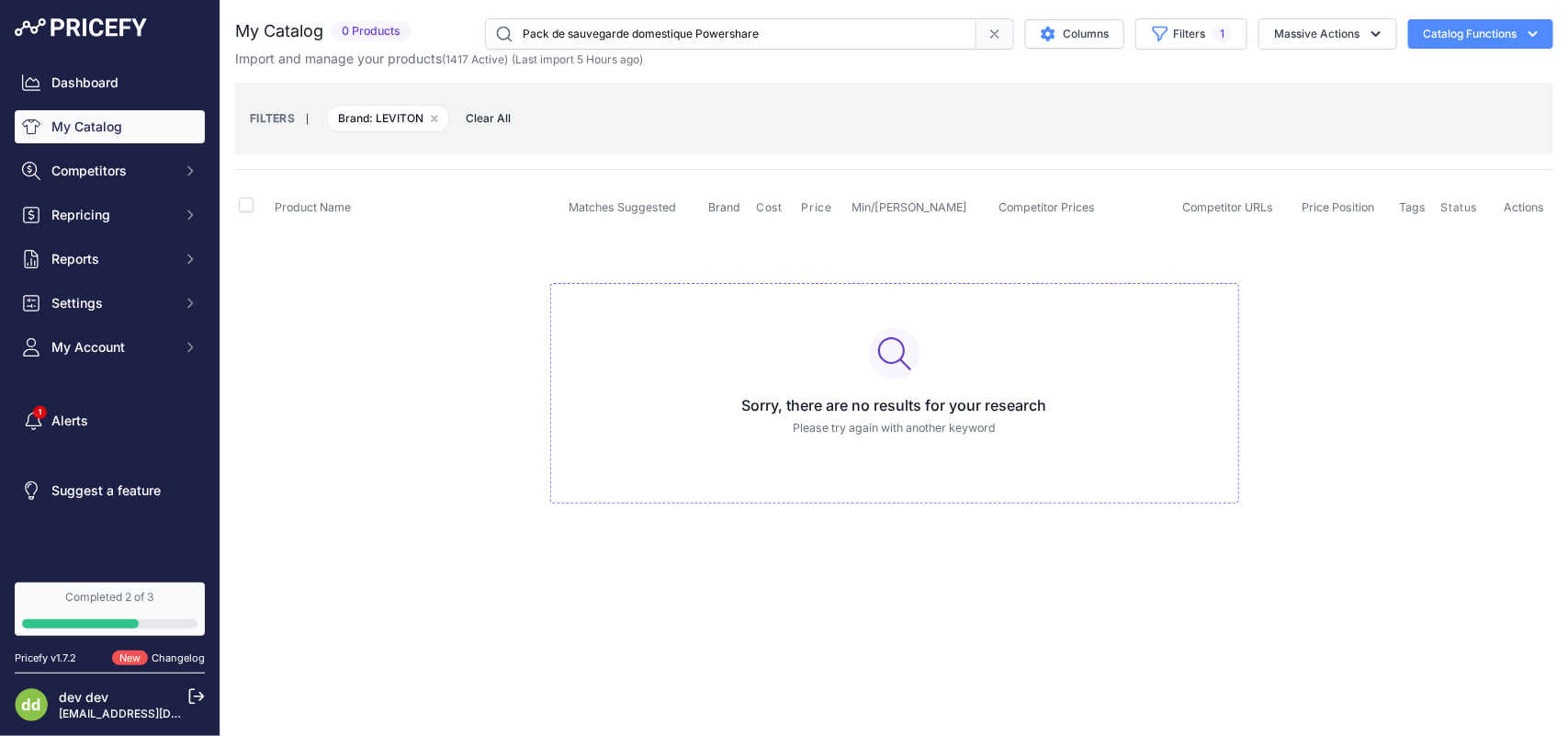
click at [631, 38] on input "Pack de sauvegarde domestique Powershare" at bounding box center [730, 34] width 492 height 32
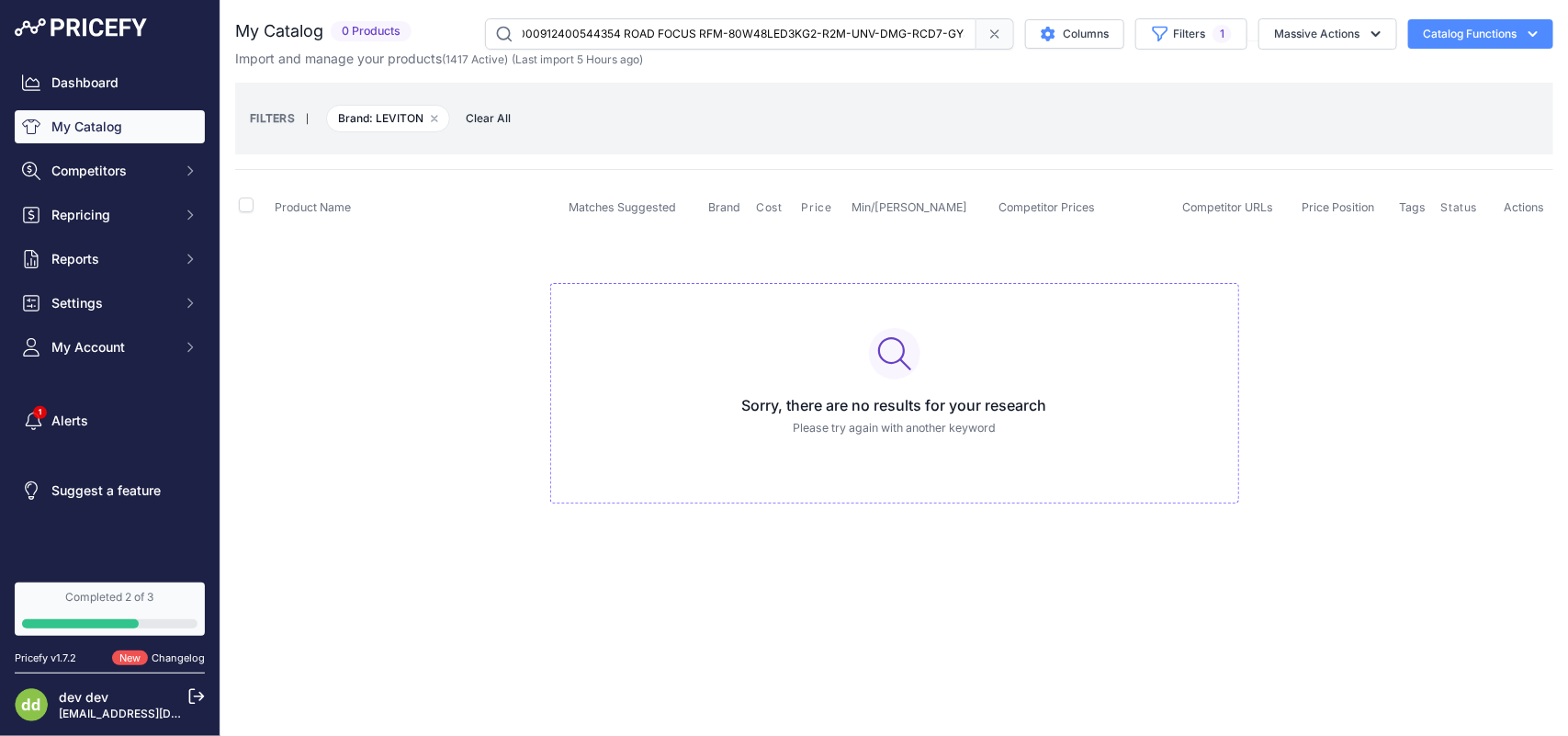
click at [623, 31] on input "PHILIPS LUMEC 000912400544354 ROAD FOCUS RFM-80W48LED3KG2-R2M-UNV-DMG-RCD7-GY3" at bounding box center [730, 34] width 492 height 32
click at [612, 39] on input "PHILIPS LUMEC 000912400544354 ROAD FOCUS RFM-80W48LED3KG2-R2M-UNV-DMG-RCD7-GY3" at bounding box center [730, 34] width 492 height 32
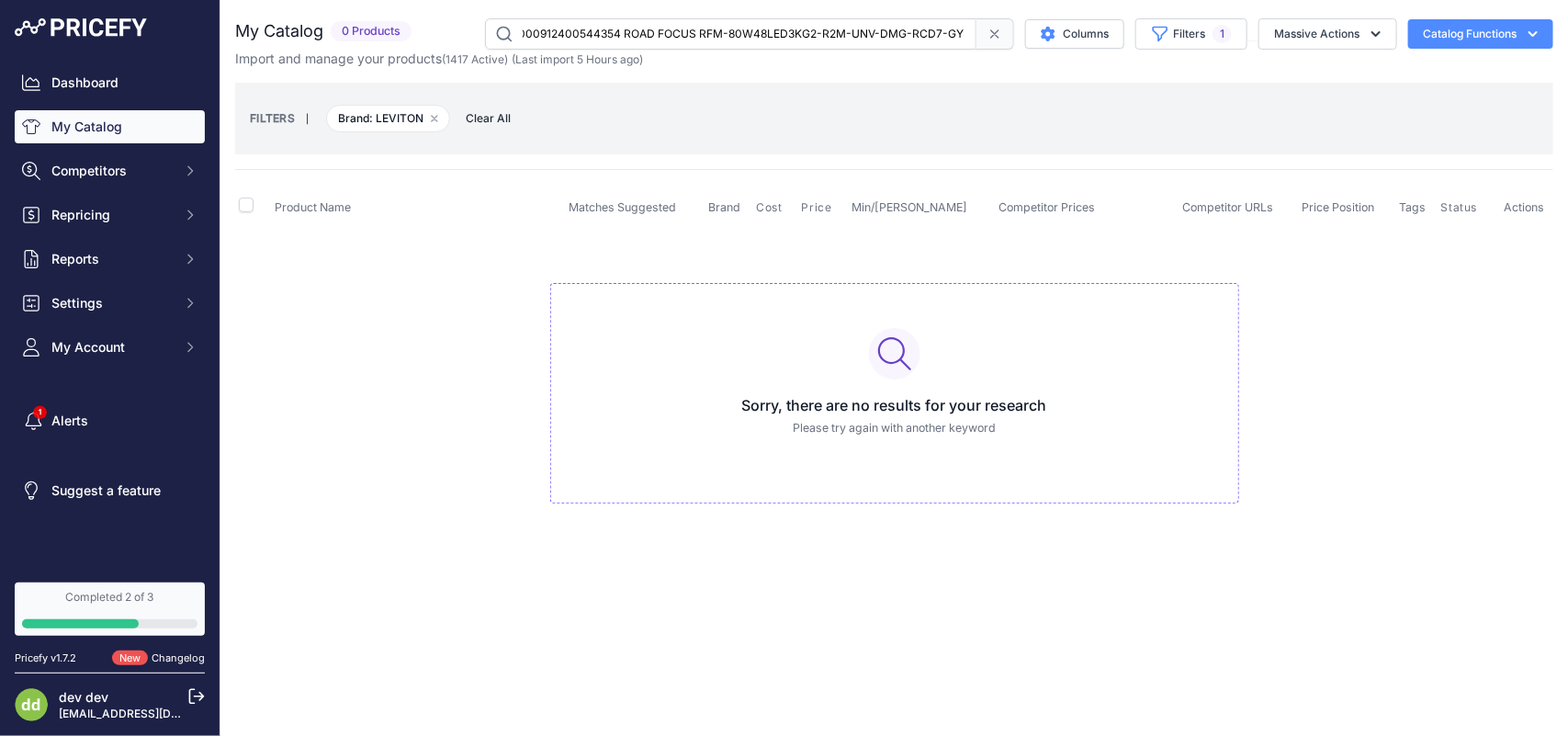
click at [612, 39] on input "PHILIPS LUMEC 000912400544354 ROAD FOCUS RFM-80W48LED3KG2-R2M-UNV-DMG-RCD7-GY3" at bounding box center [730, 34] width 492 height 32
click at [604, 34] on input "PHILIPS" at bounding box center [730, 34] width 492 height 32
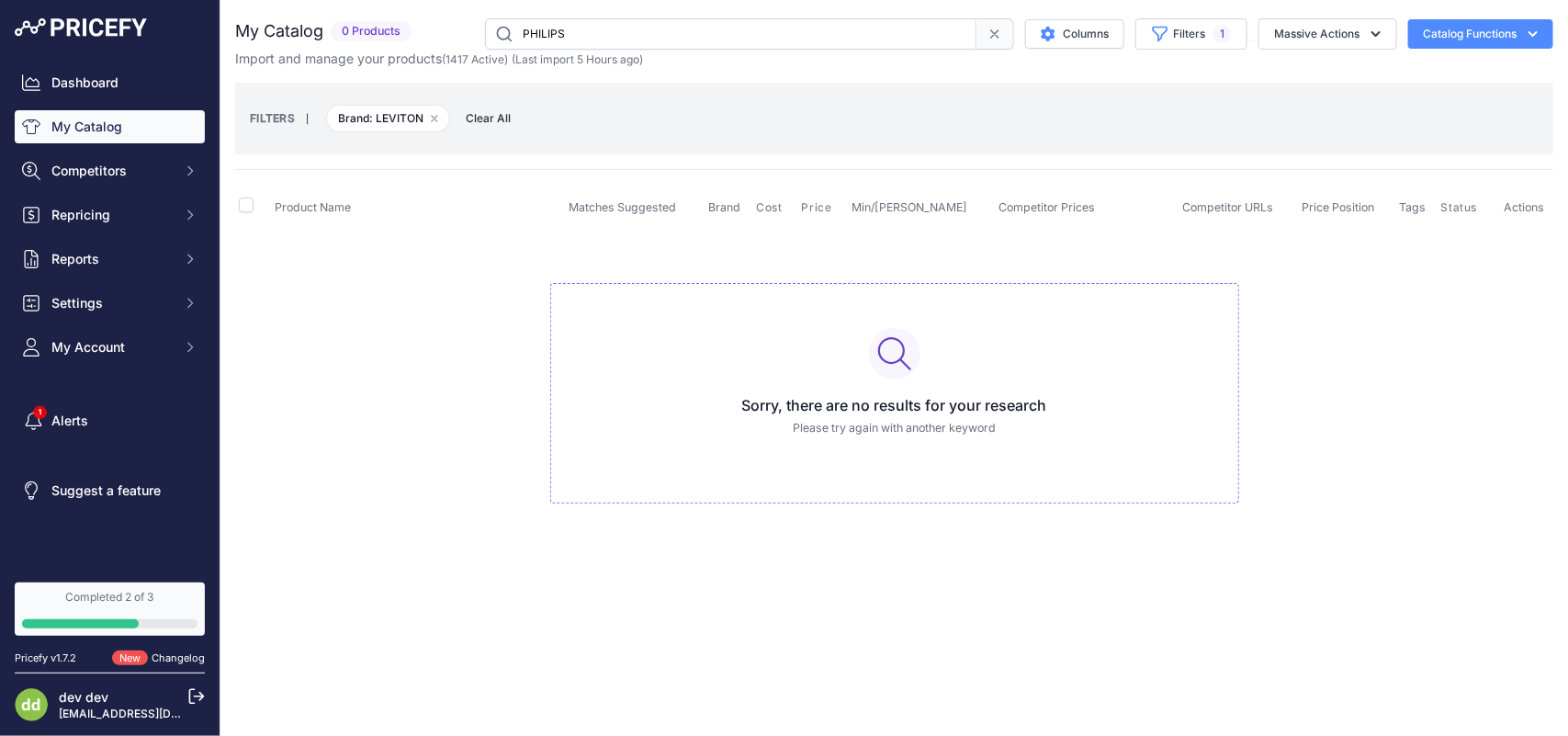
click at [604, 34] on input "PHILIPS" at bounding box center [730, 34] width 492 height 32
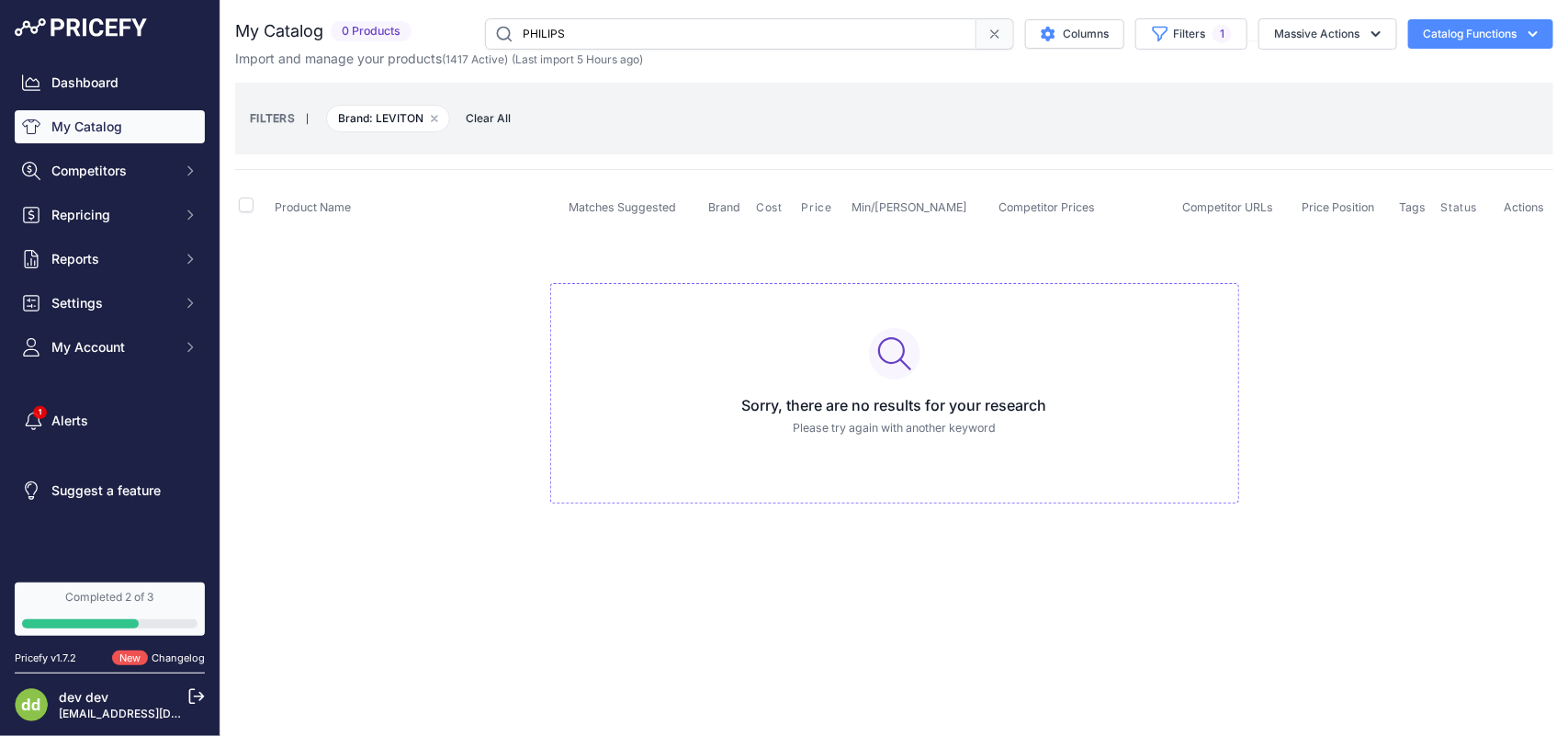
click at [604, 34] on input "PHILIPS" at bounding box center [730, 34] width 492 height 32
click at [592, 38] on input "Piédestal RAB Design" at bounding box center [730, 34] width 492 height 32
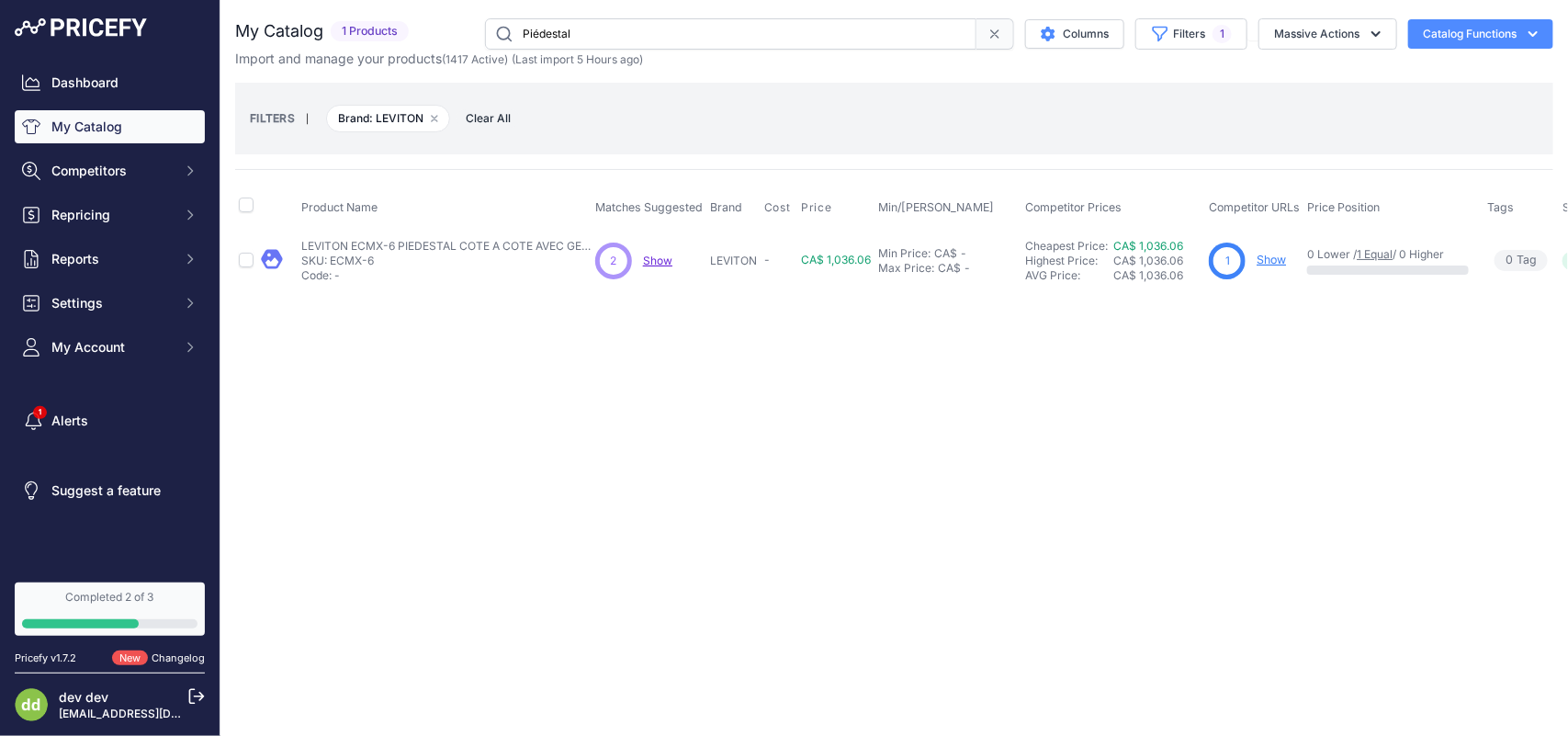
click at [576, 33] on input "Piédestal" at bounding box center [730, 34] width 492 height 32
click at [576, 33] on input "Plaque murale Claro double - Blanc" at bounding box center [730, 34] width 492 height 32
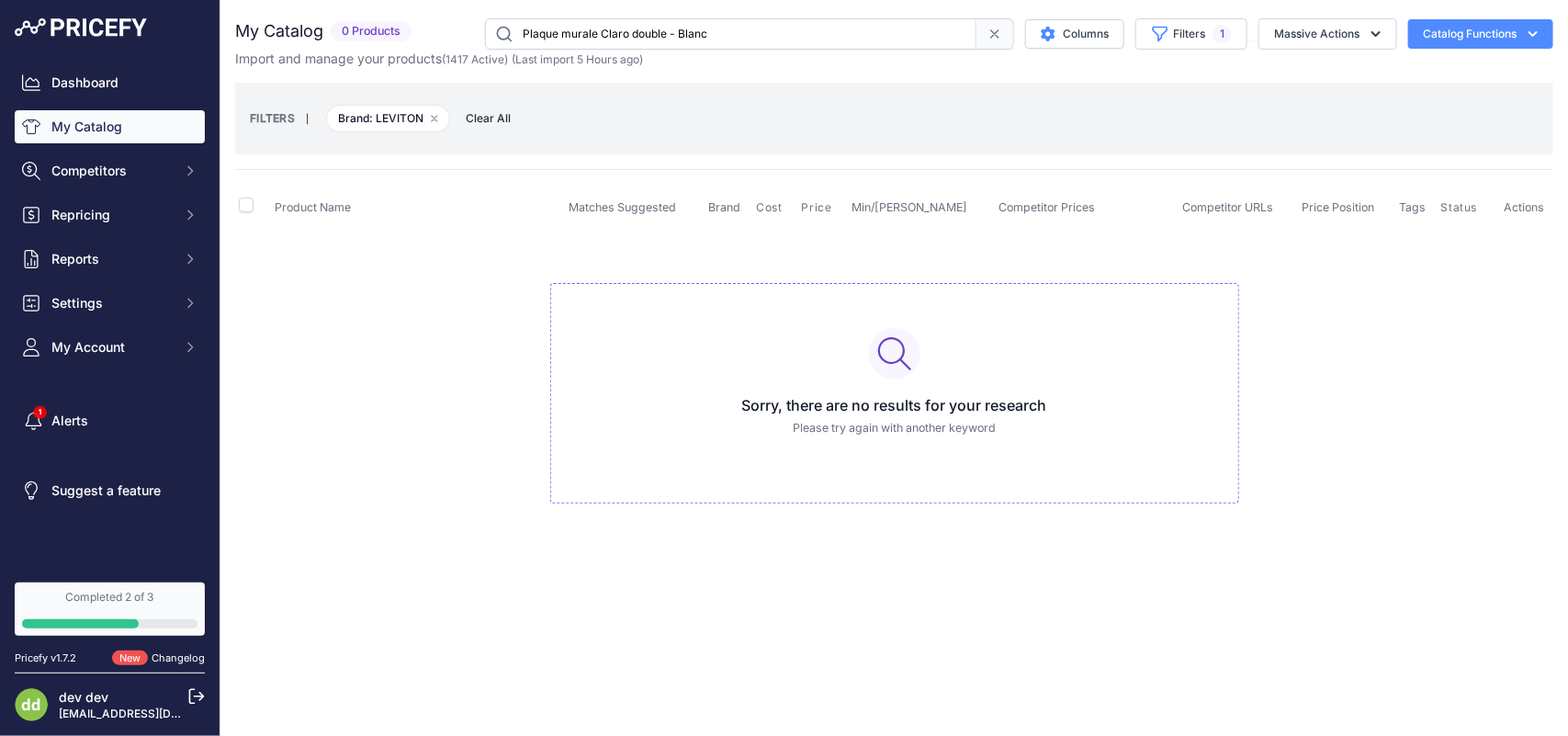
click at [531, 33] on input "Plaque murale Claro double - Blanc" at bounding box center [730, 34] width 492 height 32
click at [556, 34] on input "Plaque murale Claro double - Blanc" at bounding box center [730, 34] width 492 height 32
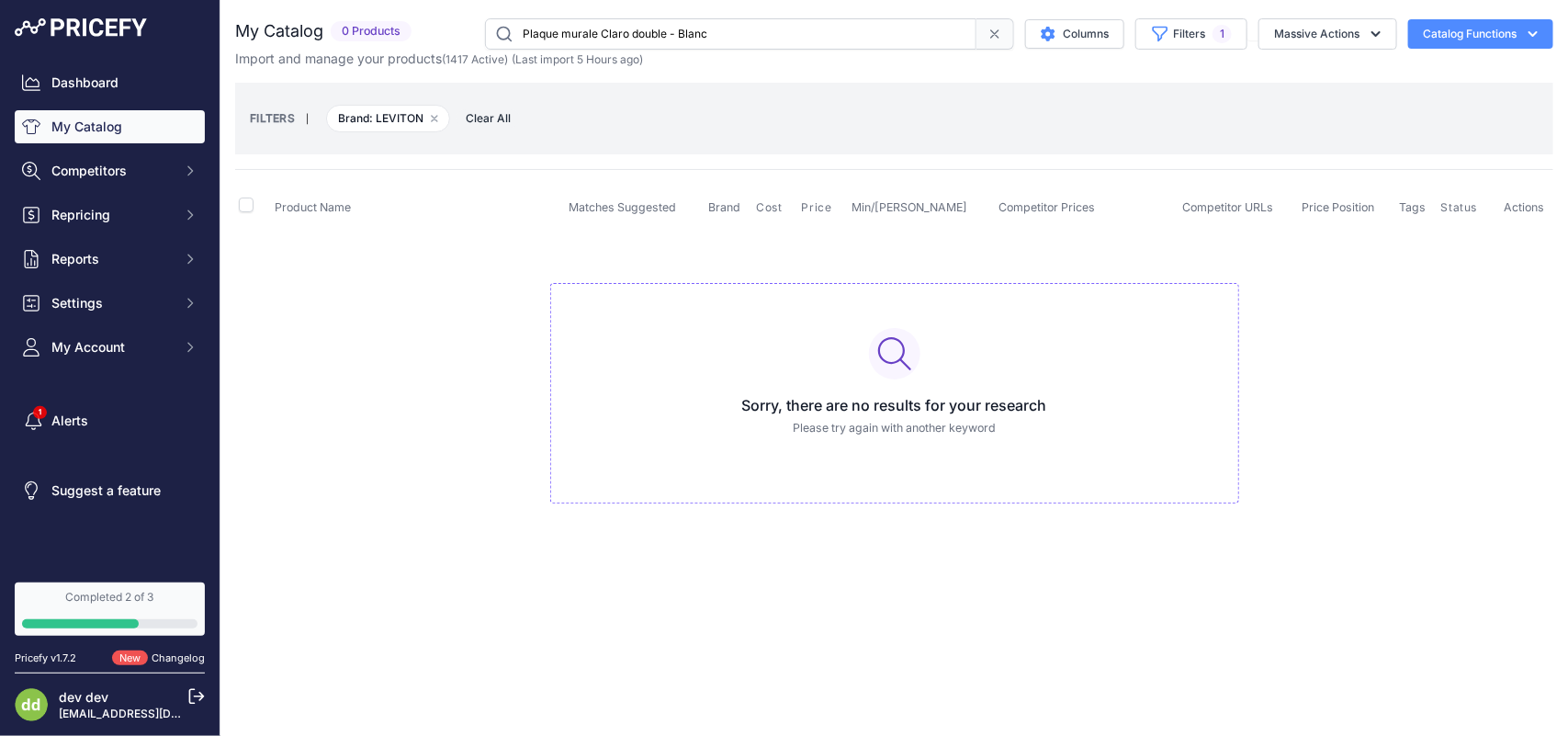
click at [556, 34] on input "Plaque murale Claro double - Blanc" at bounding box center [730, 34] width 492 height 32
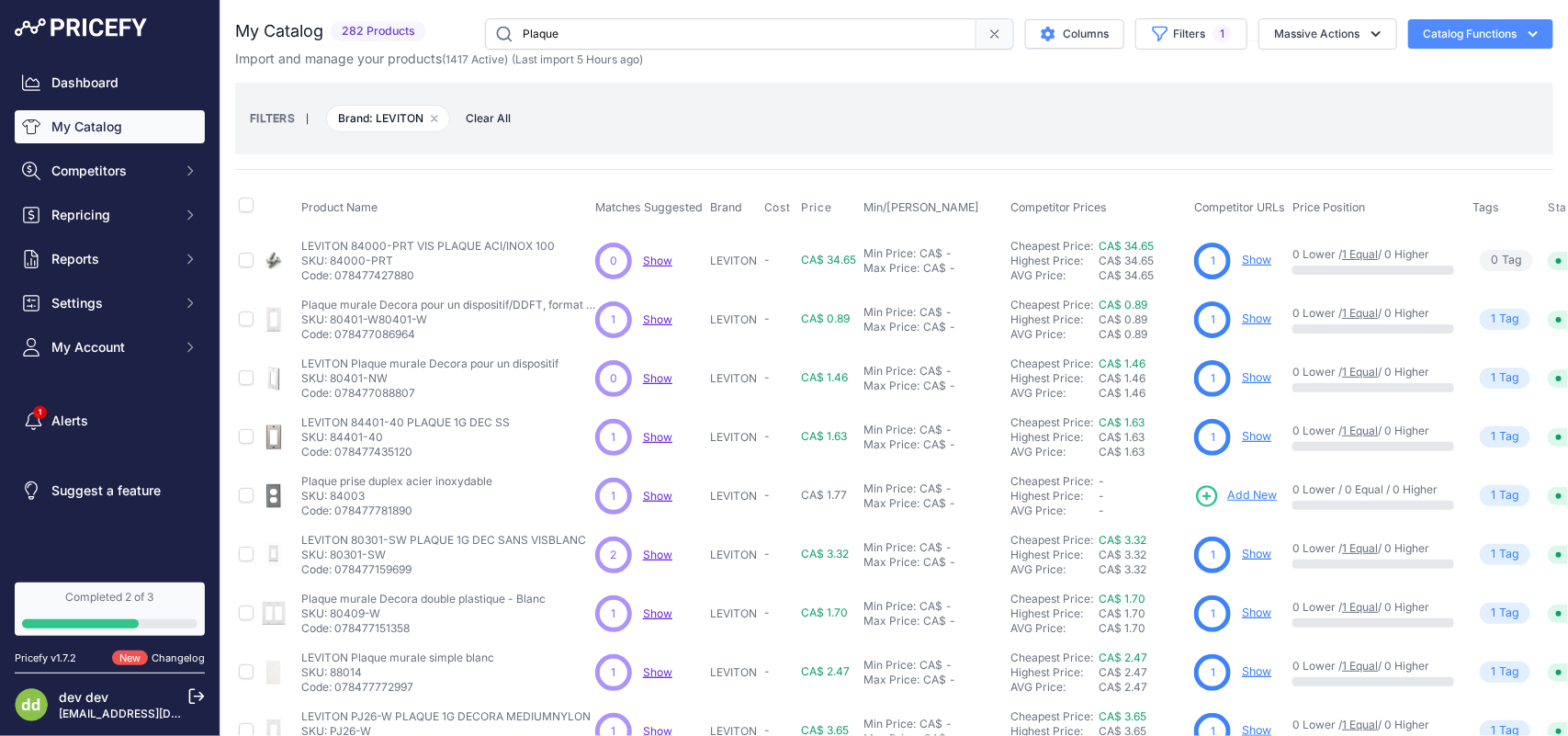
click at [584, 34] on input "Plaque" at bounding box center [730, 34] width 492 height 32
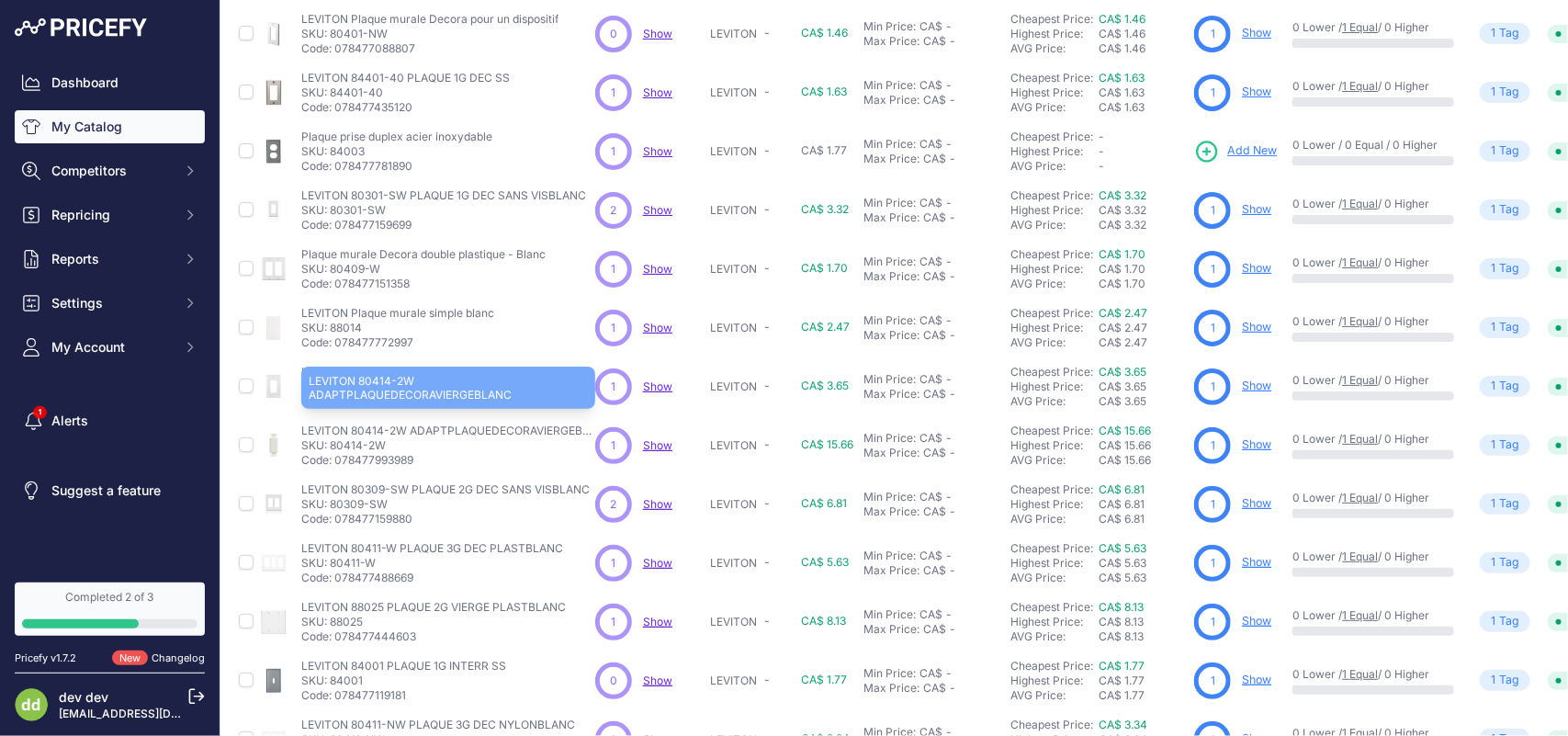
scroll to position [471, 0]
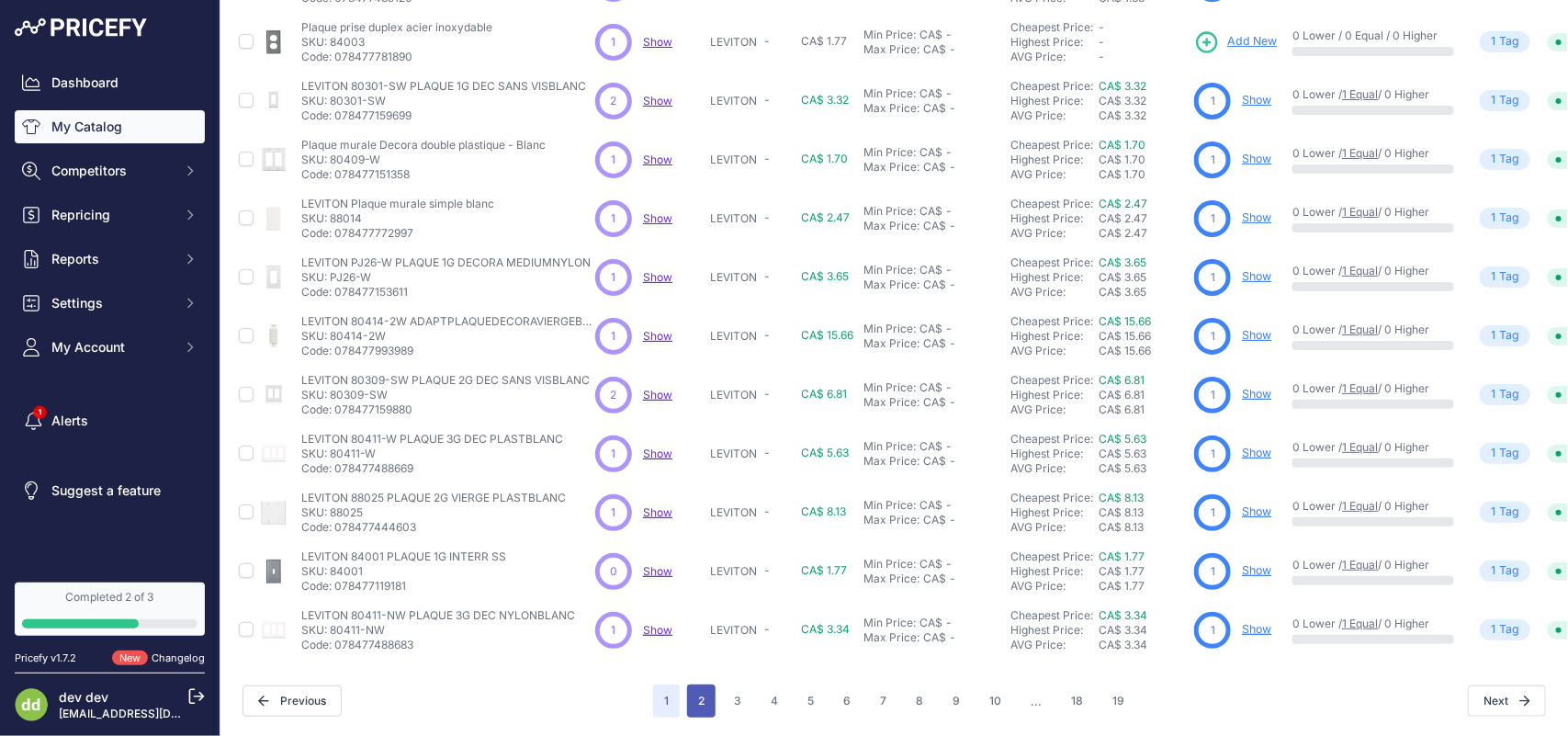
click at [694, 684] on button "2" at bounding box center [702, 701] width 29 height 33
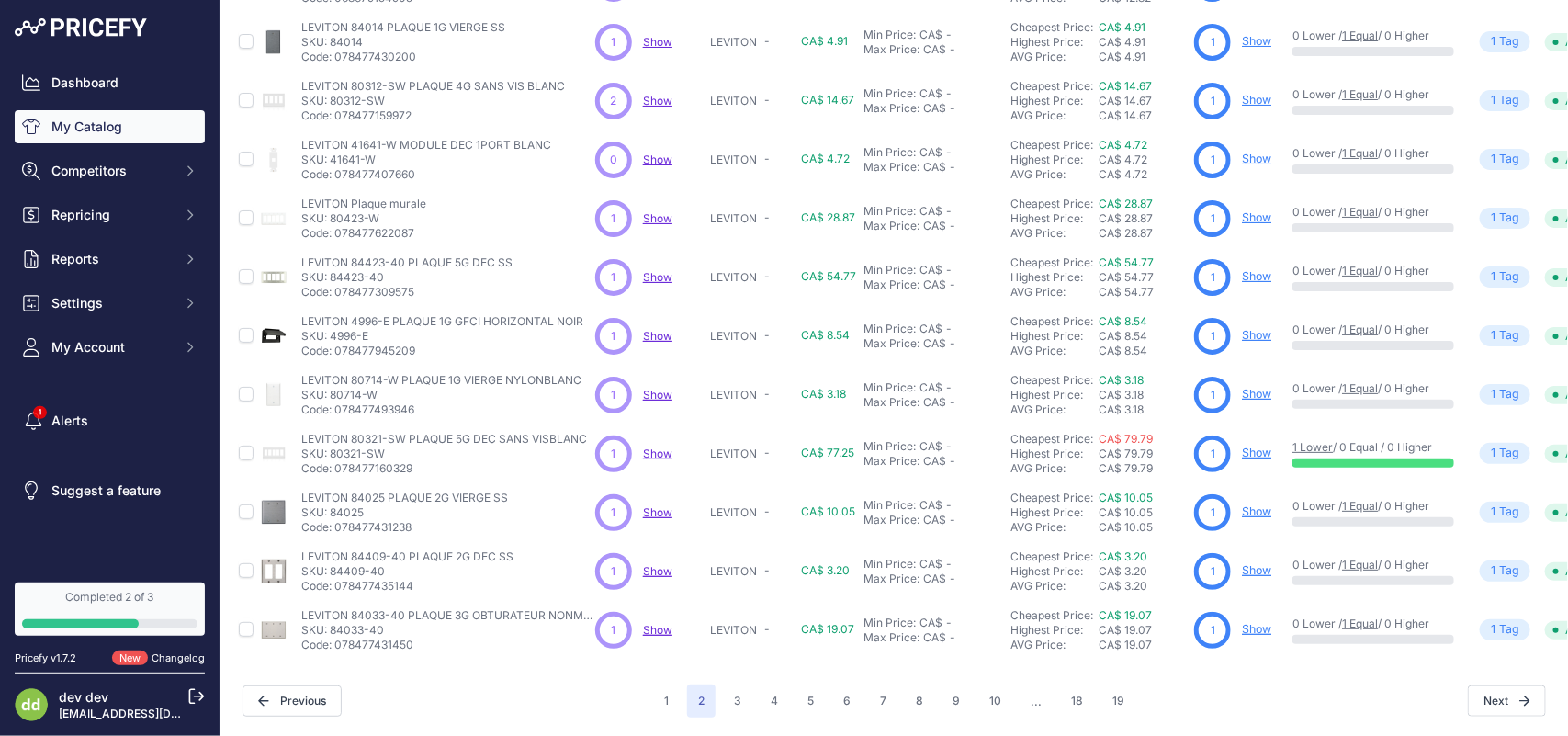
scroll to position [470, 0]
click at [735, 685] on button "3" at bounding box center [737, 701] width 30 height 33
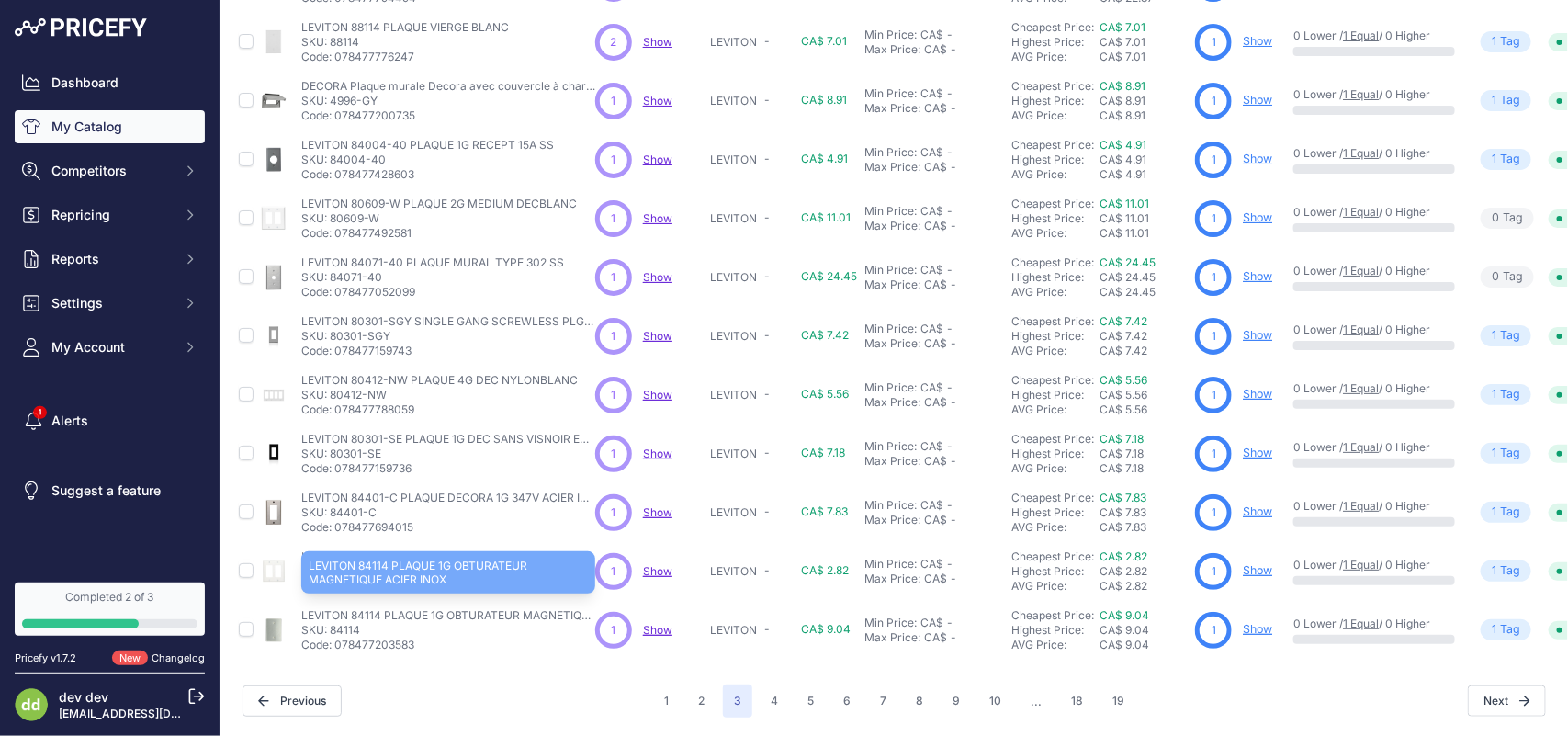
scroll to position [471, 0]
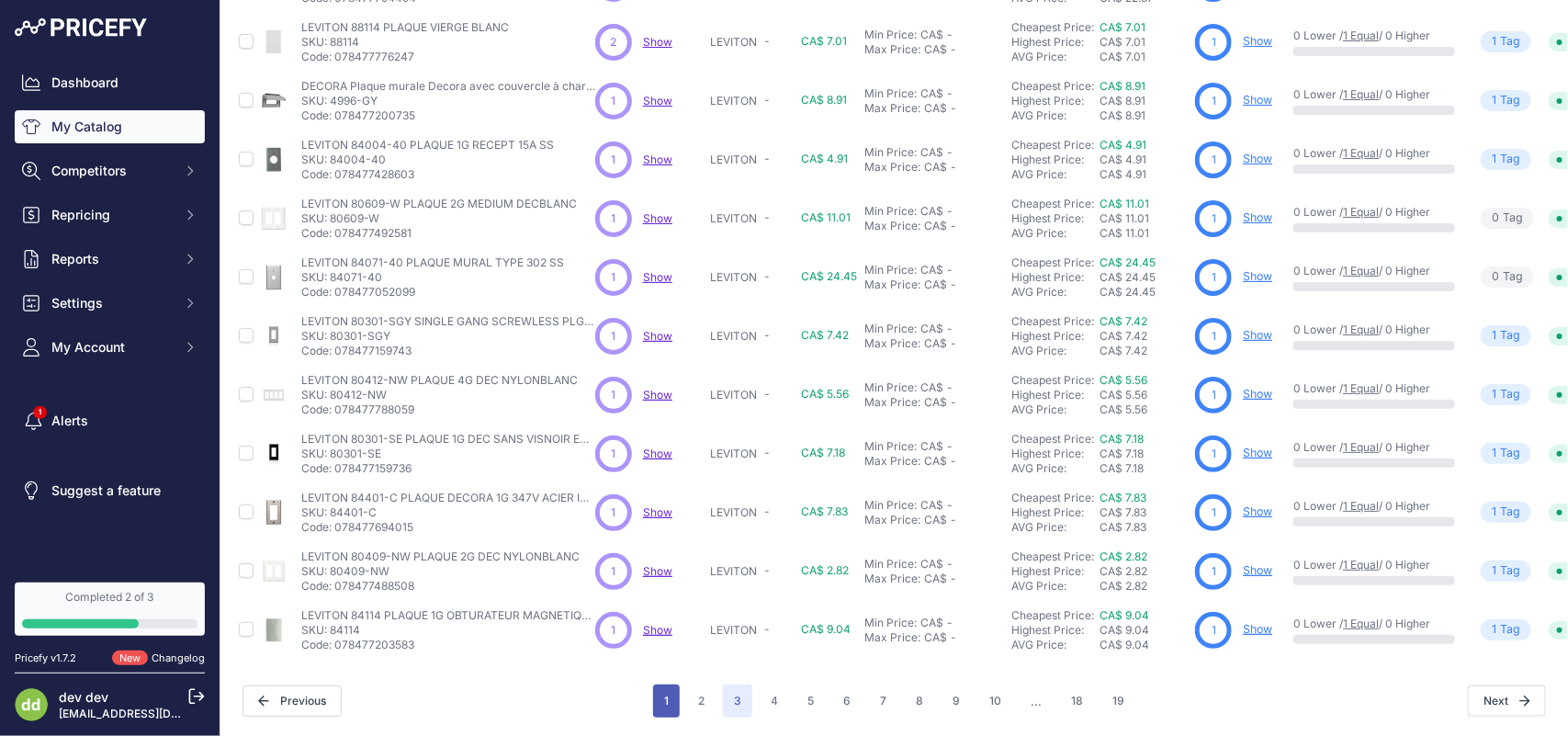
click at [659, 685] on button "1" at bounding box center [666, 701] width 27 height 33
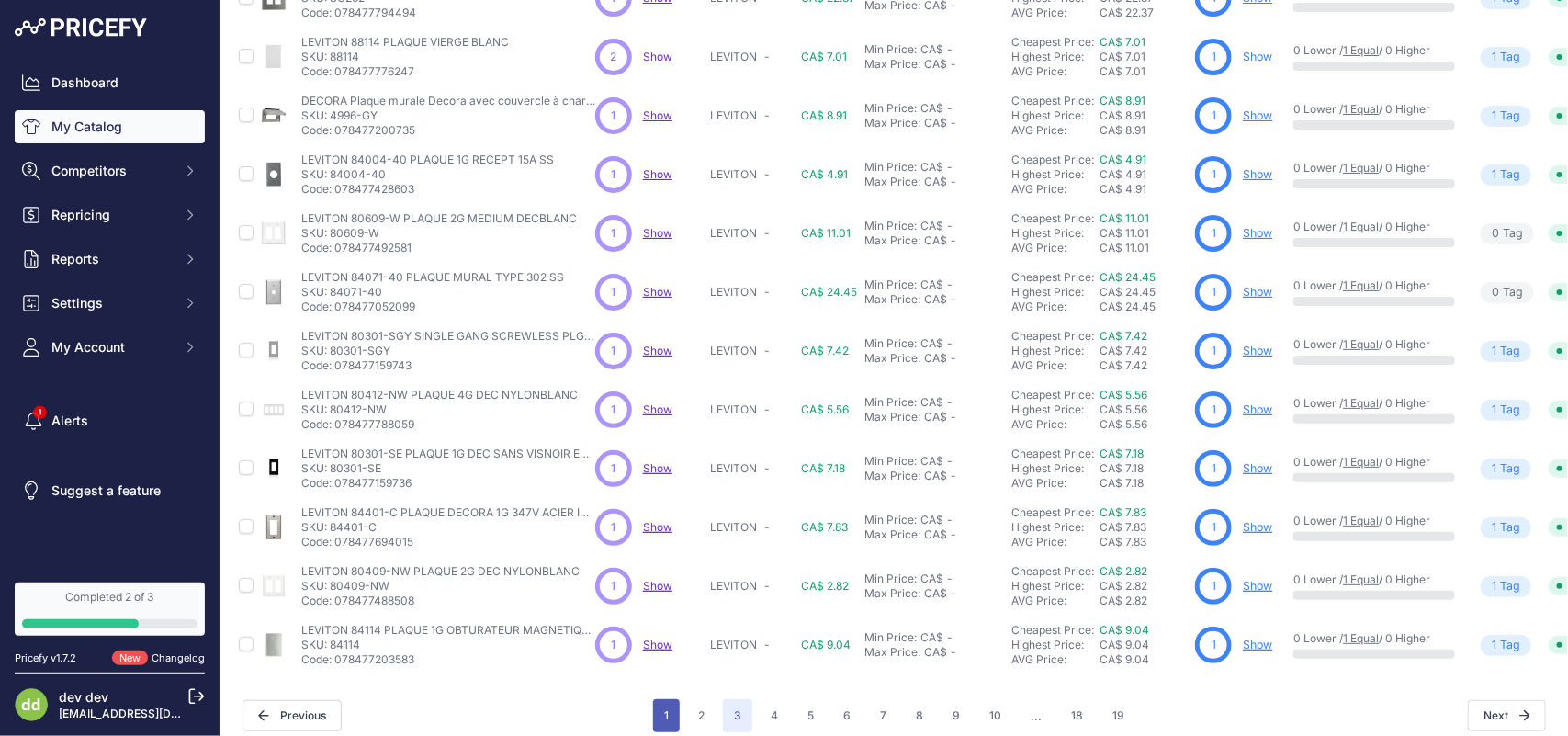
scroll to position [501, 0]
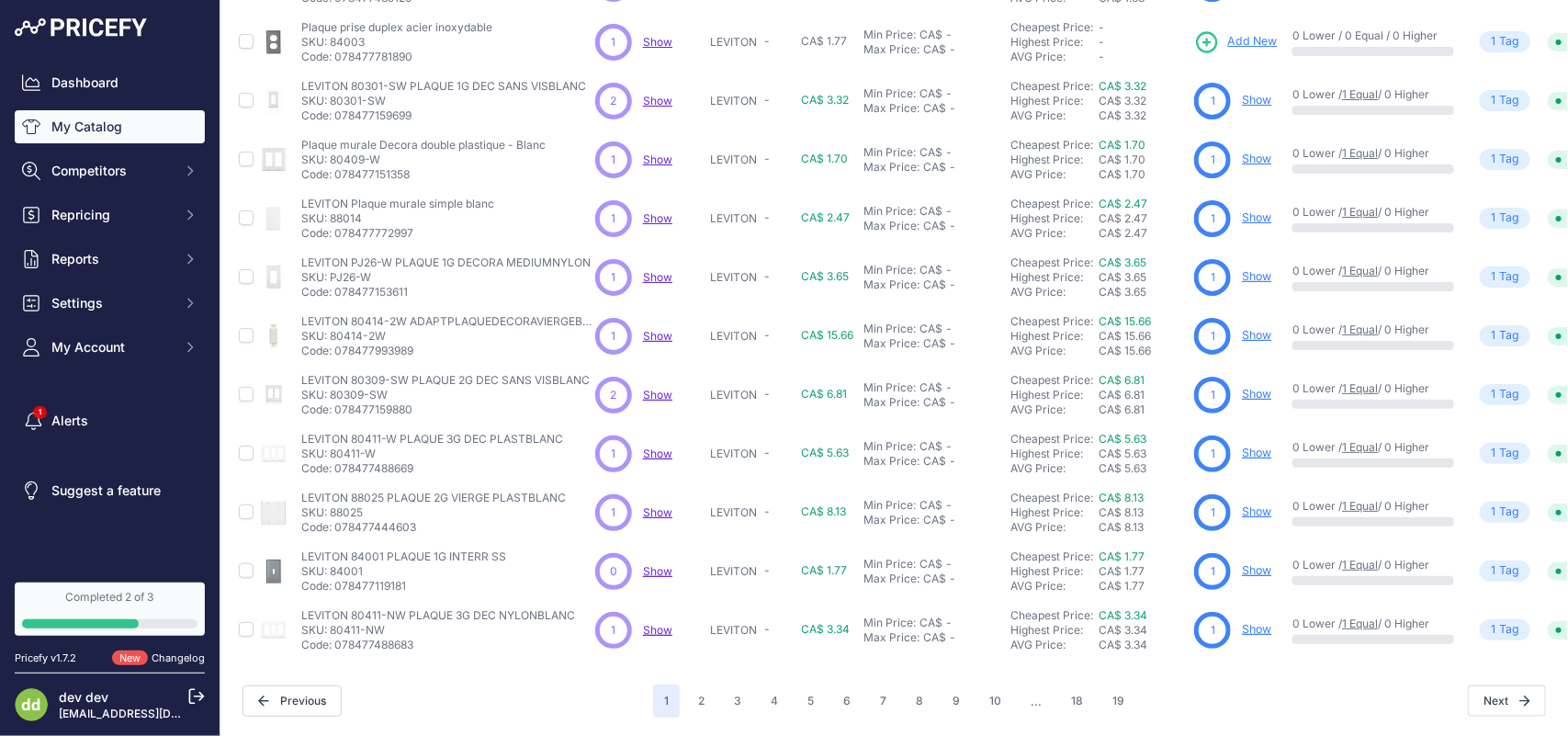
scroll to position [470, 0]
click at [603, 130] on td "1 1 Show Discovering..." at bounding box center [649, 159] width 115 height 58
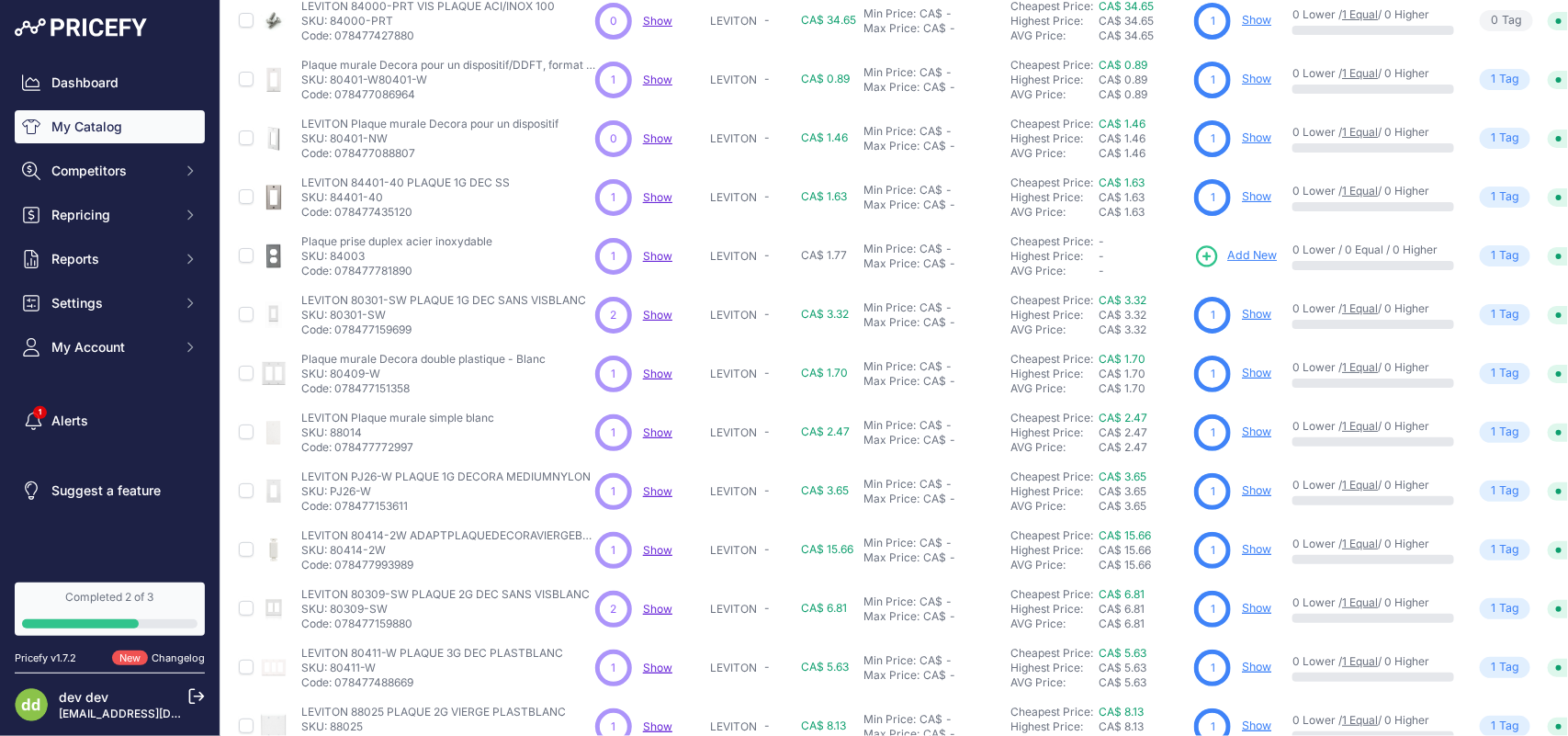
scroll to position [0, 0]
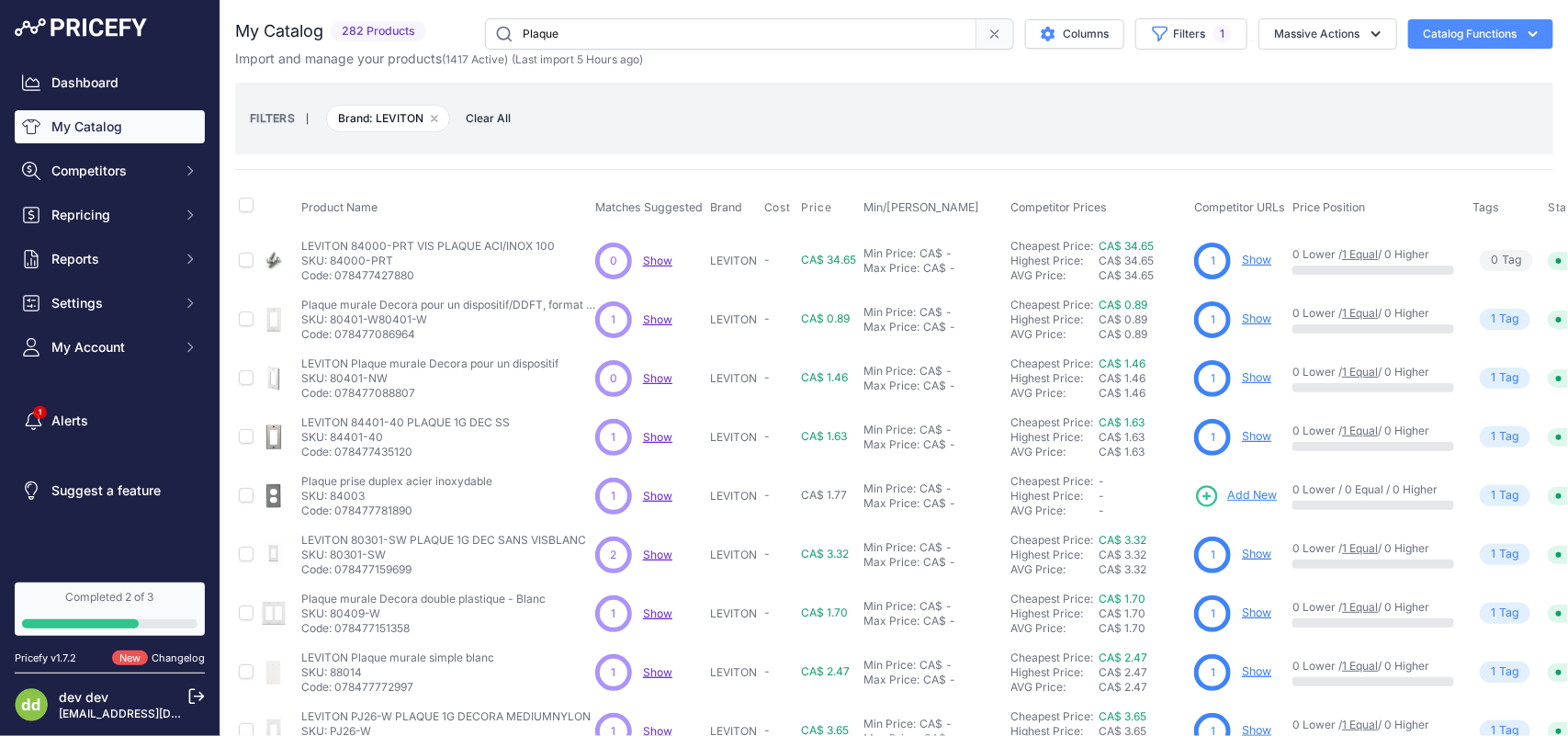
click at [588, 30] on input "Plaque" at bounding box center [730, 34] width 492 height 32
paste input "murale Claro double - Blanc"
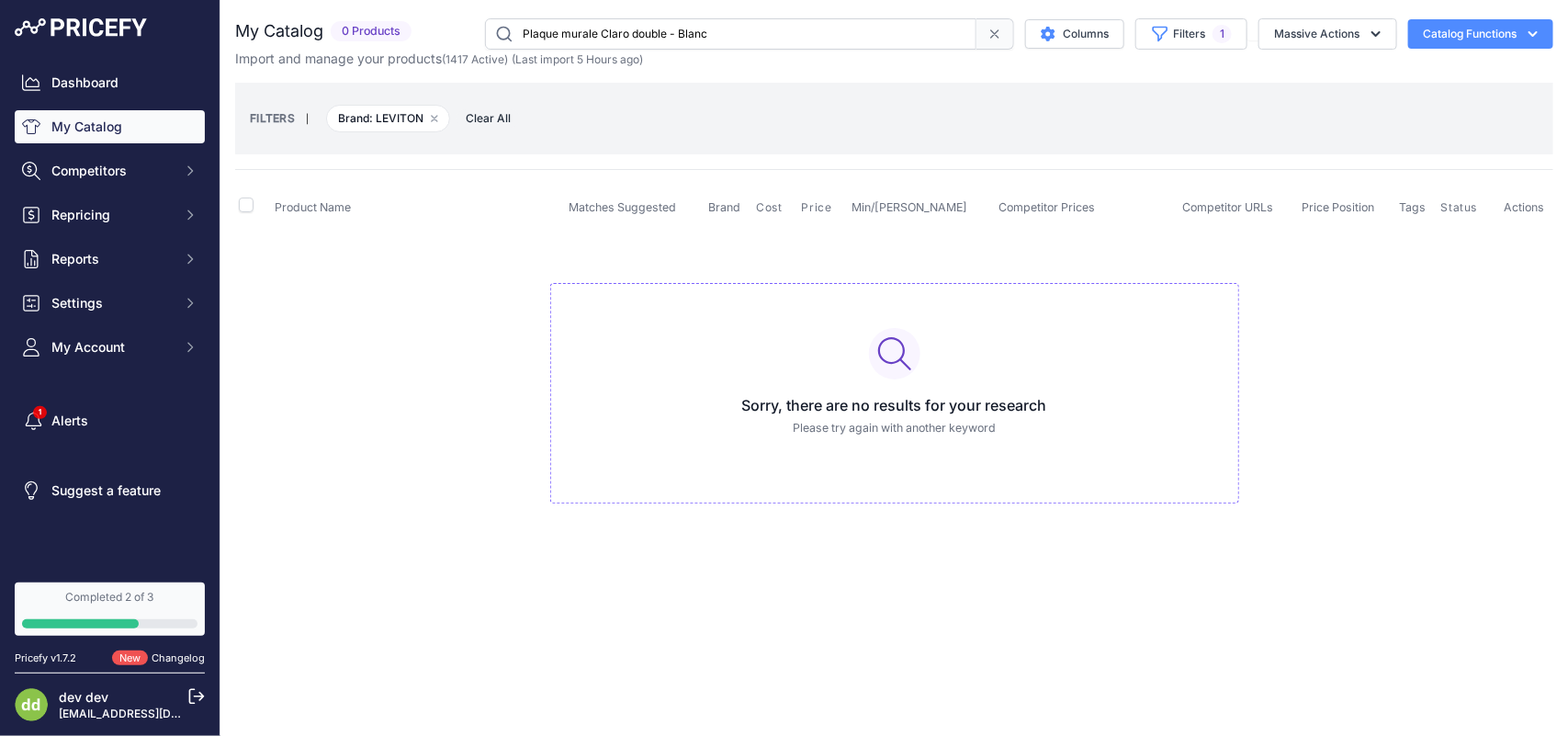
click at [629, 31] on input "Plaque murale Claro double - Blanc" at bounding box center [730, 34] width 492 height 32
click at [590, 29] on input "Plaque murale Claro simple - Blanc" at bounding box center [730, 34] width 492 height 32
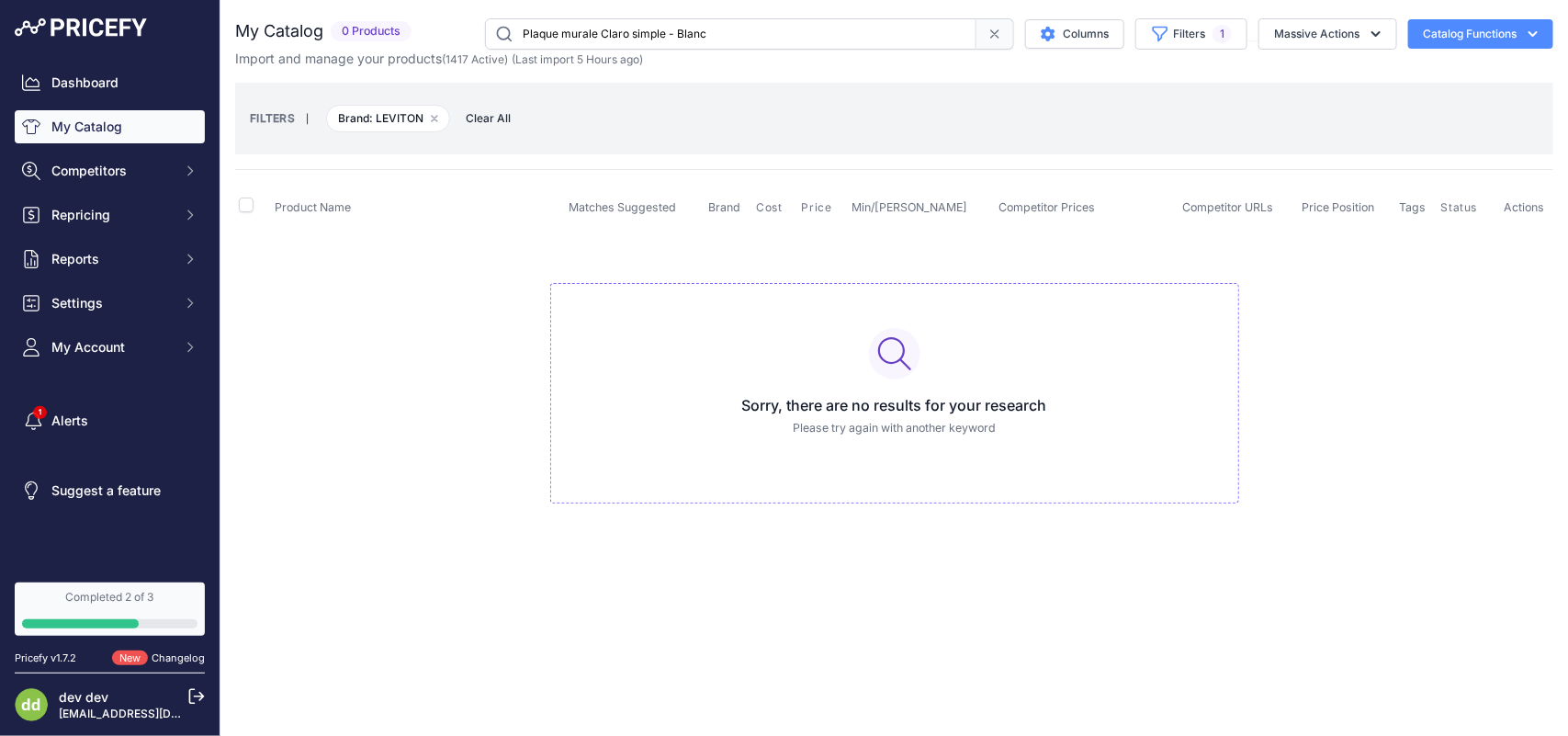
click at [590, 29] on input "Plaque murale Claro simple - Blanc" at bounding box center [730, 34] width 492 height 32
click at [590, 29] on input "Plaque murale Claro simple, finition satin - couleur [PERSON_NAME] neige" at bounding box center [730, 34] width 492 height 32
click at [605, 38] on input "Plaque murale Claro simple, finition satin - couleur [PERSON_NAME] neige" at bounding box center [730, 34] width 492 height 32
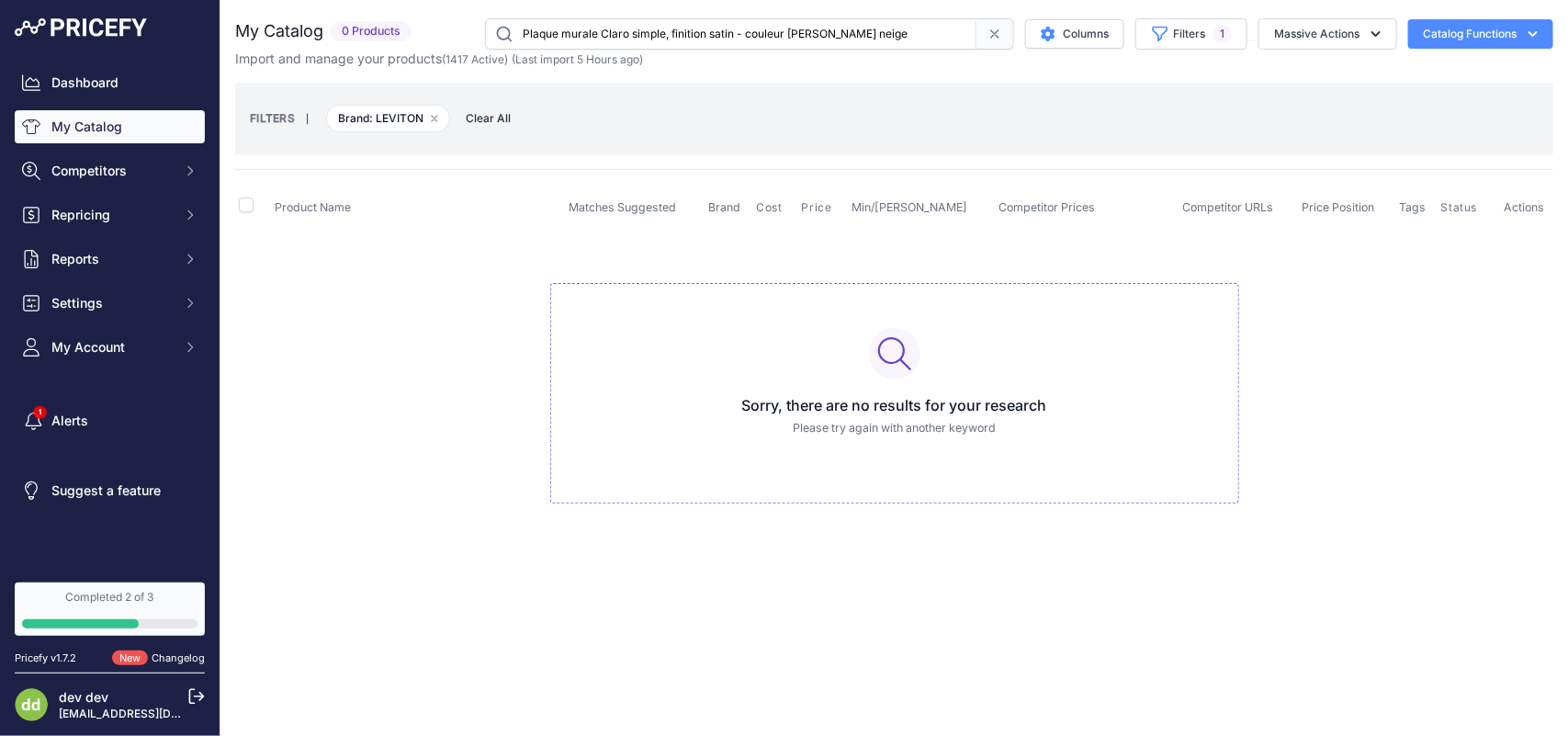
click at [605, 38] on input "Plaque murale Claro simple, finition satin - couleur [PERSON_NAME] neige" at bounding box center [730, 34] width 492 height 32
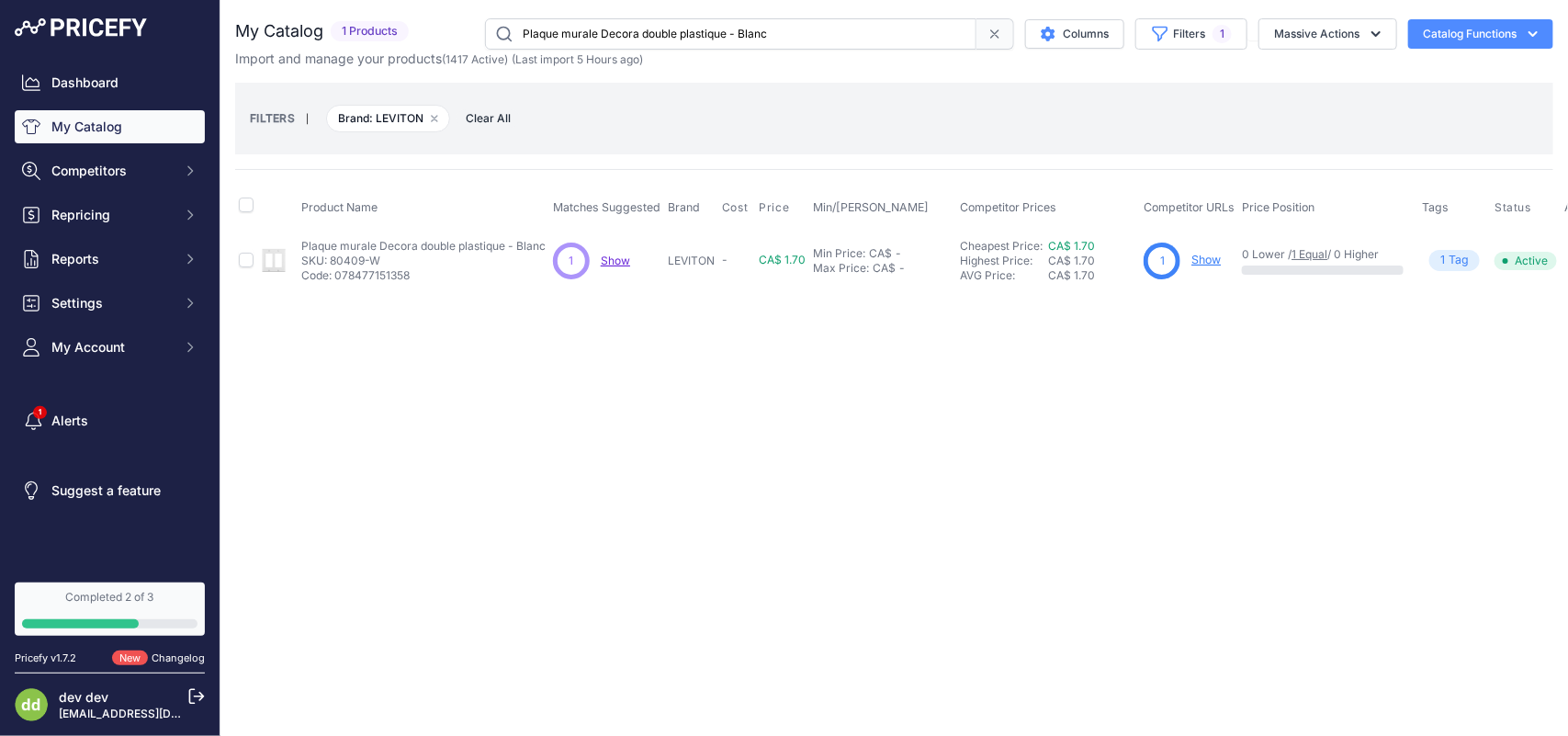
click at [611, 34] on input "Plaque murale Decora double plastique - Blanc" at bounding box center [730, 34] width 492 height 32
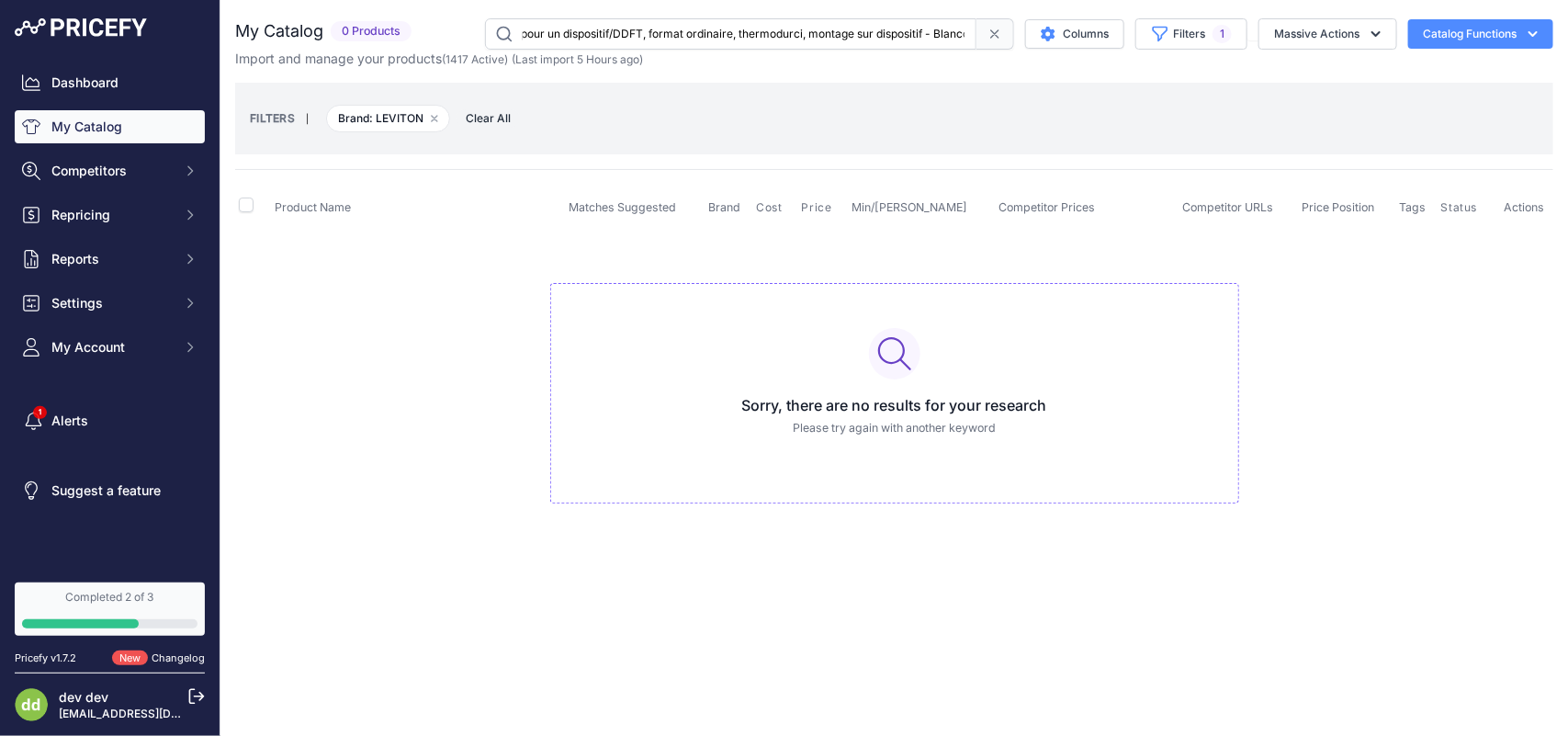
click at [629, 33] on input "Plaque murale DePlaque murale Decora pour un dispositif/DDFT, format ordinaire,…" at bounding box center [730, 34] width 492 height 32
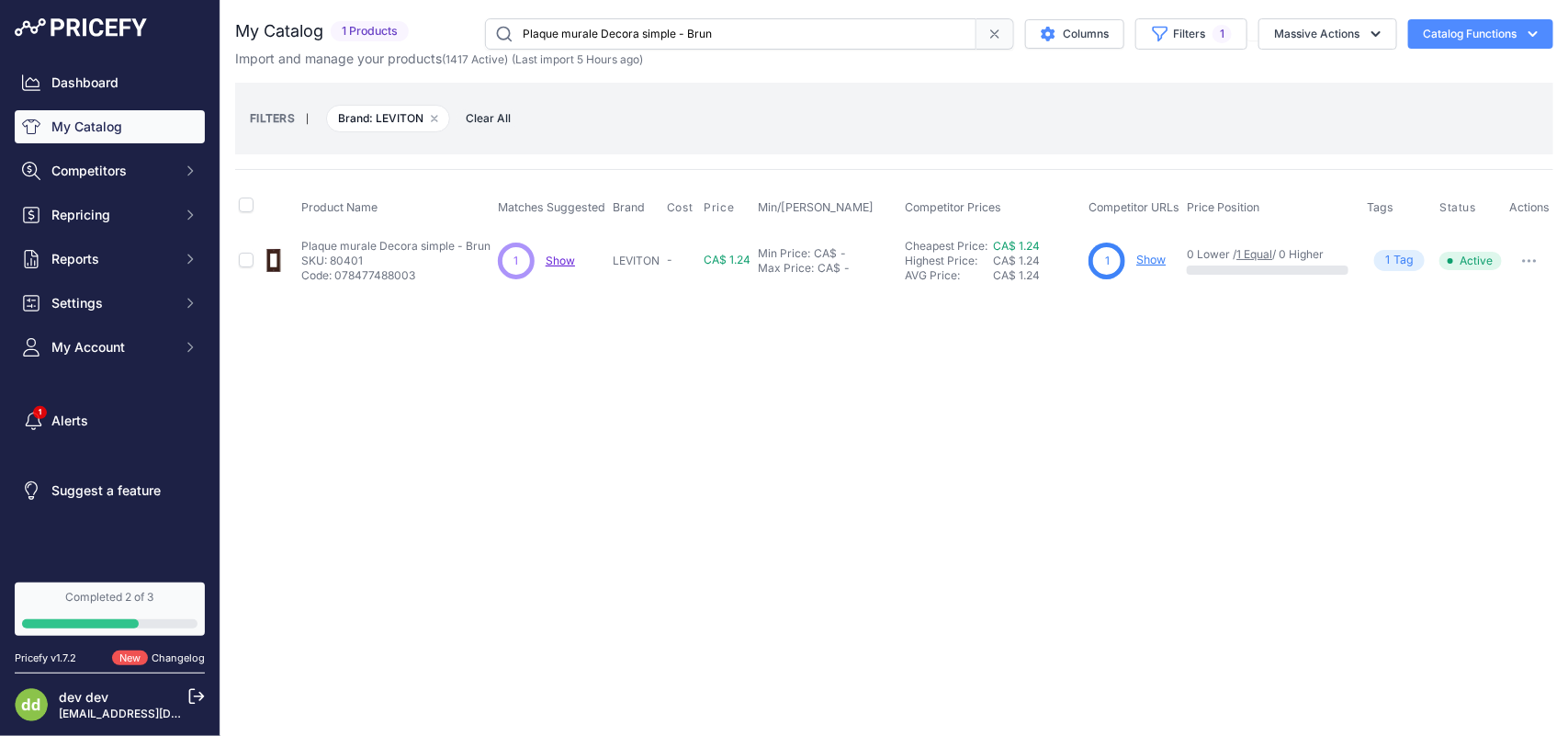
click at [652, 33] on input "Plaque murale Decora simple - Brun" at bounding box center [730, 34] width 492 height 32
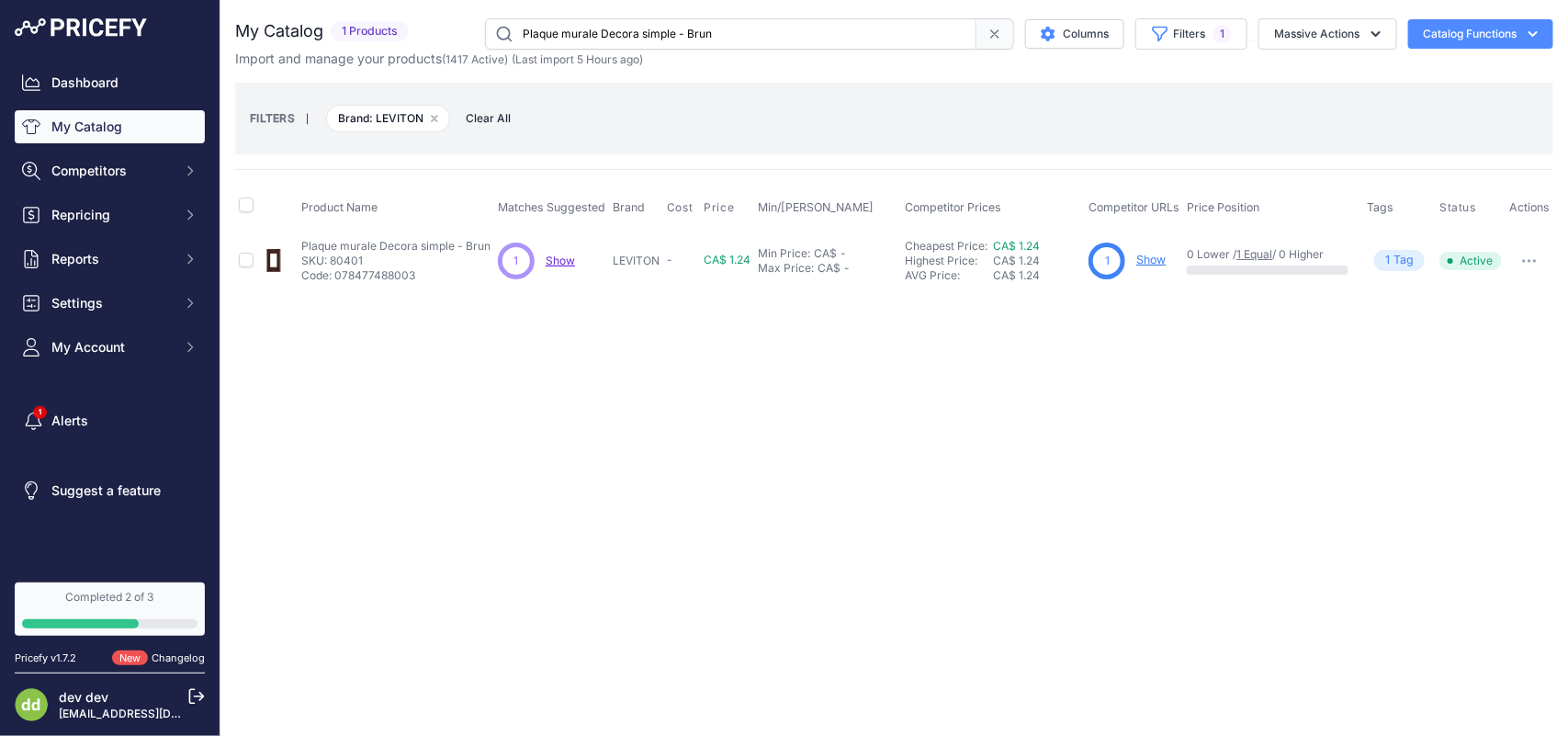
click at [652, 33] on input "Plaque murale Decora simple - Brun" at bounding box center [730, 34] width 492 height 32
click at [575, 36] on input "Plaque prise duplex acier inoxydable" at bounding box center [730, 34] width 492 height 32
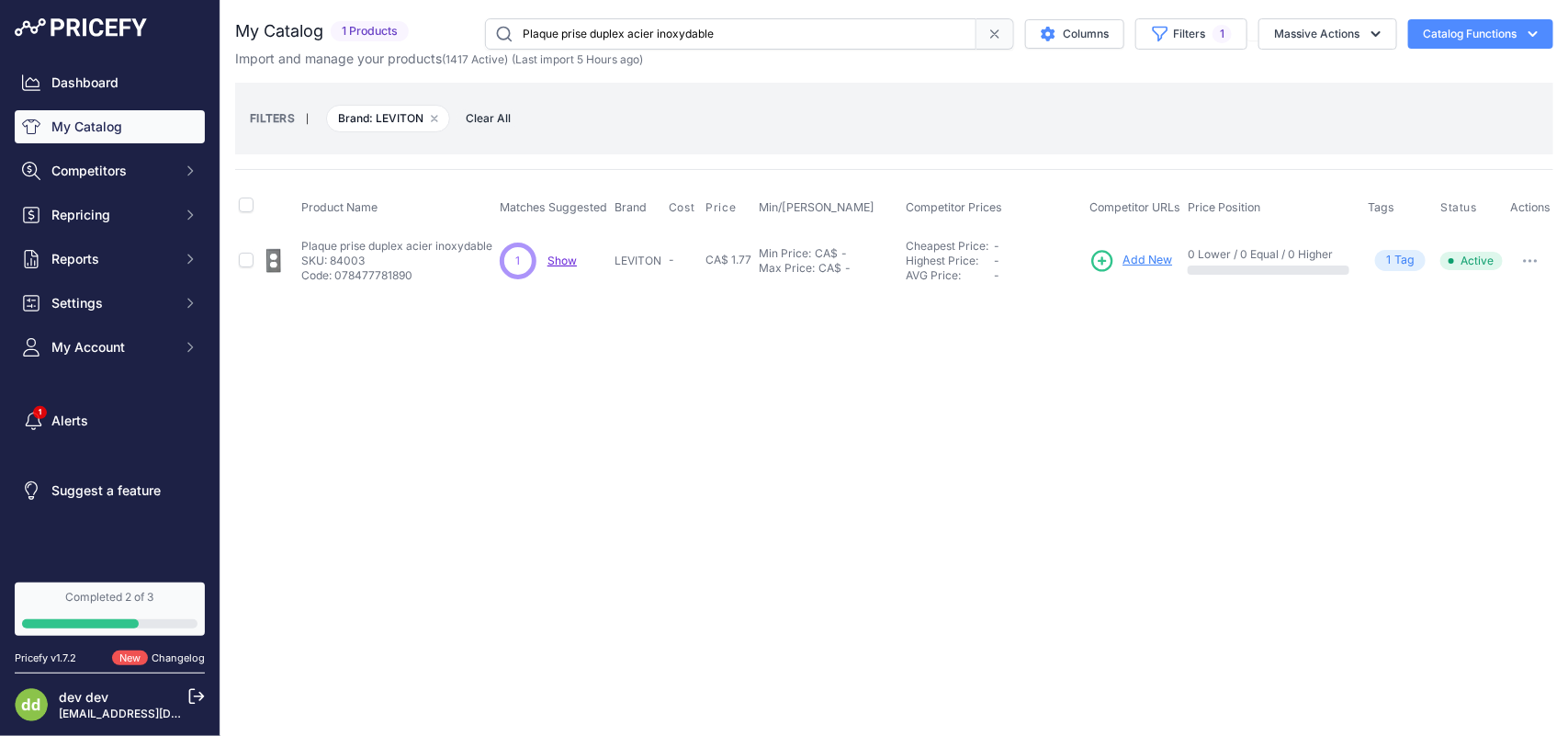
click at [575, 36] on input "Plaque prise duplex acier inoxydable" at bounding box center [730, 34] width 492 height 32
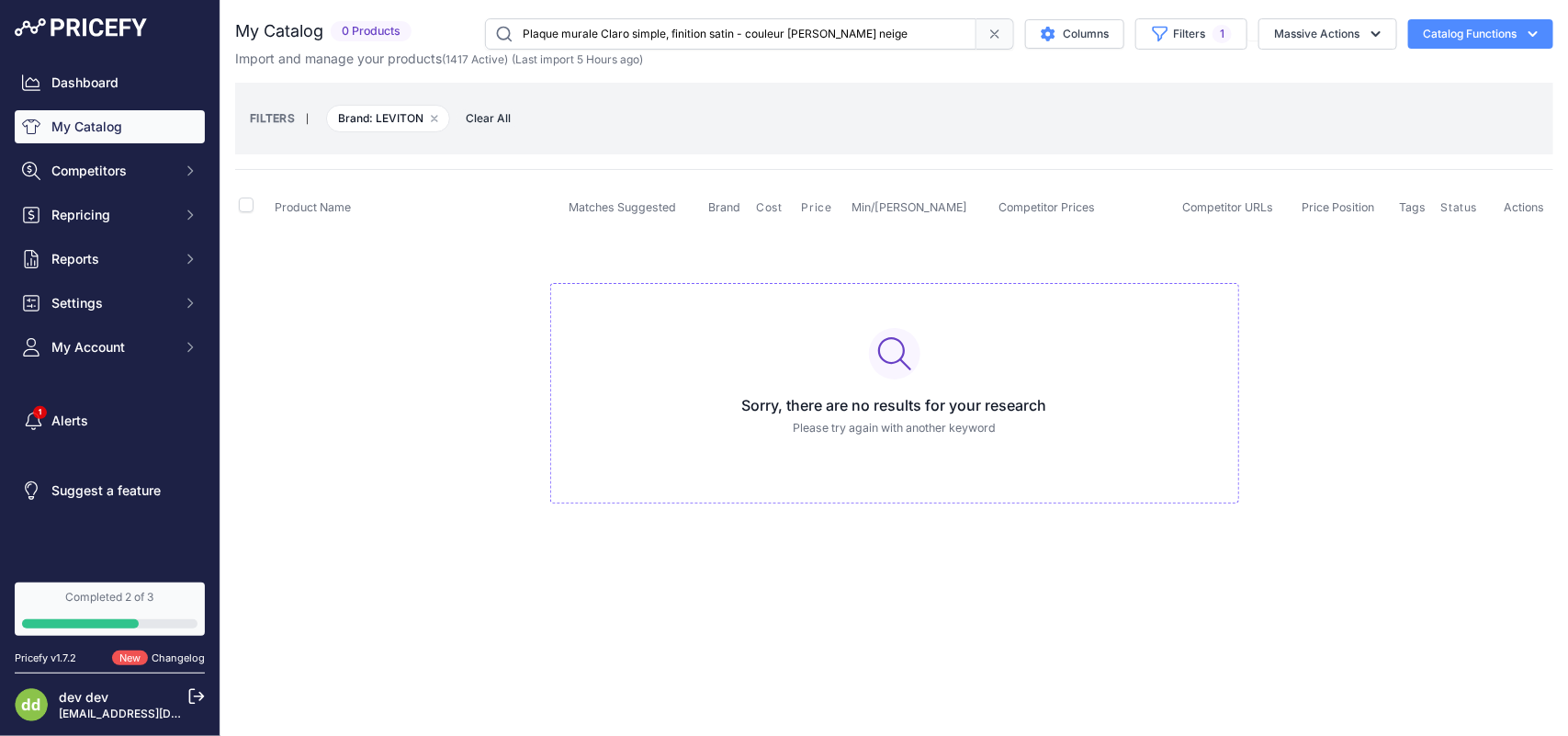
click at [655, 34] on input "Plaque murale Claro simple, finition satin - couleur [PERSON_NAME] neige" at bounding box center [730, 34] width 492 height 32
click at [655, 34] on input "PRODUITS STANDARD 10438 [PERSON_NAME] [MEDICAL_DATA] 50W GU10 130V NFL CG" at bounding box center [730, 34] width 492 height 32
click at [616, 33] on input "PRODUITS STANDARD 10438 [PERSON_NAME] [MEDICAL_DATA] 50W GU10 130V NFL CG" at bounding box center [730, 34] width 492 height 32
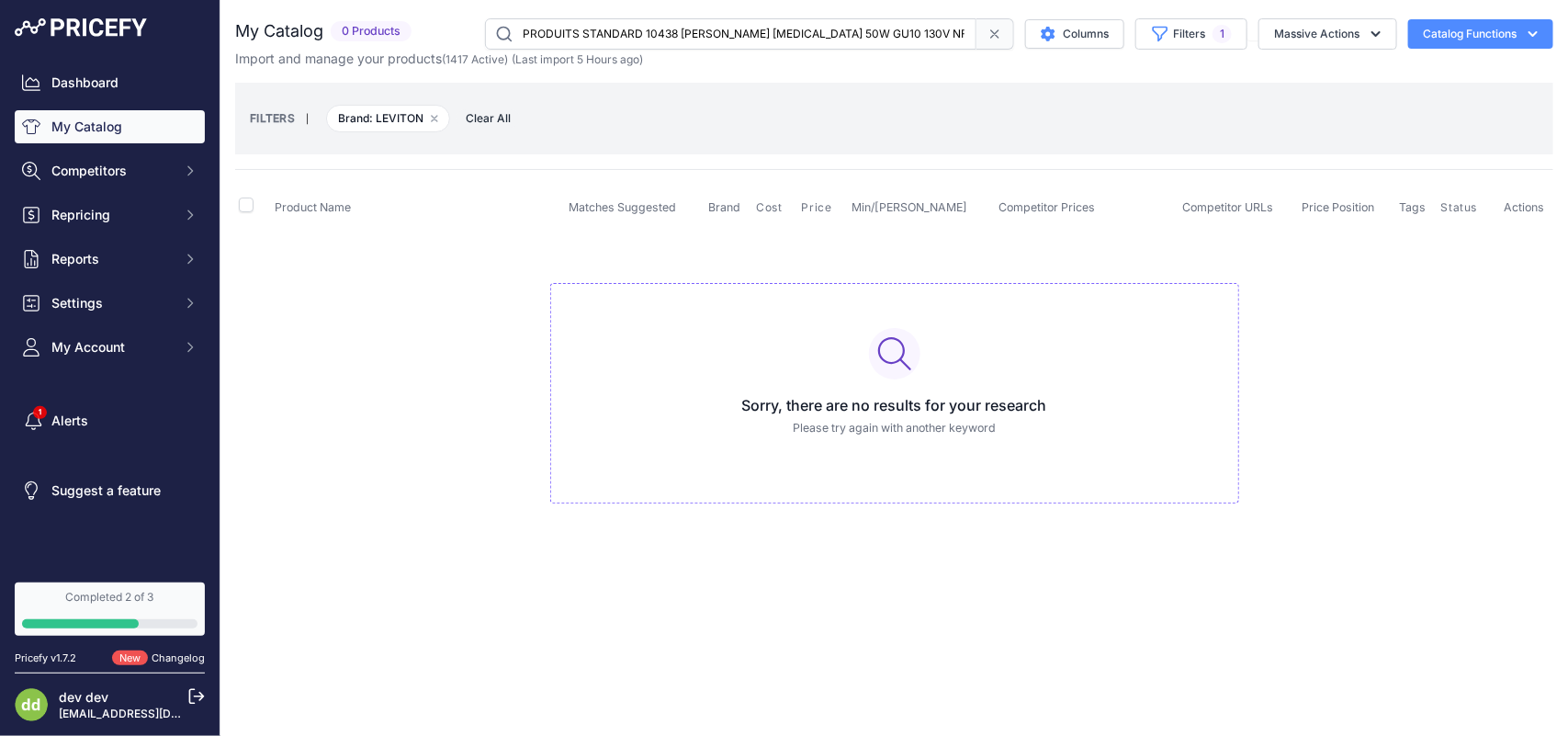
click at [616, 33] on input "PRODUITS STANDARD 10438 [PERSON_NAME] [MEDICAL_DATA] 50W GU10 130V NFL CG" at bounding box center [730, 34] width 492 height 32
click at [616, 33] on input "PRODUITS STANDARD 64247 Plafonnier DEL rond 5.75 po 550lm 10W 3000K nickel bros…" at bounding box center [730, 34] width 492 height 32
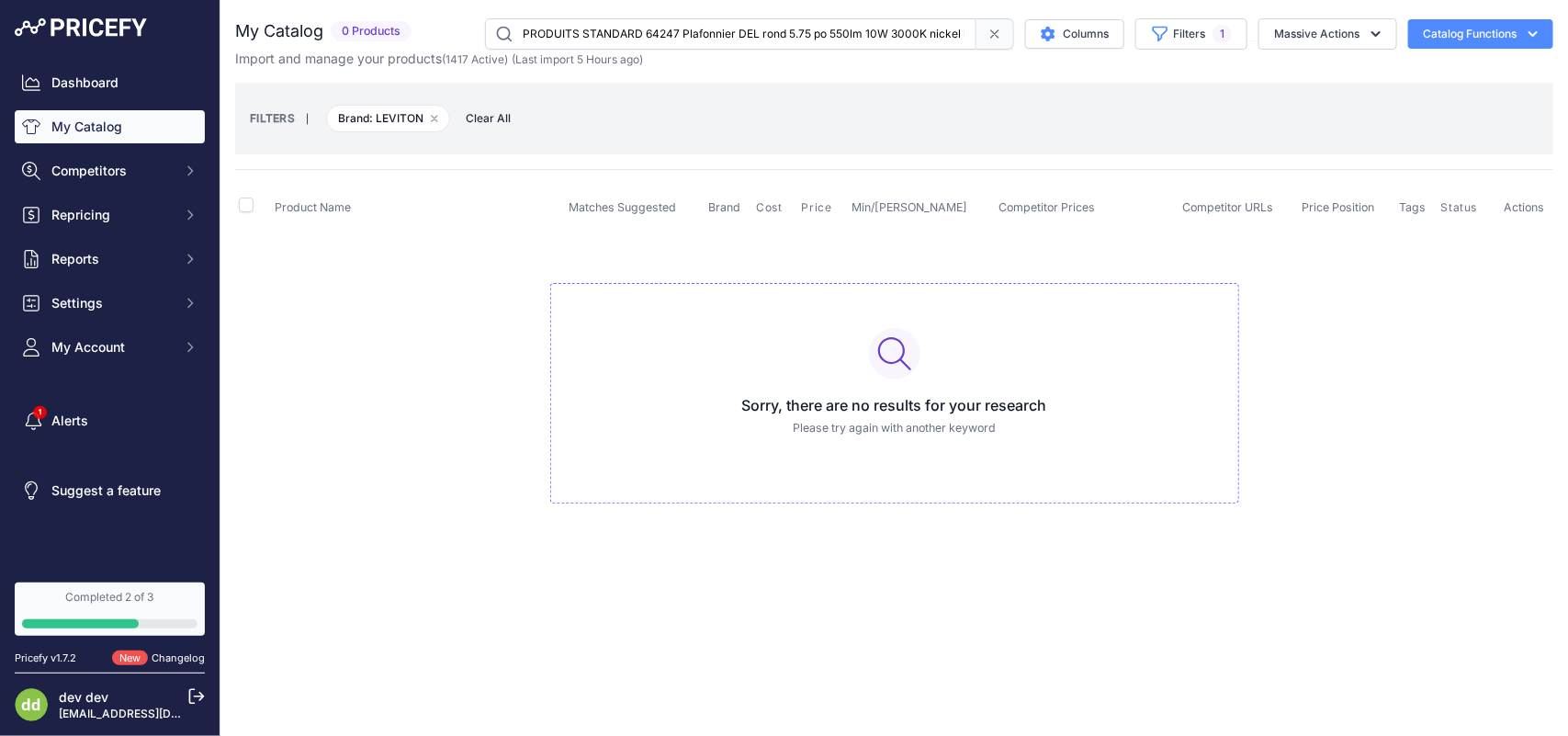
click at [562, 30] on input "PRODUITS STANDARD 64247 Plafonnier DEL rond 5.75 po 550lm 10W 3000K nickel bros…" at bounding box center [730, 34] width 492 height 32
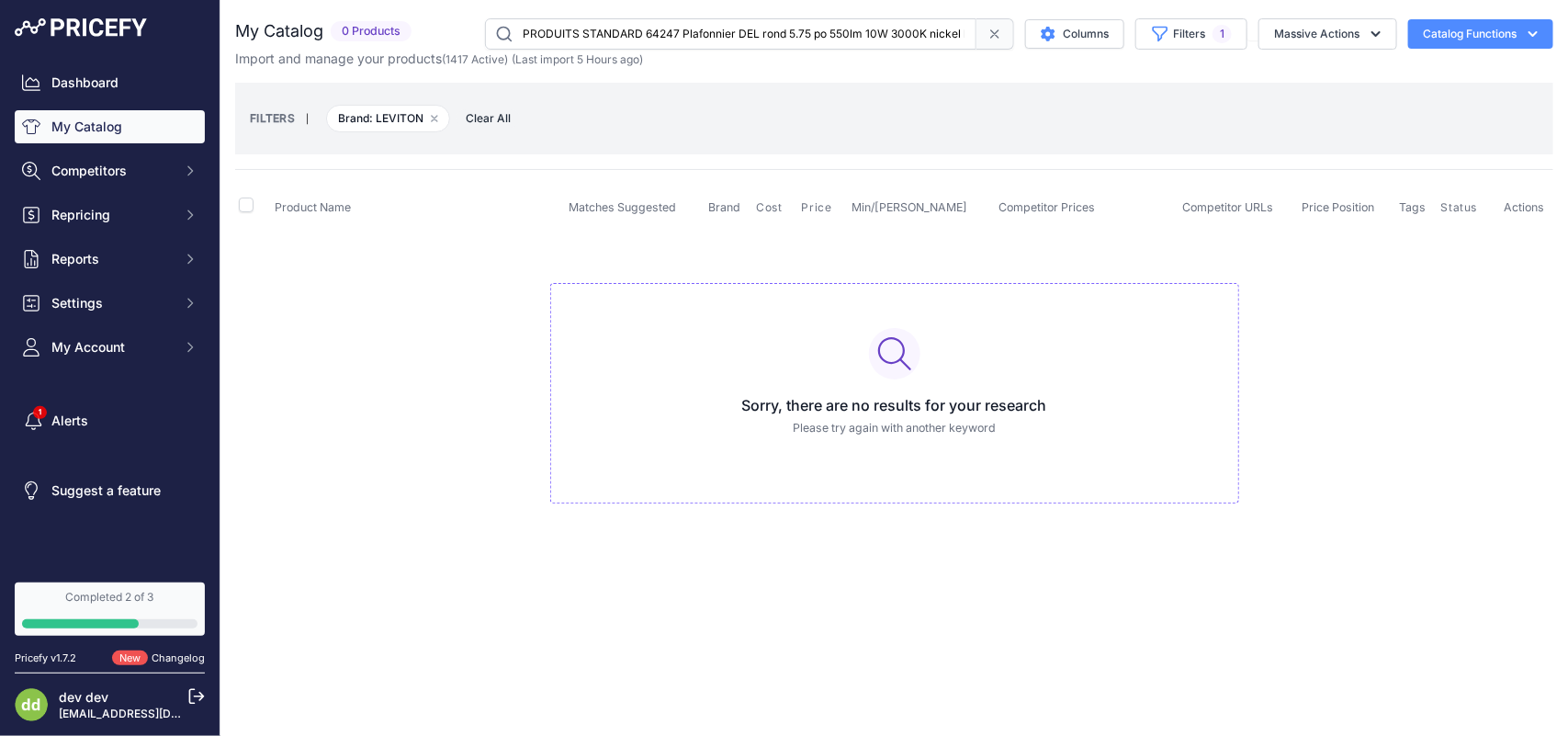
click at [562, 30] on input "PRODUITS STANDARD 64247 Plafonnier DEL rond 5.75 po 550lm 10W 3000K nickel bros…" at bounding box center [730, 34] width 492 height 32
click at [611, 33] on input "PRODUITS" at bounding box center [730, 34] width 492 height 32
type input "PRODUITS"
click at [558, 33] on input "PRODUITS" at bounding box center [730, 34] width 492 height 32
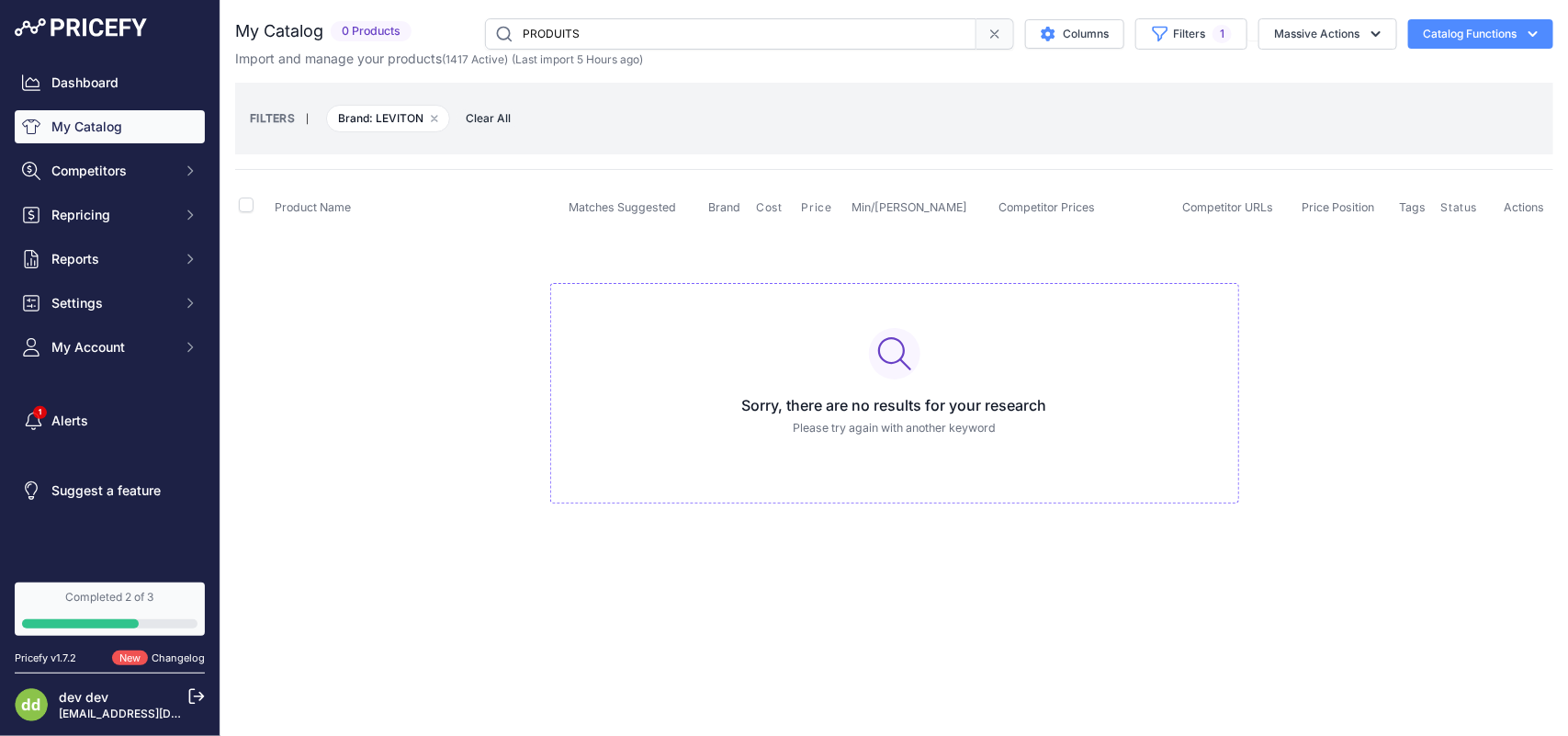
click at [558, 33] on input "PRODUITS" at bounding box center [730, 34] width 492 height 32
click at [1194, 33] on button "Filters 1" at bounding box center [1190, 34] width 112 height 32
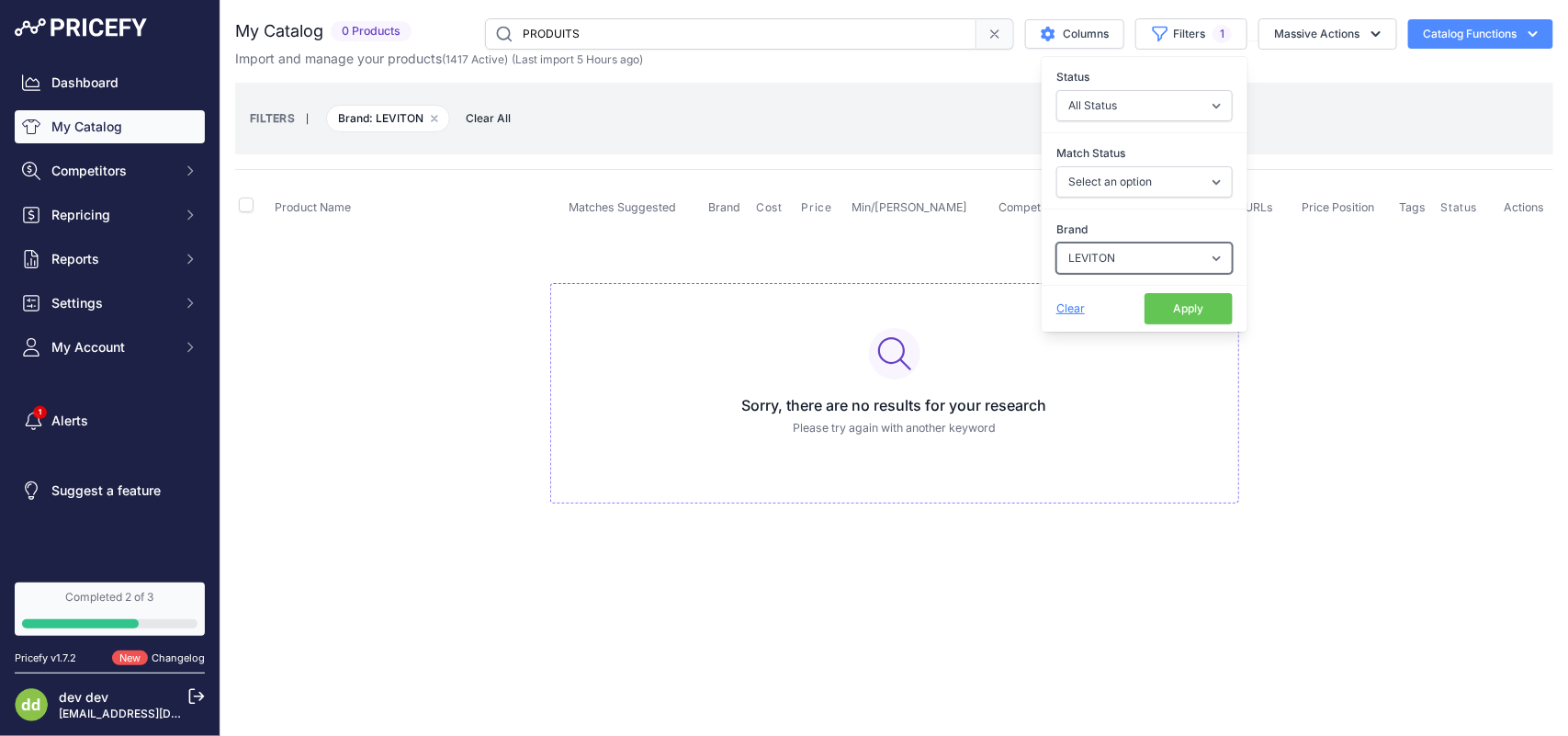
click at [1205, 262] on select "Select an option ABB ABB E MOBILITY Inc Acuity Brands ACUITY/LITHONIA ADEMCO Ap…" at bounding box center [1144, 258] width 176 height 32
select select
click at [1056, 243] on select "Select an option ABB ABB E MOBILITY Inc Acuity Brands ACUITY/LITHONIA ADEMCO Ap…" at bounding box center [1144, 258] width 176 height 32
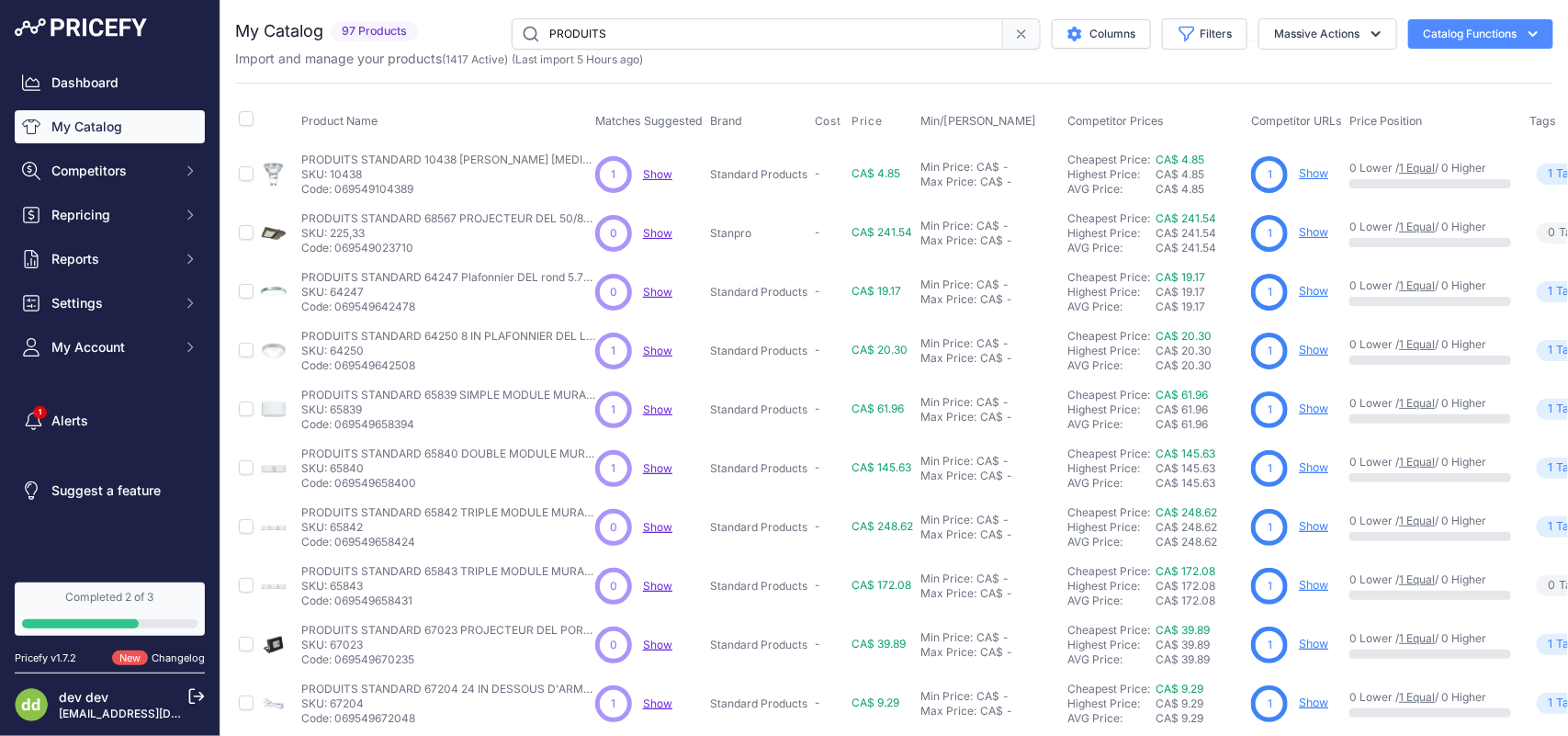
click at [566, 29] on input "PRODUITS" at bounding box center [757, 34] width 492 height 32
click at [565, 28] on input "text" at bounding box center [757, 34] width 492 height 32
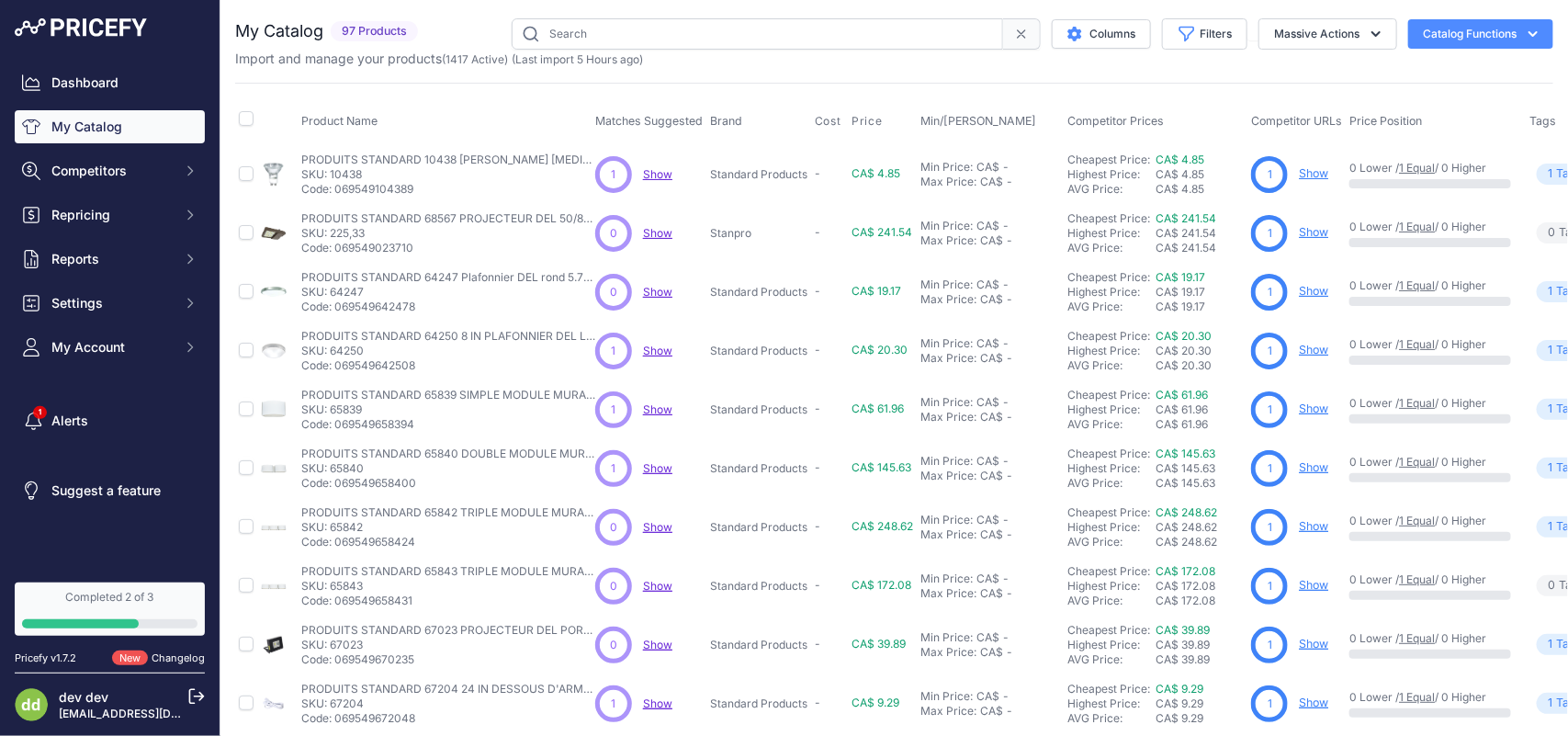
click at [565, 30] on input "text" at bounding box center [757, 34] width 492 height 32
paste input "PRODUITS"
type input "PRODUITS"
click at [584, 29] on input "PRODUITS" at bounding box center [757, 34] width 492 height 32
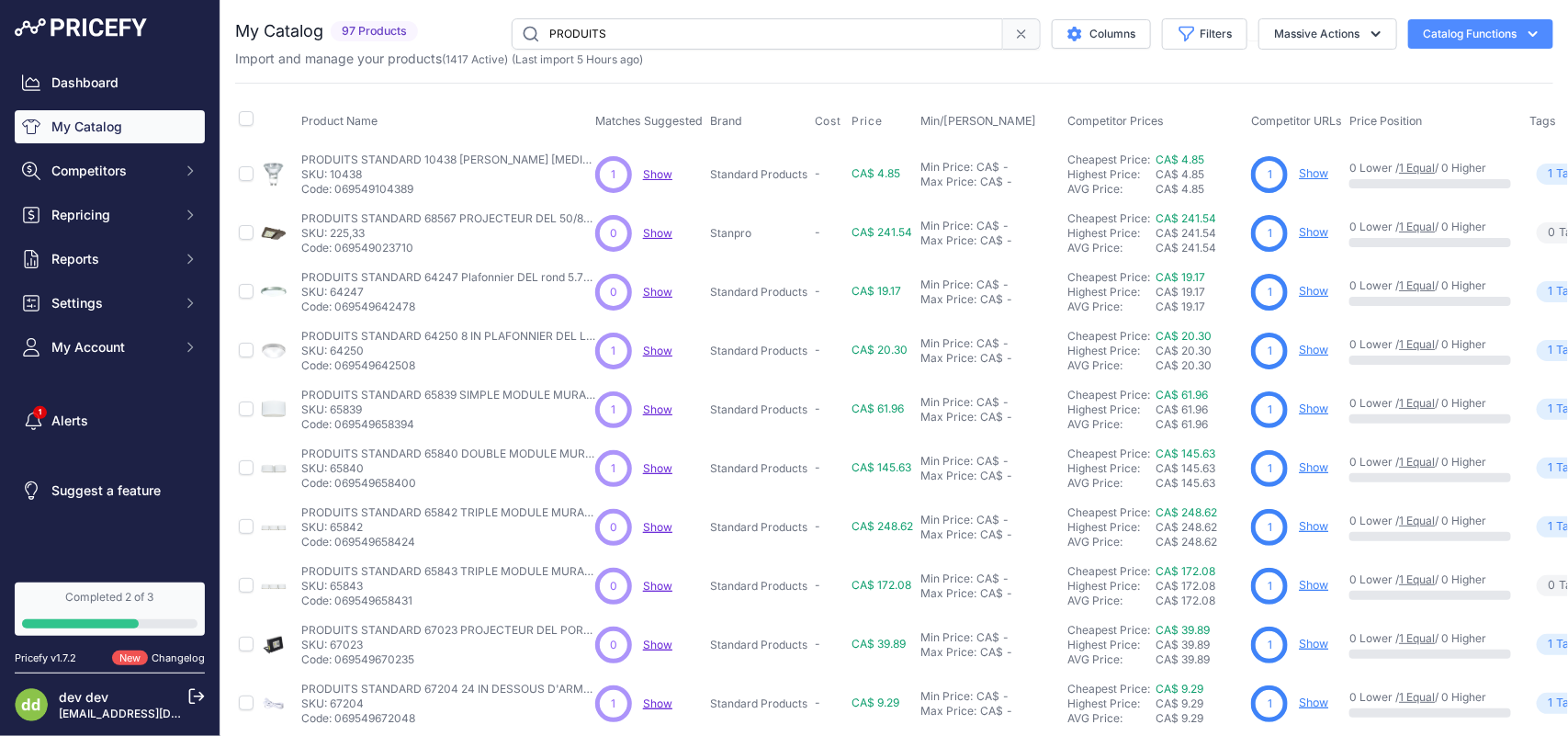
click at [584, 29] on input "PRODUITS" at bounding box center [757, 34] width 492 height 32
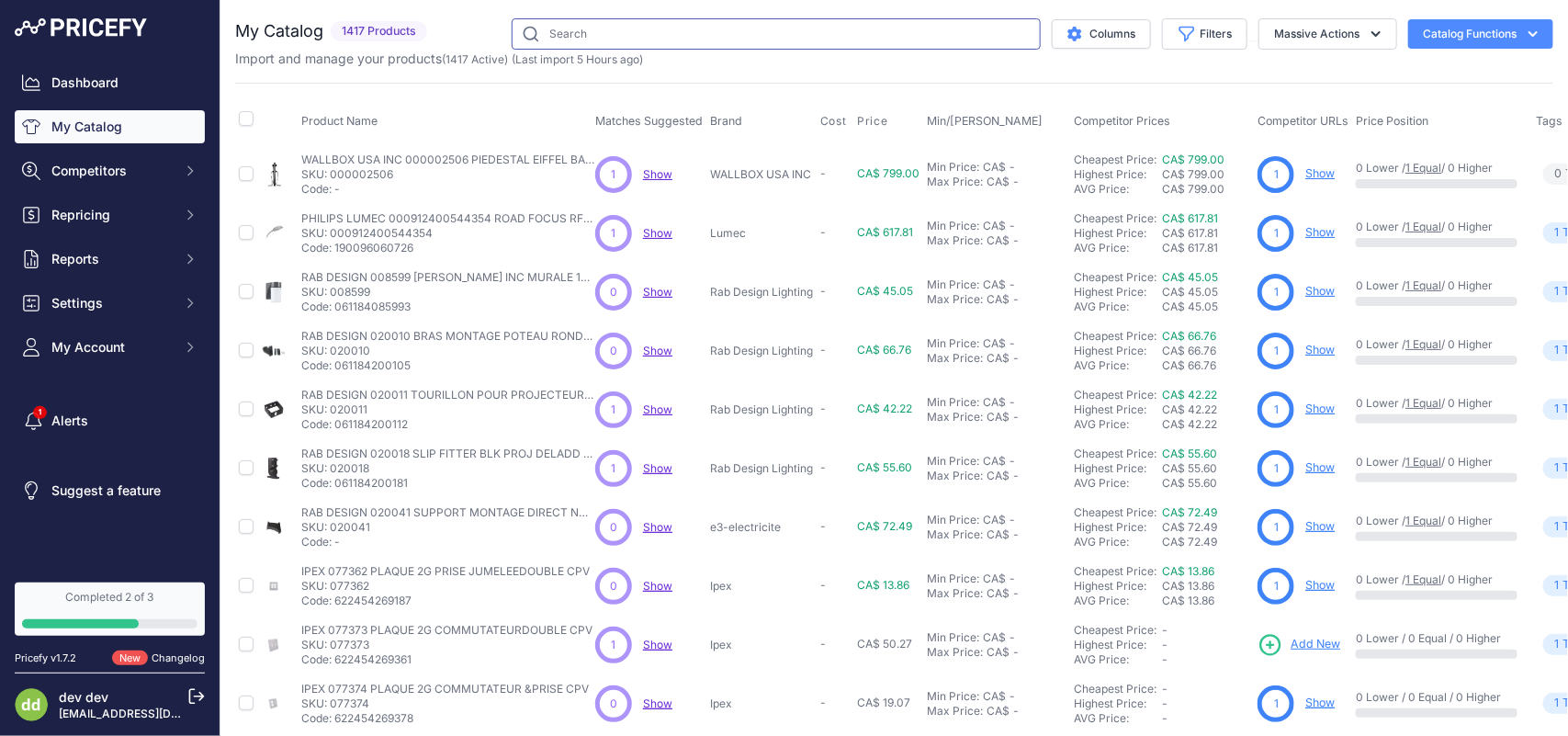
click at [579, 28] on input "text" at bounding box center [776, 34] width 529 height 32
click at [571, 33] on input "text" at bounding box center [776, 34] width 529 height 32
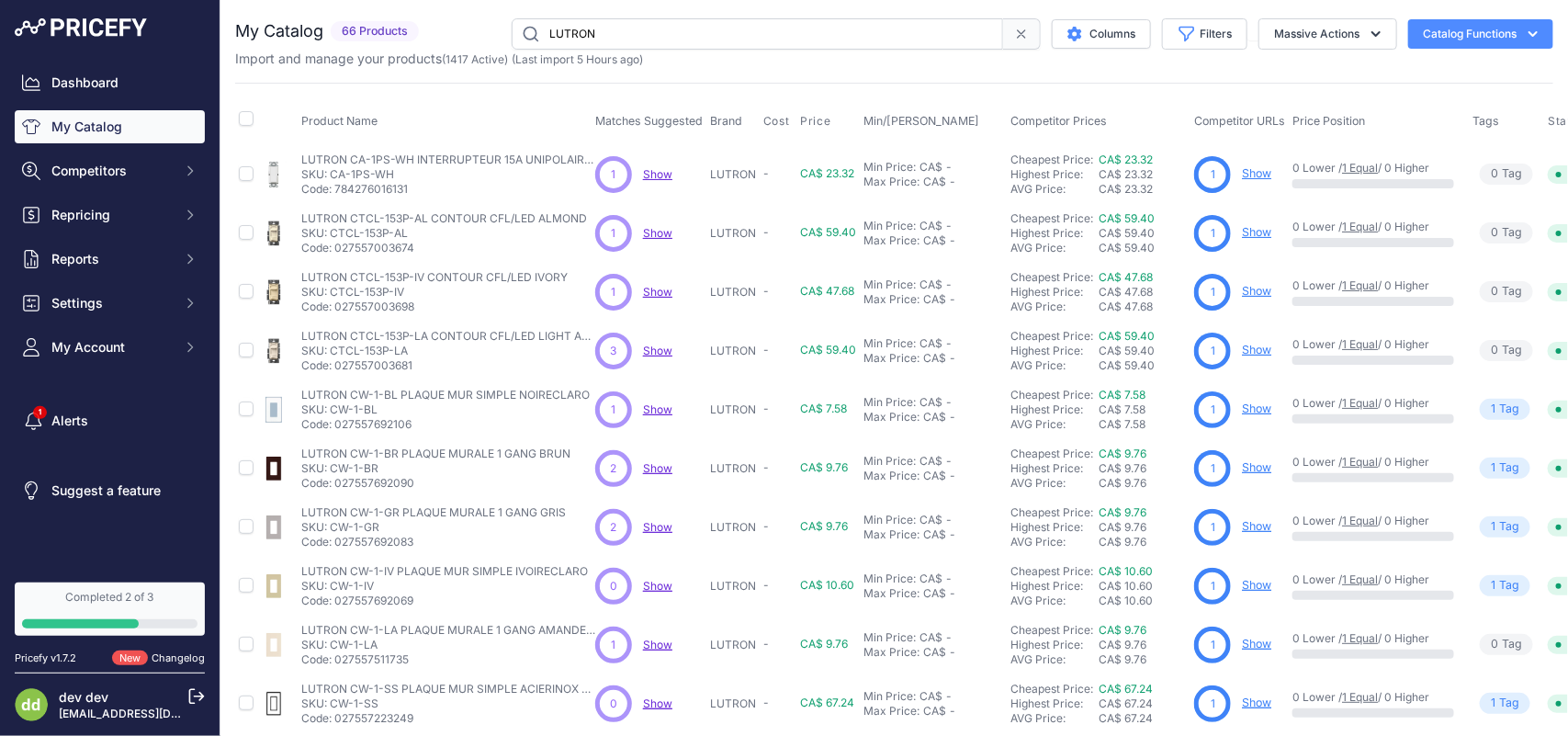
click at [594, 30] on input "LUTRON" at bounding box center [757, 34] width 492 height 32
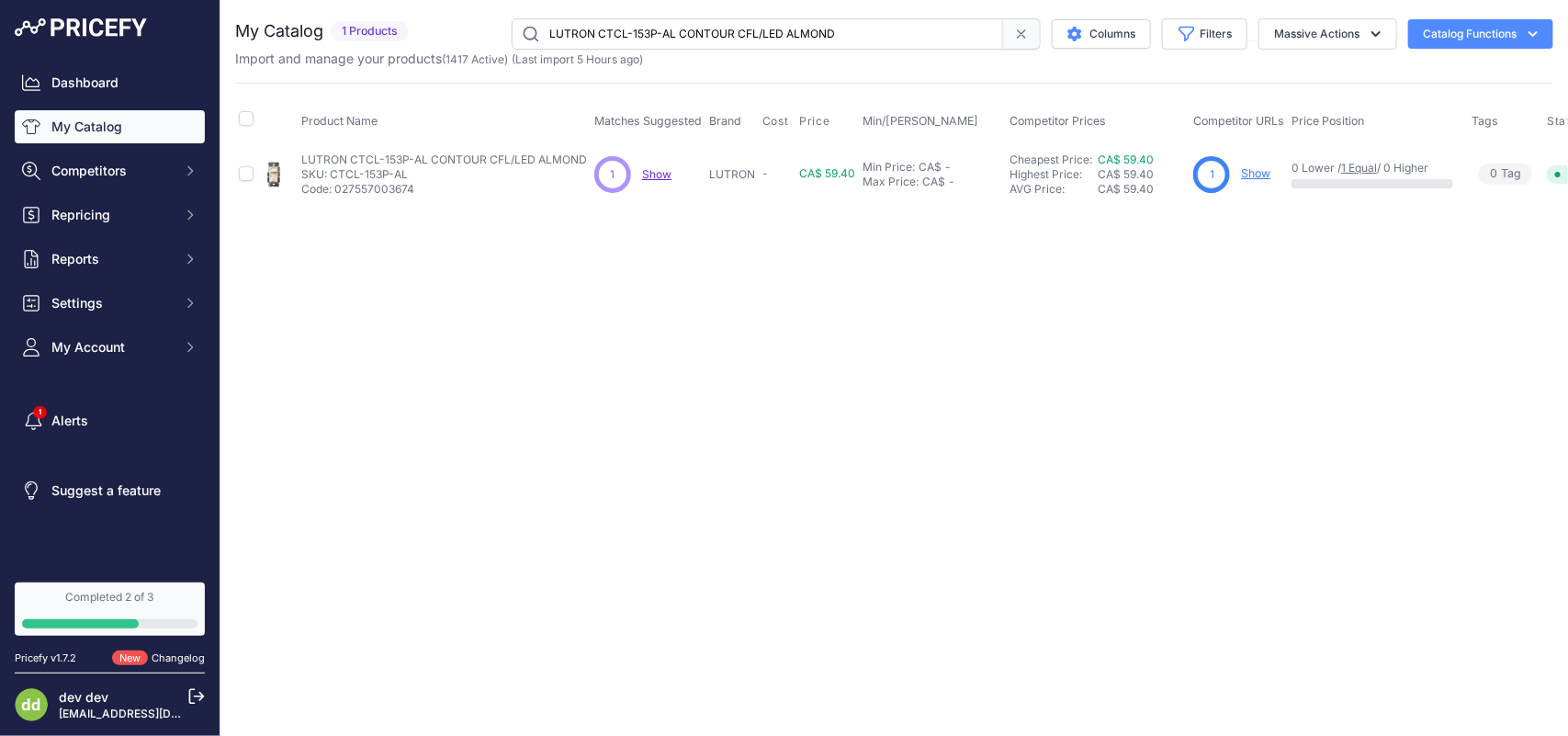
click at [635, 34] on input "LUTRON CTCL-153P-AL CONTOUR CFL/LED ALMOND" at bounding box center [757, 34] width 492 height 32
paste input "LITELINE SLM4-CCT-WH SlimLED Original SLM4-CCT-WH - 4 PO Projecteurs, RD 27K-50…"
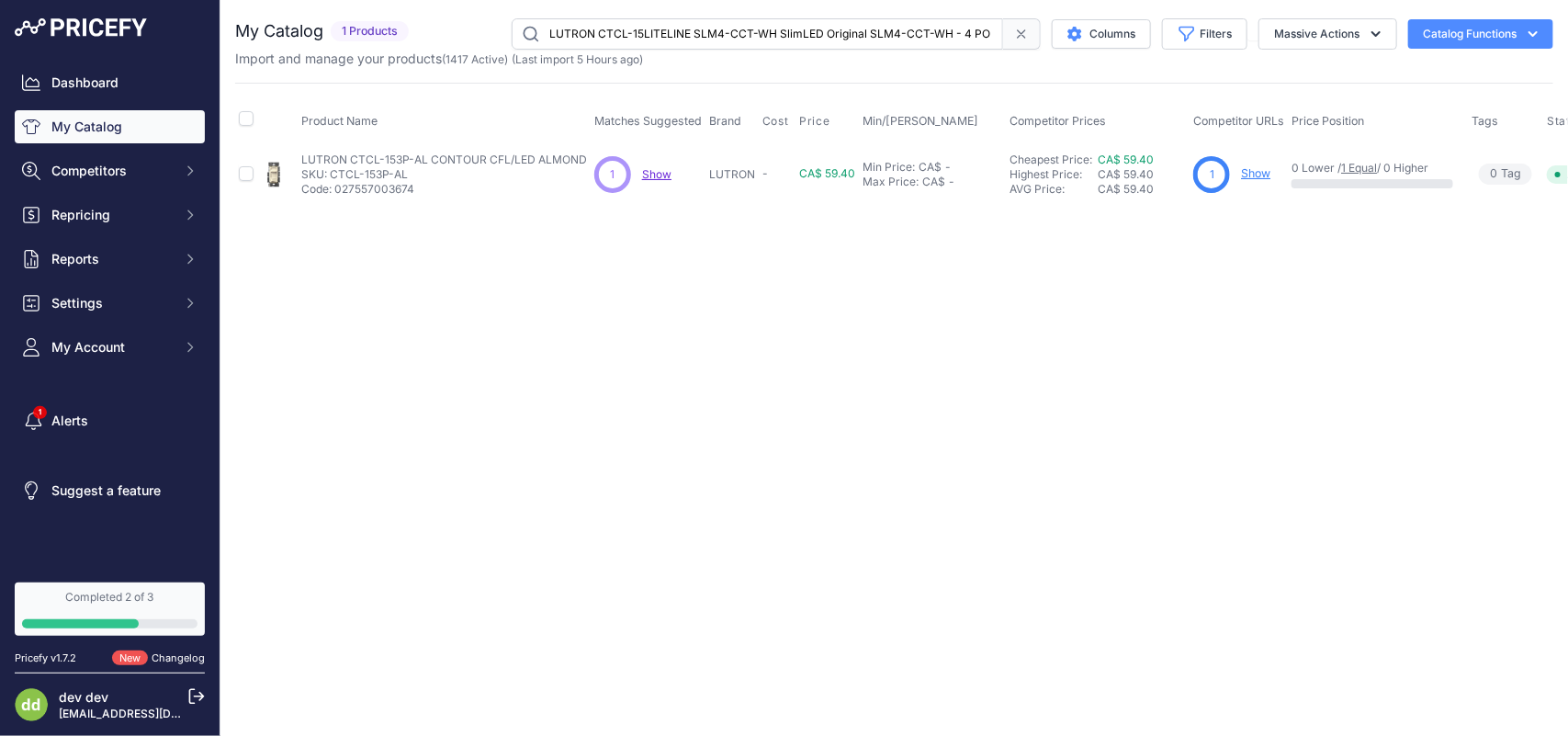
scroll to position [0, 143]
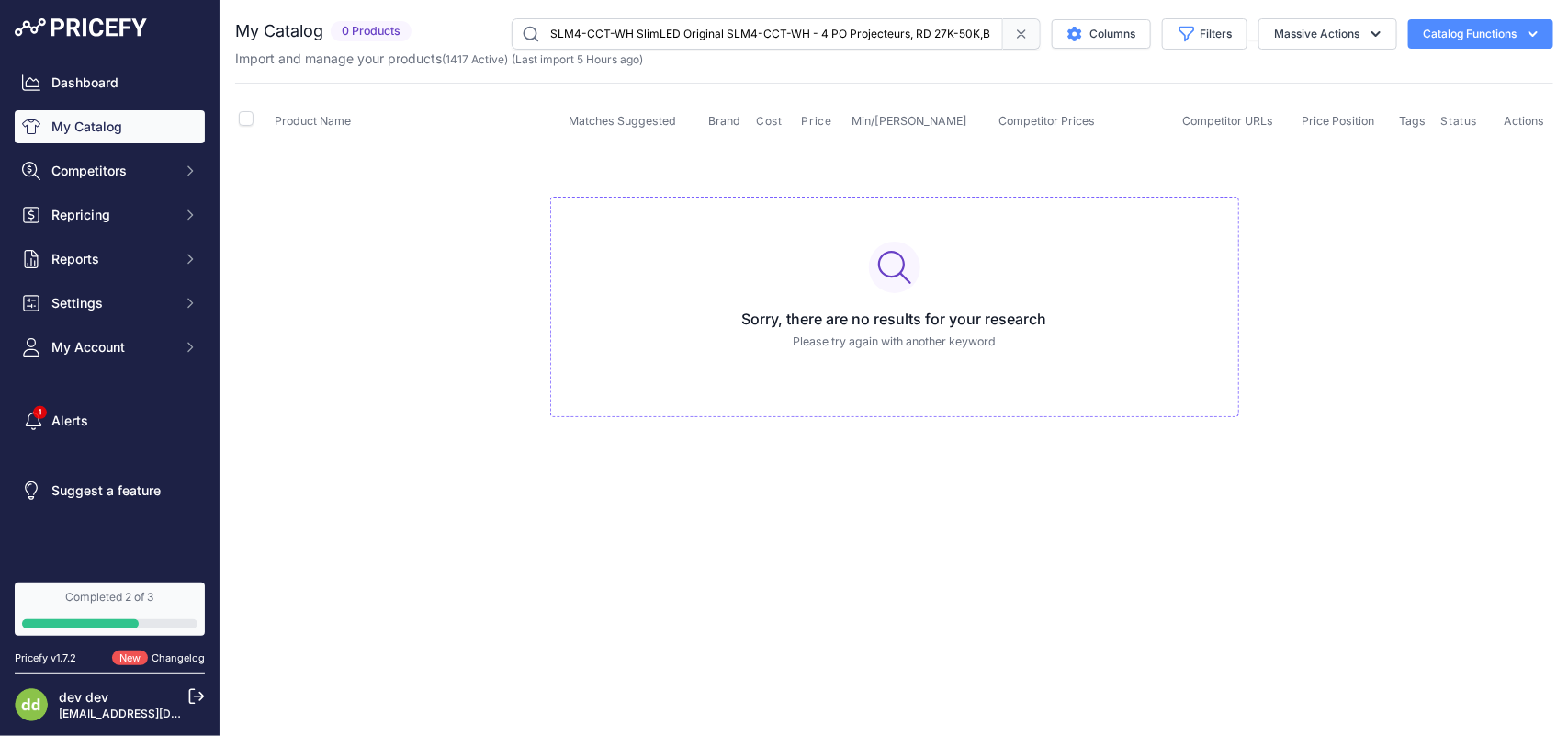
click at [650, 34] on input "LUTRON CTCL-15LITELINE SLM4-CCT-WH SlimLED Original SLM4-CCT-WH - 4 PO Projecte…" at bounding box center [757, 34] width 492 height 32
click at [625, 30] on input "LUTRON CTCL-15LITELINE SLM4-CCT-WH SlimLED Original SLM4-CCT-WH - 4 PO Projecte…" at bounding box center [757, 34] width 492 height 32
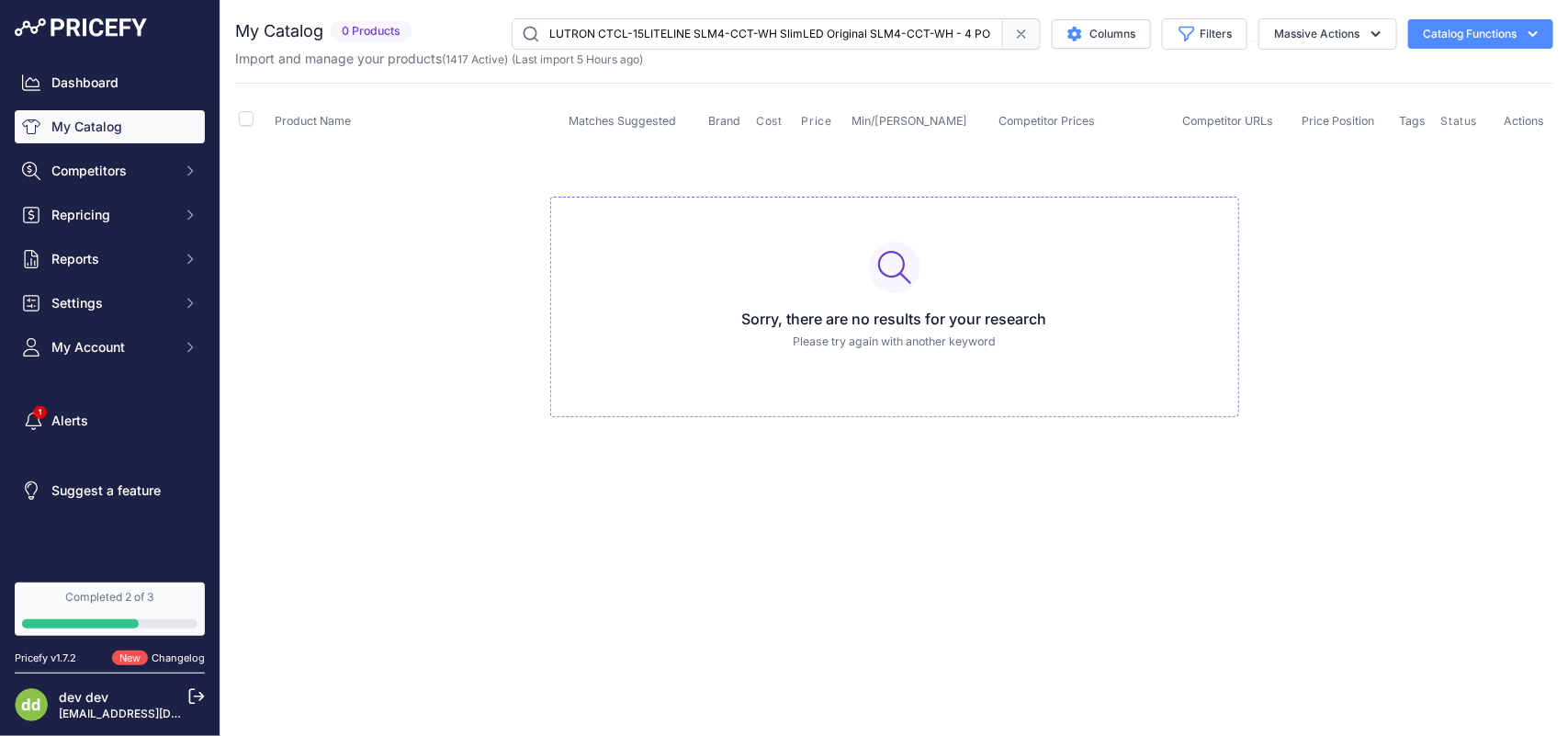
click at [625, 30] on input "LUTRON CTCL-15LITELINE SLM4-CCT-WH SlimLED Original SLM4-CCT-WH - 4 PO Projecte…" at bounding box center [757, 34] width 492 height 32
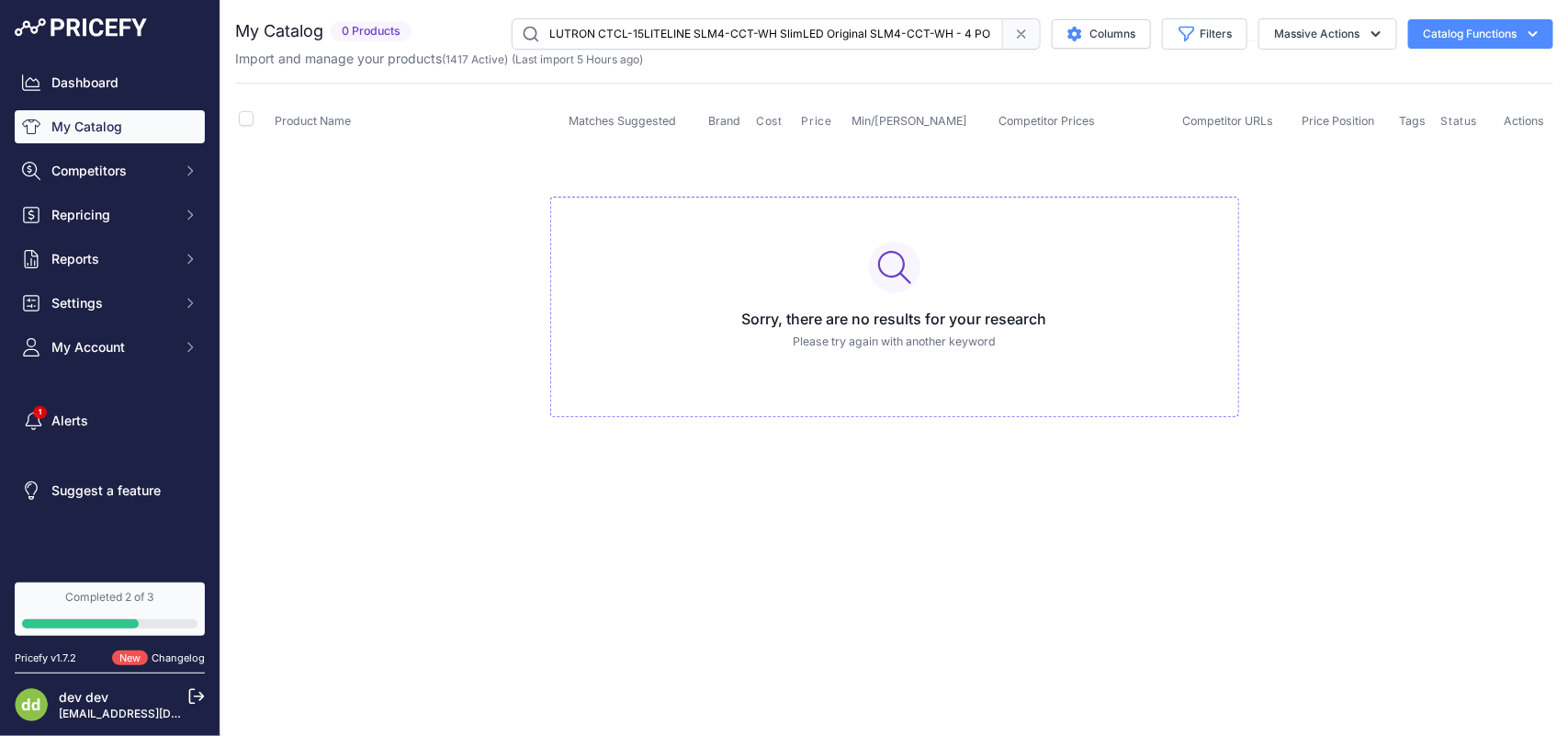
click at [580, 36] on input "LUTRON CTCL-15LITELINE SLM4-CCT-WH SlimLED Original SLM4-CCT-WH - 4 PO Projecte…" at bounding box center [757, 34] width 492 height 32
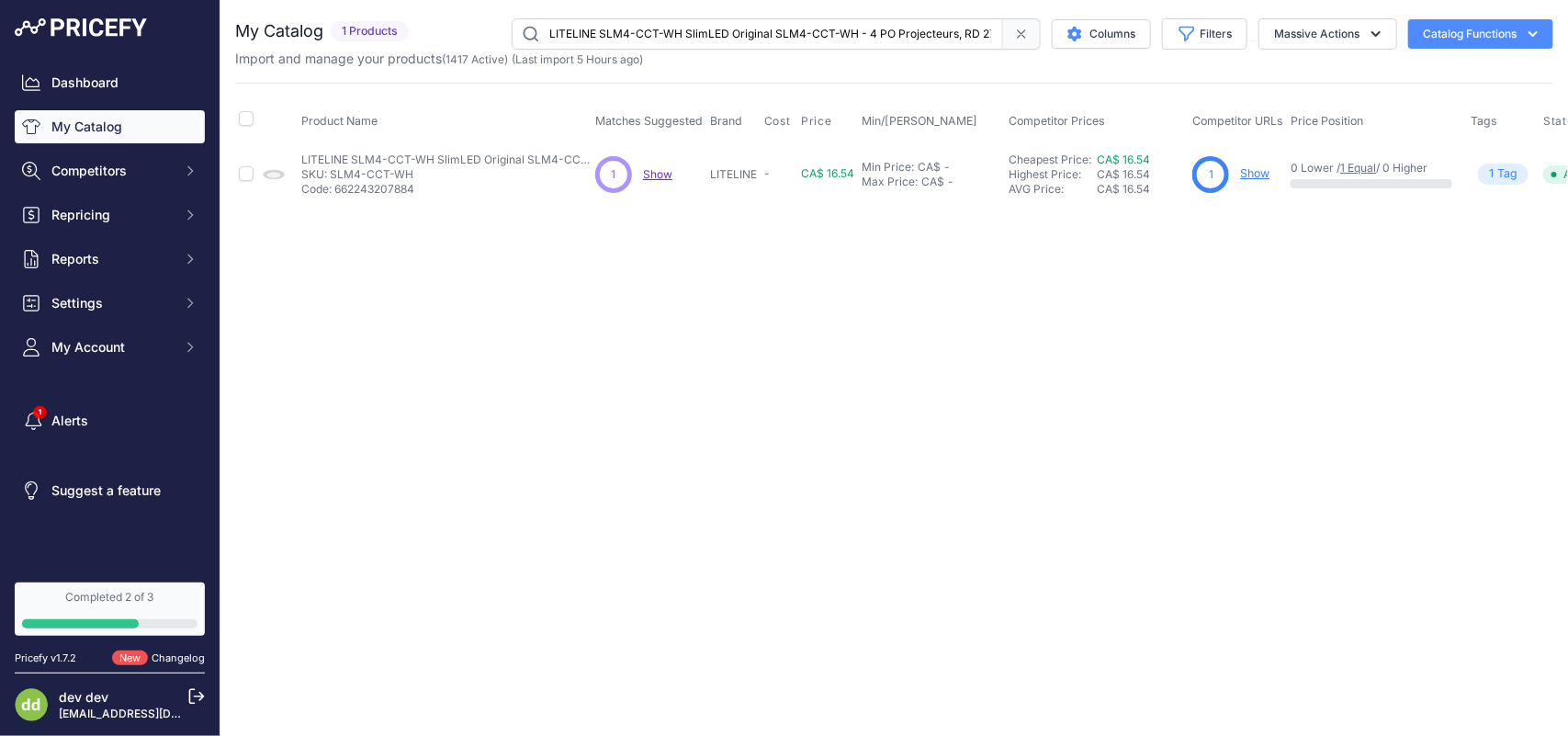
click at [634, 34] on input "LITELINE SLM4-CCT-WH SlimLED Original SLM4-CCT-WH - 4 PO Projecteurs, RD 27K-50…" at bounding box center [757, 34] width 492 height 32
paste input "[URL][DOMAIN_NAME]"
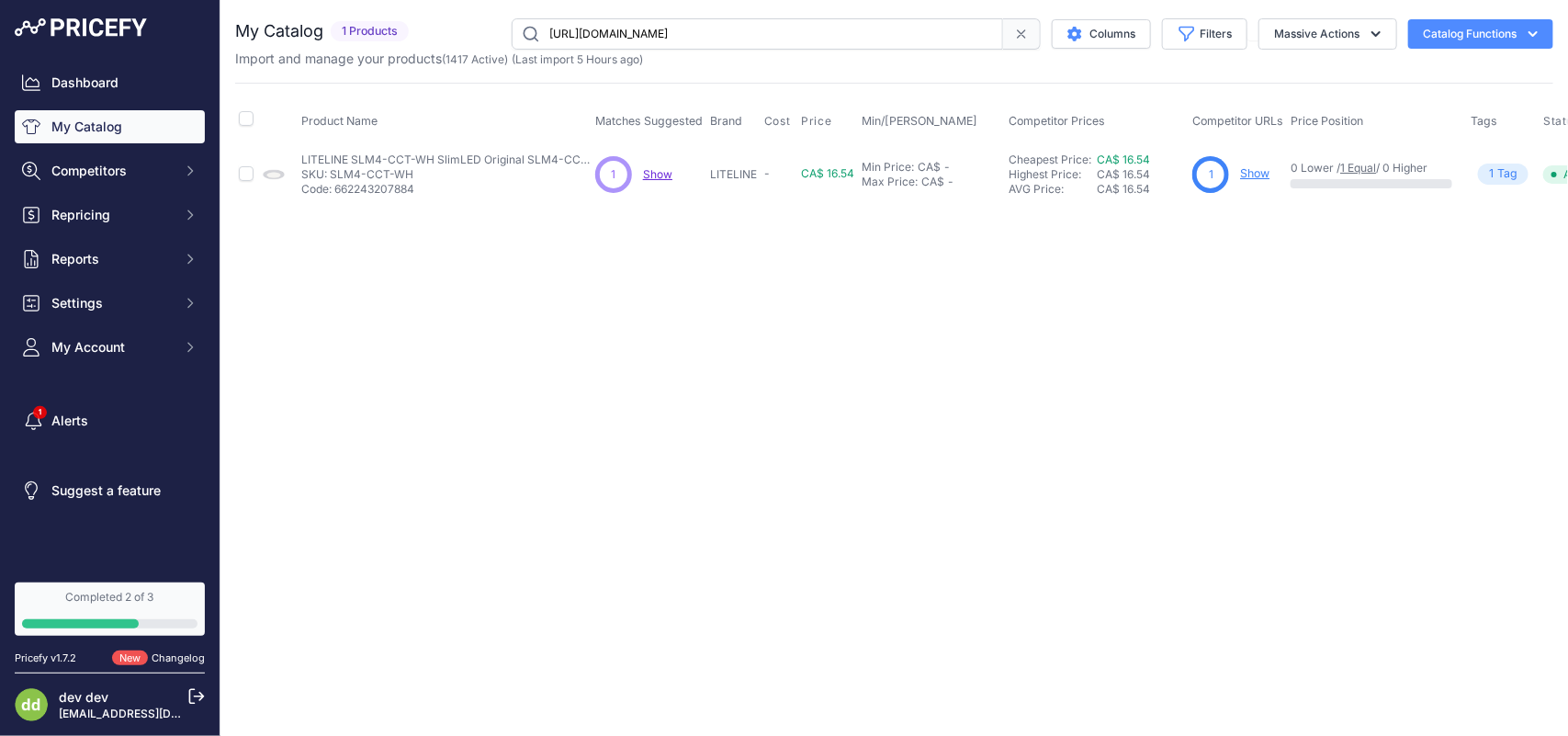
click at [634, 34] on input "[URL][DOMAIN_NAME]" at bounding box center [757, 34] width 492 height 32
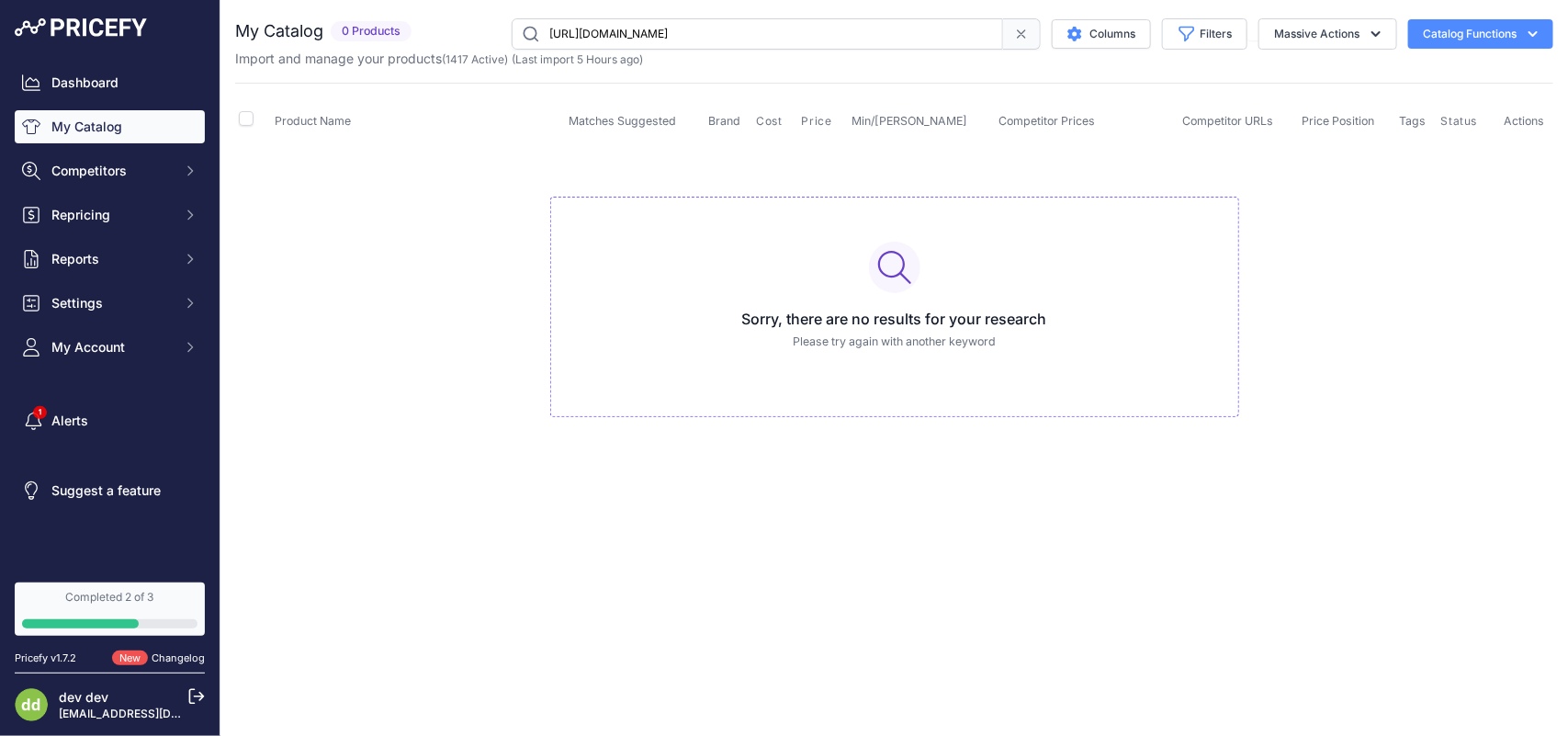
click at [611, 30] on input "[URL][DOMAIN_NAME]" at bounding box center [757, 34] width 492 height 32
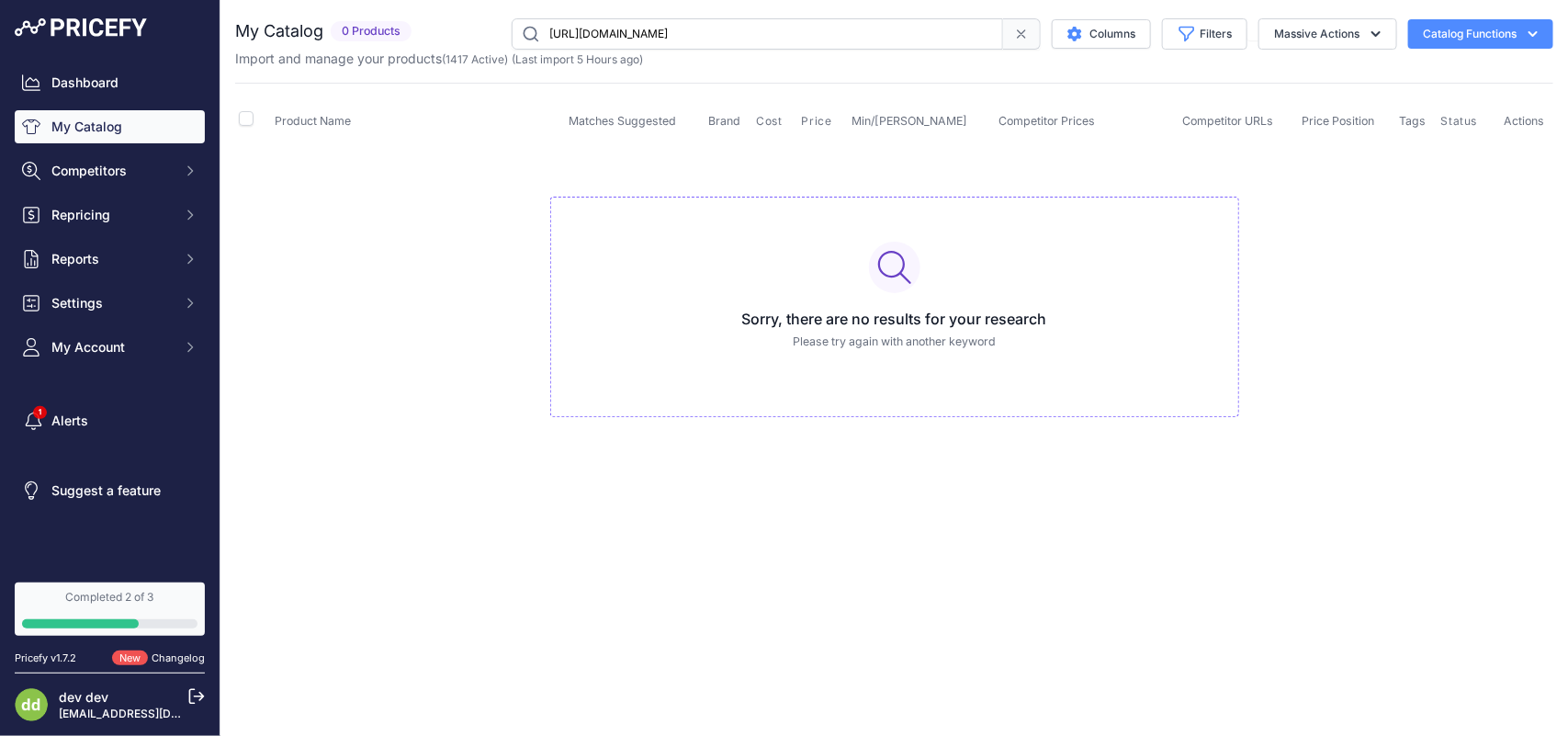
click at [611, 30] on input "[URL][DOMAIN_NAME]" at bounding box center [757, 34] width 492 height 32
paste input "LEVITON SSJ82-40 PLAQUE 2G DOUBLE SURDIMENSIONNE ACIER INOX"
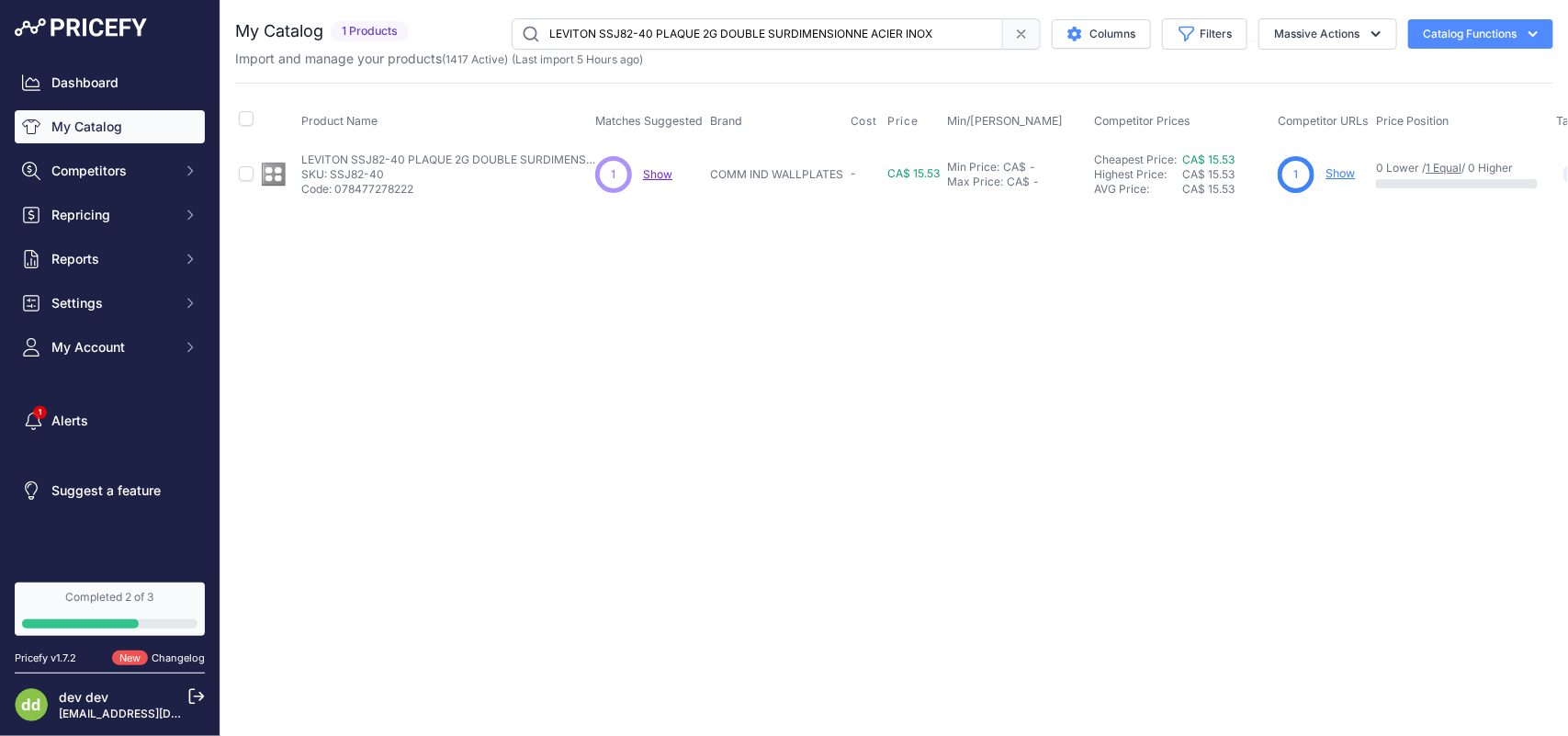
click at [636, 34] on input "LEVITON SSJ82-40 PLAQUE 2G DOUBLE SURDIMENSIONNE ACIER INOX" at bounding box center [757, 34] width 492 height 32
paste input "LITELINE FBT6136-WH-3 CONNECTEUR FLEXIBLE 36POPOUR LEDBAR"
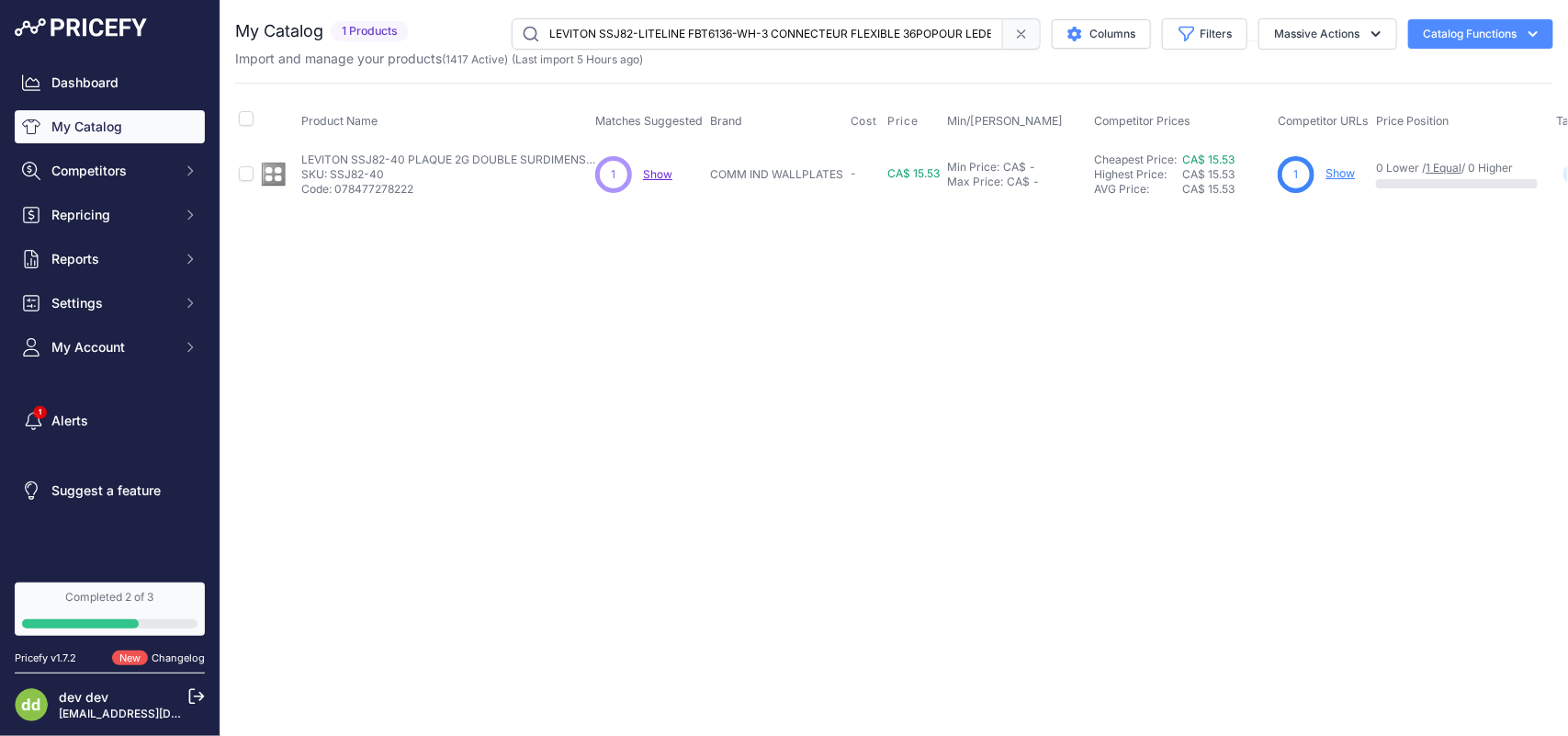
scroll to position [0, 20]
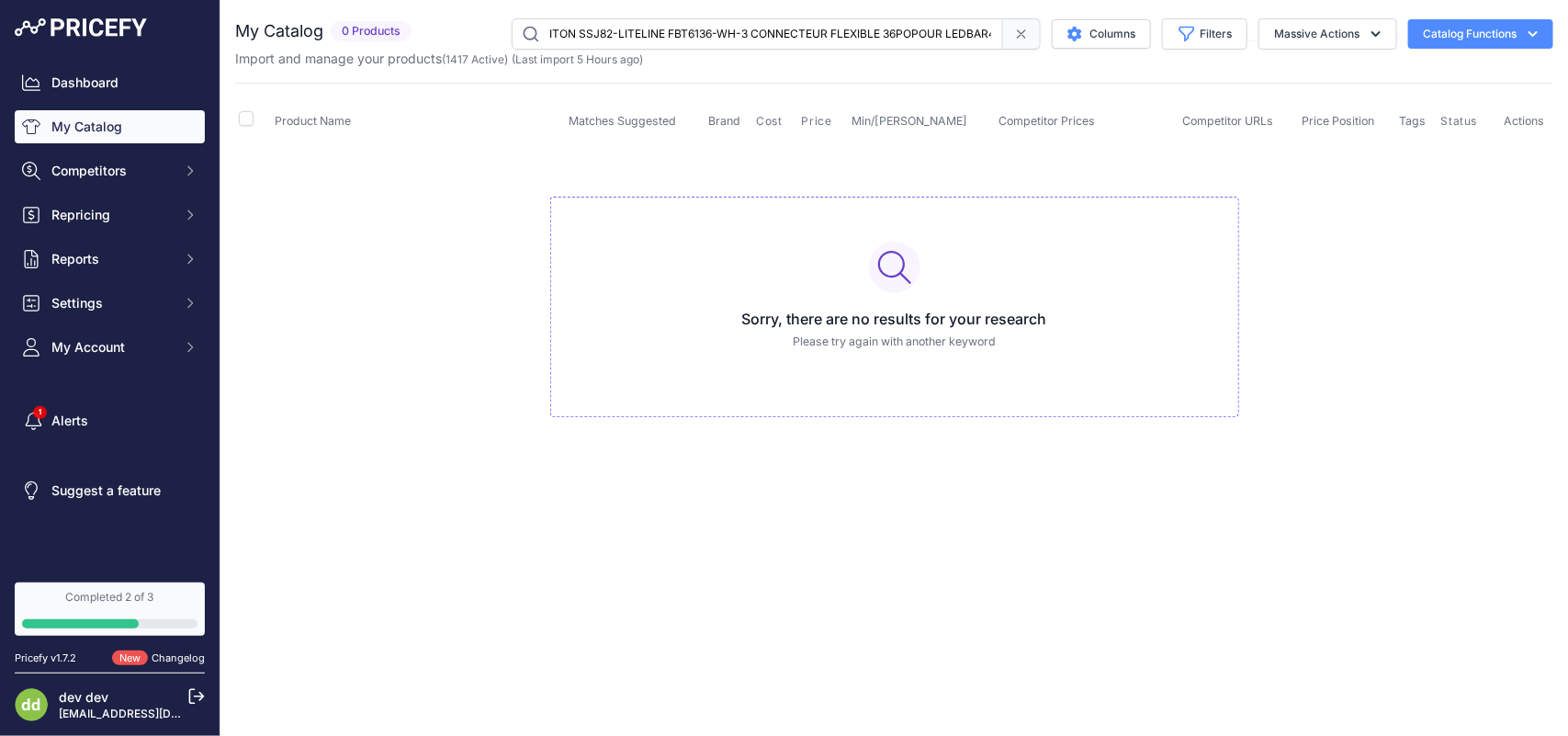
click at [636, 34] on input "LEVITON SSJ82-LITELINE FBT6136-WH-3 CONNECTEUR FLEXIBLE 36POPOUR LEDBAR40 PLAQU…" at bounding box center [757, 34] width 492 height 32
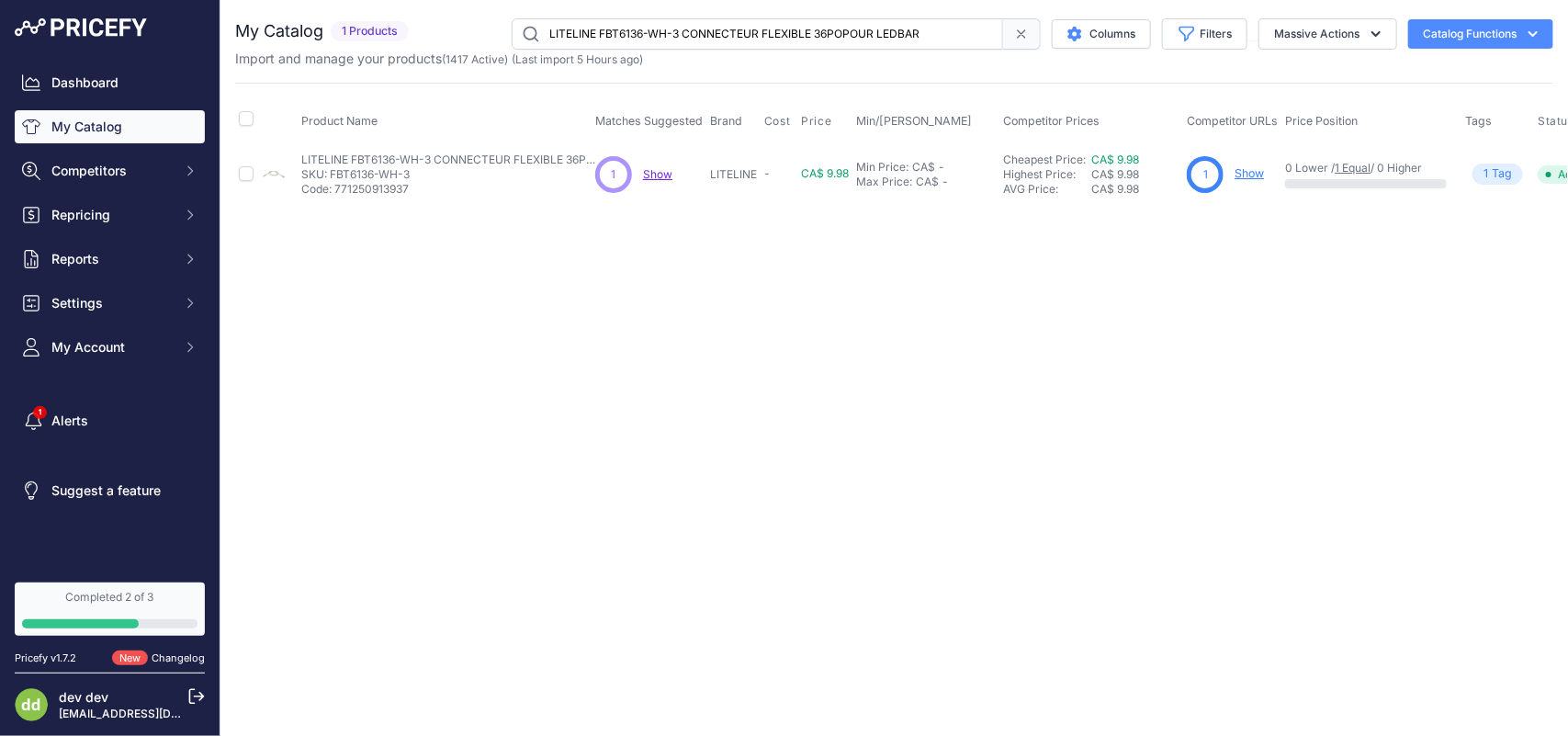
click at [648, 33] on input "LITELINE FBT6136-WH-3 CONNECTEUR FLEXIBLE 36POPOUR LEDBAR" at bounding box center [757, 34] width 492 height 32
paste input "GALAXY LIGHTING 61035W-W Plafonnier Incandescent rond 6 po abat-jour en verre b…"
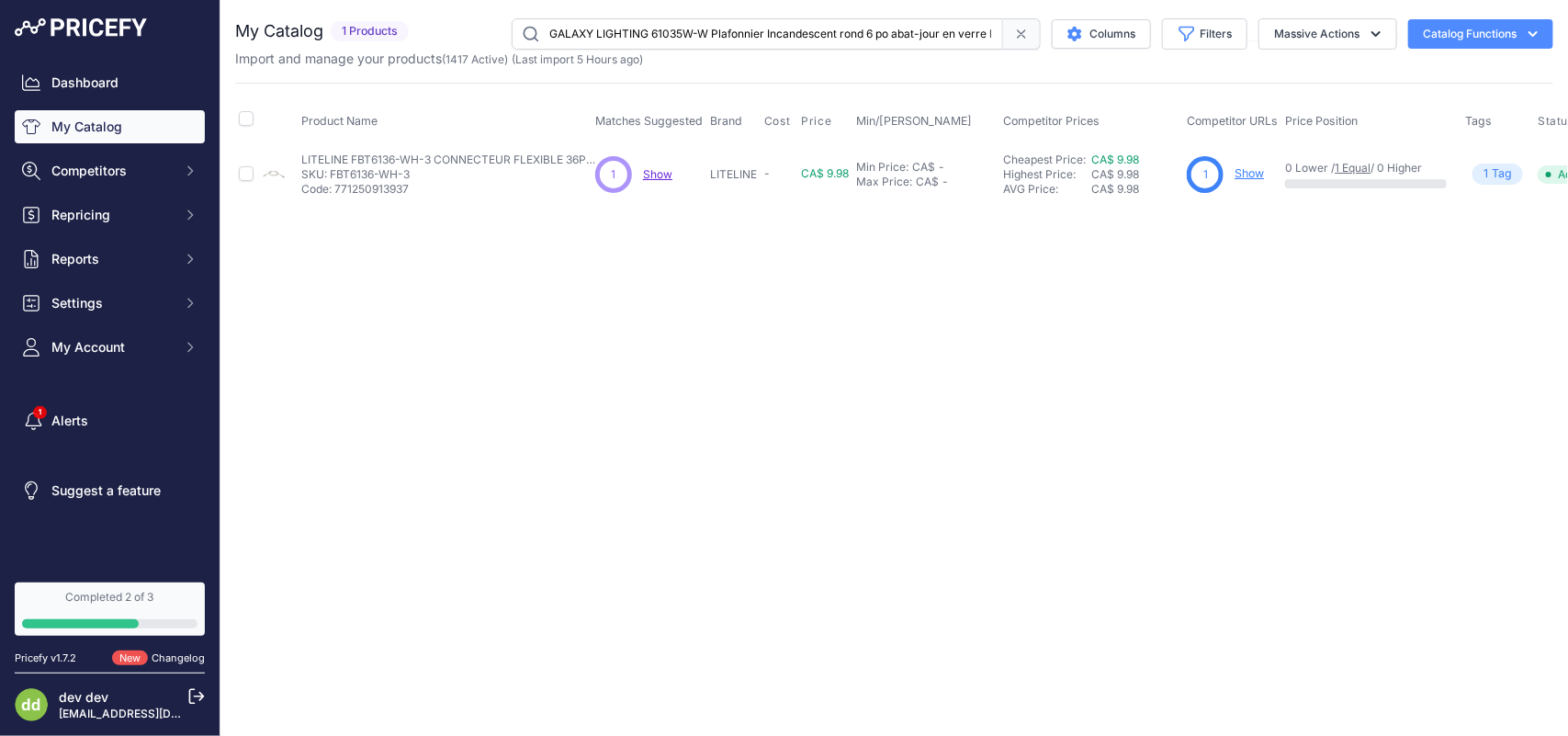
scroll to position [0, 30]
type input "GALAXY LIGHTING 61035W-W Plafonnier Incandescent rond 6 po abat-jour en verre b…"
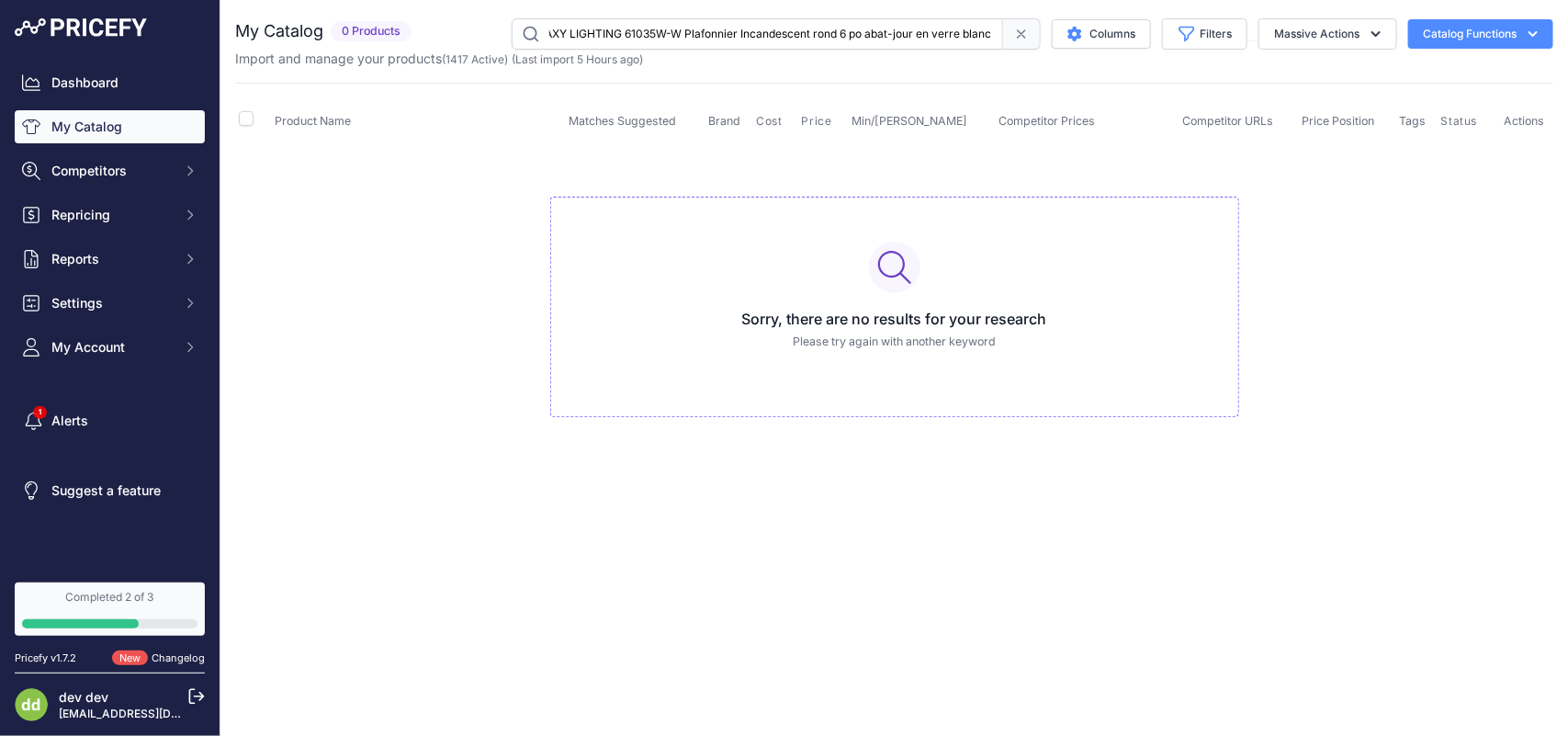
click at [648, 33] on input "GALAXY LIGHTING 61035W-W Plafonnier Incandescent rond 6 po abat-jour en verre b…" at bounding box center [757, 34] width 492 height 32
type input "GALAXY LIGHTING 61035W-W Plafonnier Incandescent rond 6 po abat-jour en verre b…"
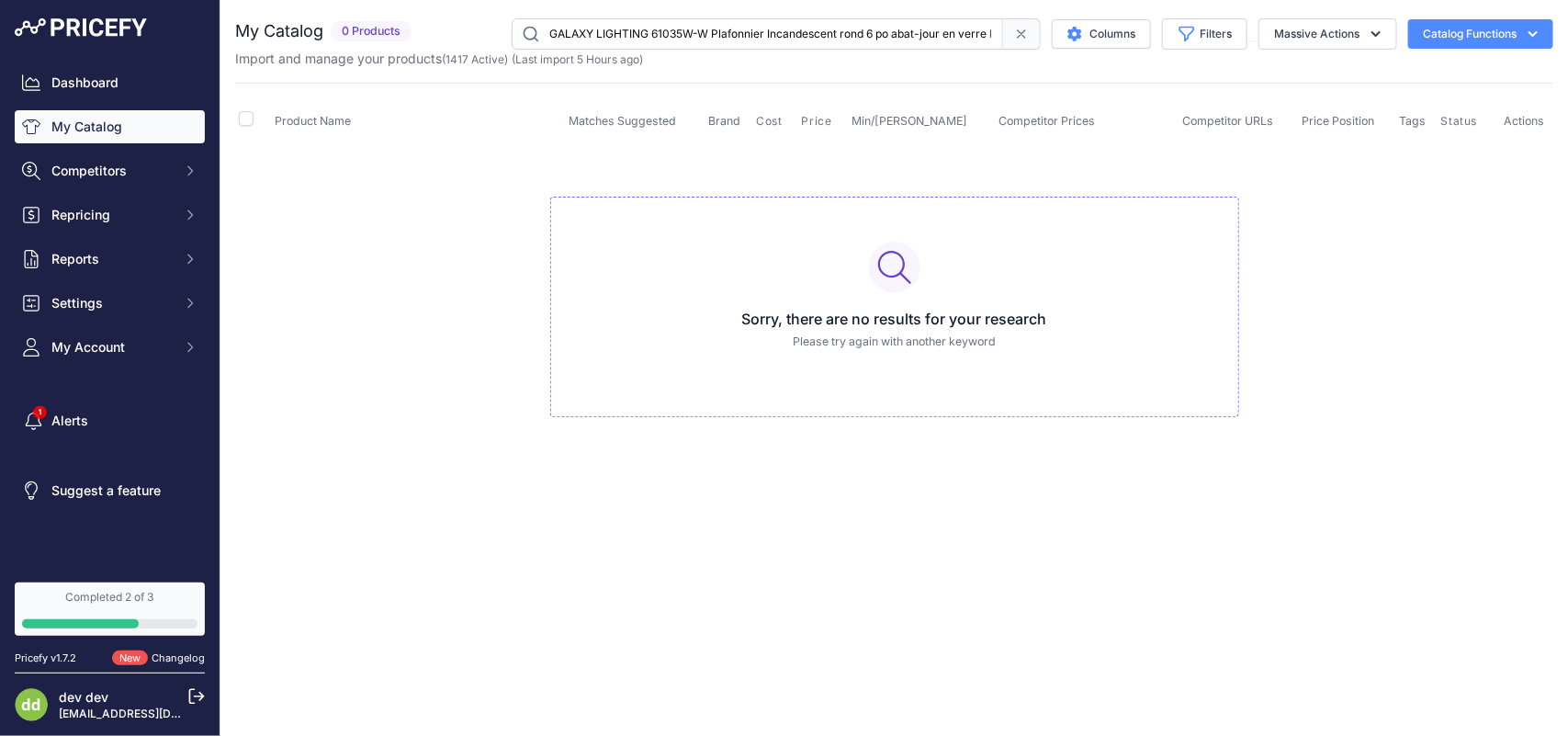
scroll to position [0, 30]
click at [648, 26] on input "GALAXY LIGHTING 61035W-W Plafonnier Incandescent rond 6 po abat-jour en verre b…" at bounding box center [757, 34] width 492 height 32
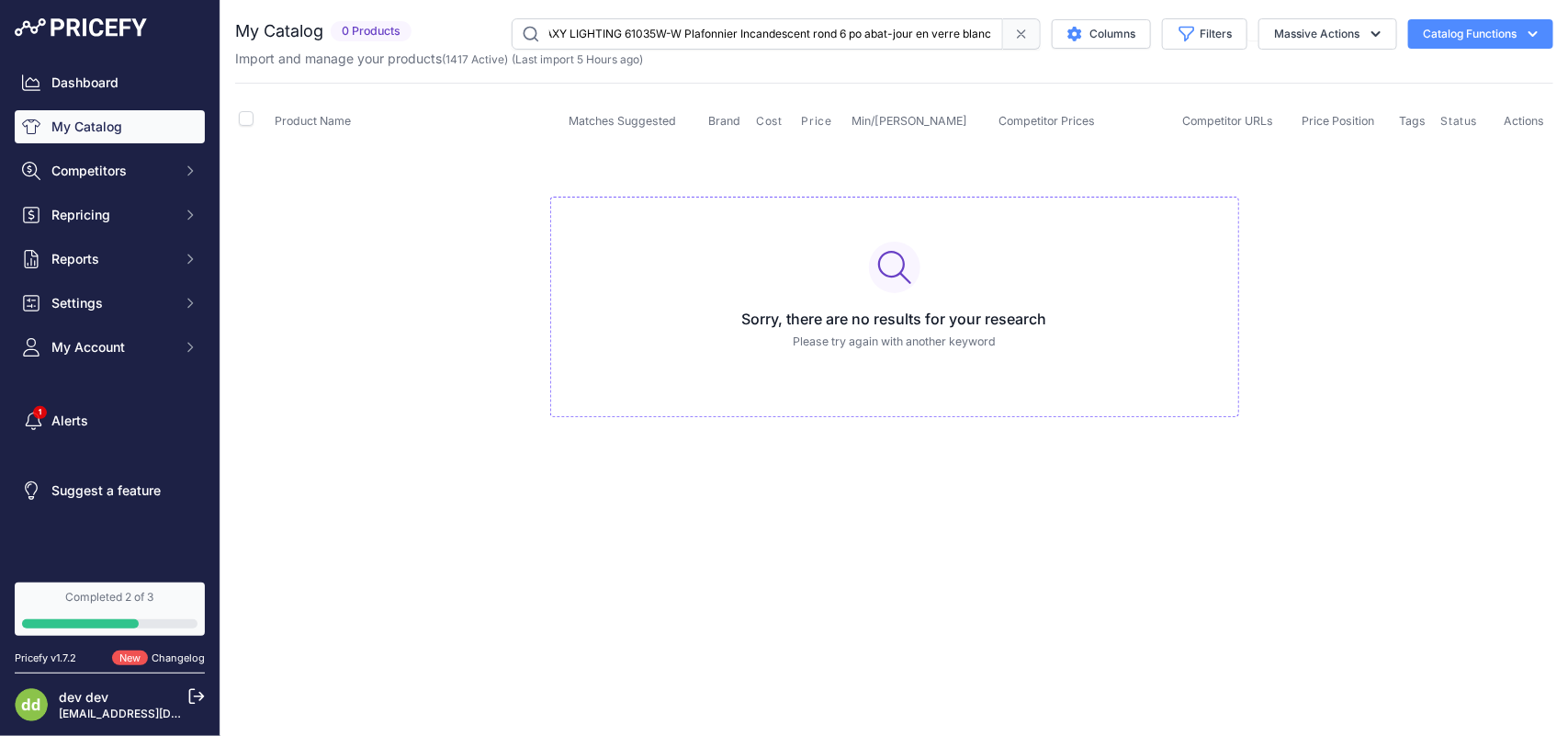
click at [648, 26] on input "GALAXY LIGHTING 61035W-W Plafonnier Incandescent rond 6 po abat-jour en verre b…" at bounding box center [757, 34] width 492 height 32
